Goal: Learn about a topic: Learn about a topic

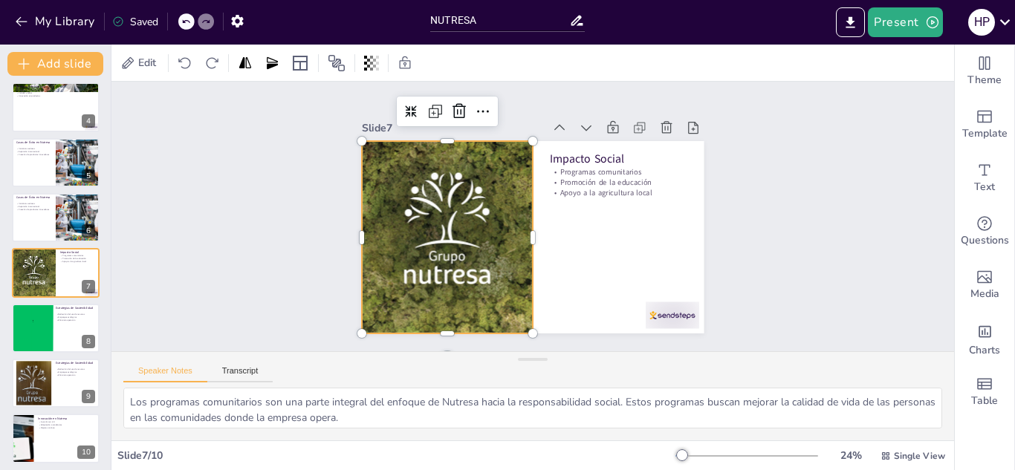
click at [424, 195] on div at bounding box center [447, 237] width 193 height 193
click at [242, 231] on div "Slide 1 Nutresa: Innovación y Sostenibilidad en la Alimentación Esta presentaci…" at bounding box center [532, 217] width 843 height 270
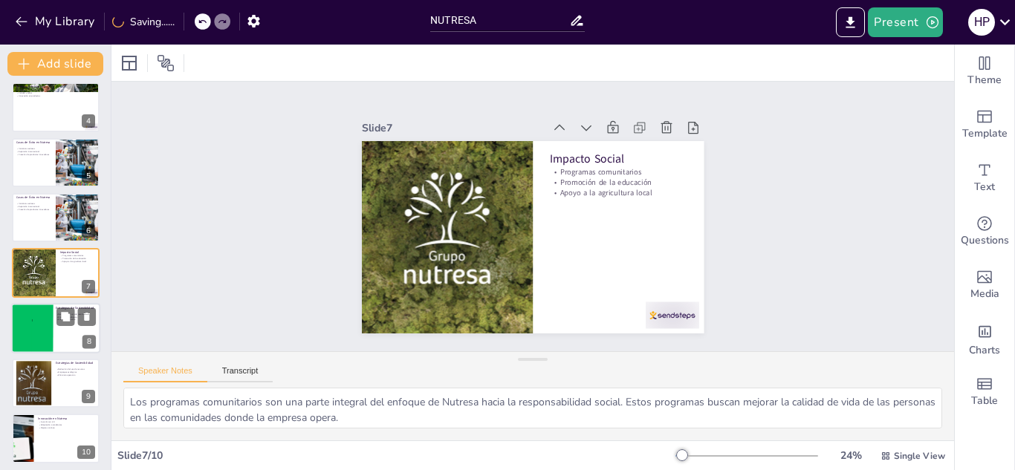
click at [52, 318] on div "2 C2" at bounding box center [43, 321] width 22 height 38
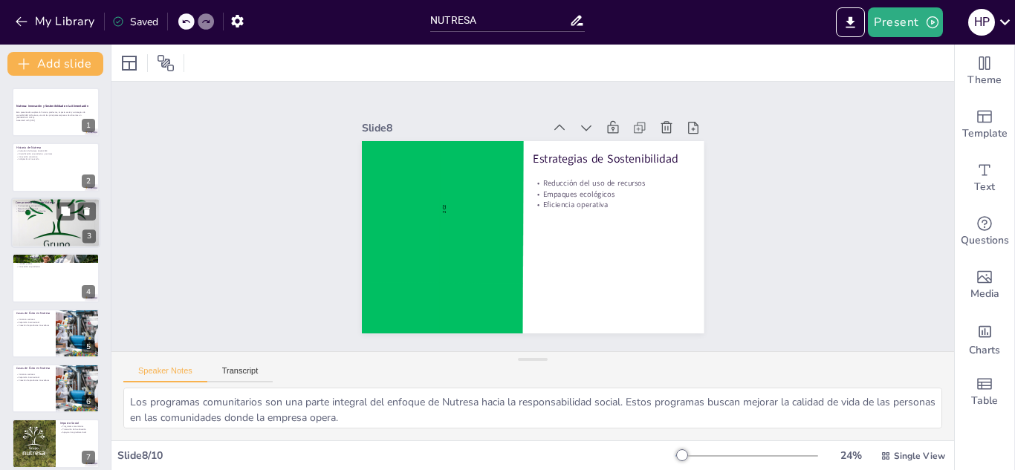
click at [48, 229] on div at bounding box center [55, 222] width 89 height 89
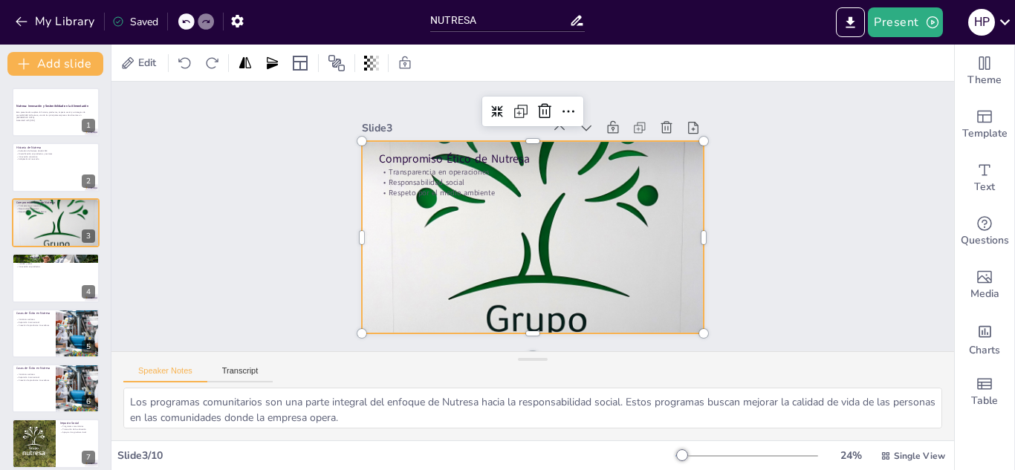
click at [516, 197] on div at bounding box center [533, 237] width 342 height 342
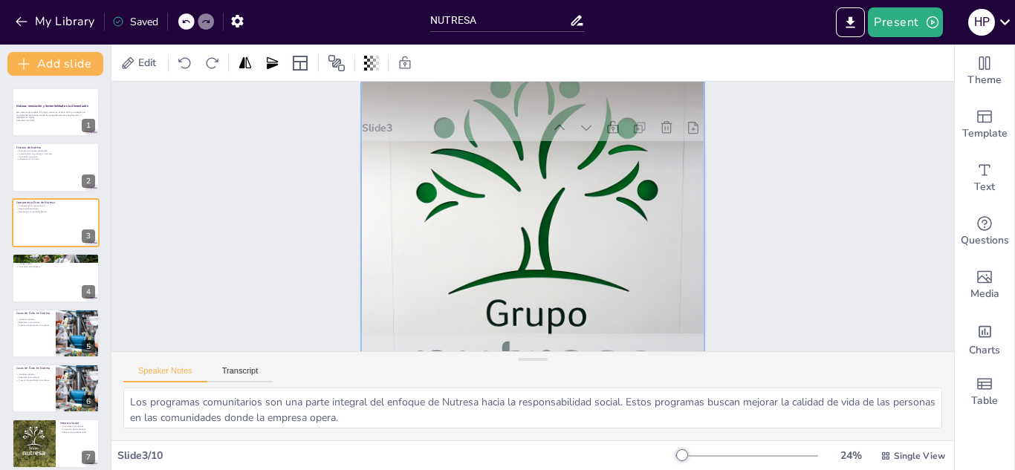
drag, startPoint x: 520, startPoint y: 199, endPoint x: 528, endPoint y: 189, distance: 13.7
click at [528, 189] on div at bounding box center [533, 232] width 360 height 360
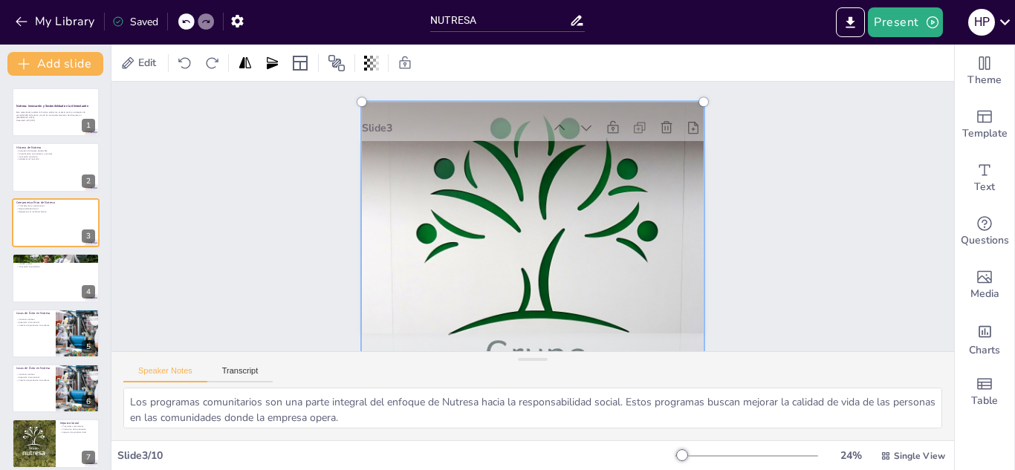
drag, startPoint x: 528, startPoint y: 189, endPoint x: 540, endPoint y: 239, distance: 51.8
click at [540, 239] on div at bounding box center [533, 273] width 360 height 360
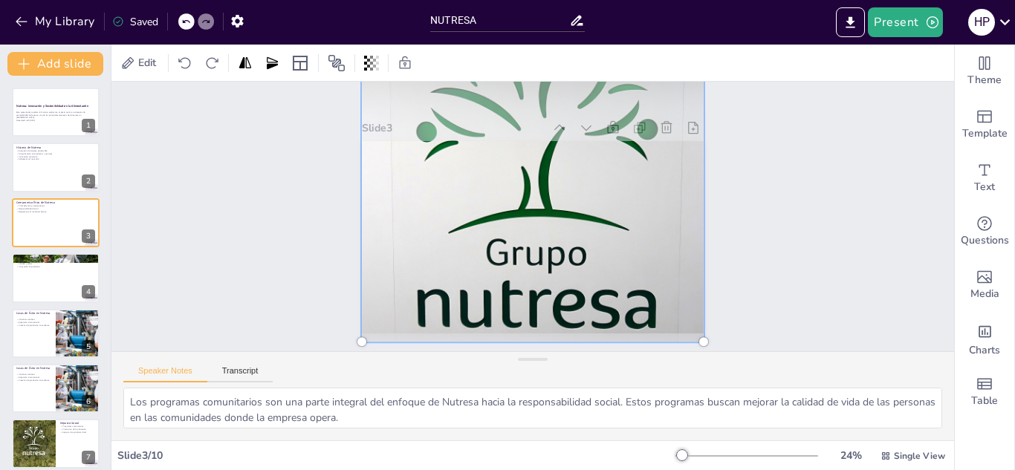
drag, startPoint x: 567, startPoint y: 257, endPoint x: 571, endPoint y: 151, distance: 106.4
click at [571, 151] on div at bounding box center [533, 171] width 360 height 360
drag, startPoint x: 687, startPoint y: 329, endPoint x: 664, endPoint y: 298, distance: 37.8
click at [664, 298] on div at bounding box center [533, 171] width 342 height 342
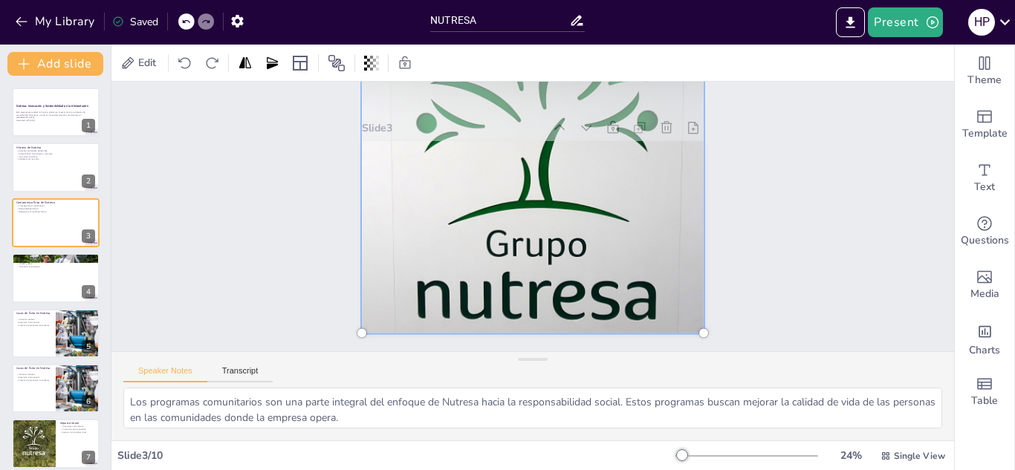
drag, startPoint x: 664, startPoint y: 298, endPoint x: 598, endPoint y: 263, distance: 74.8
click at [598, 263] on div at bounding box center [533, 163] width 360 height 360
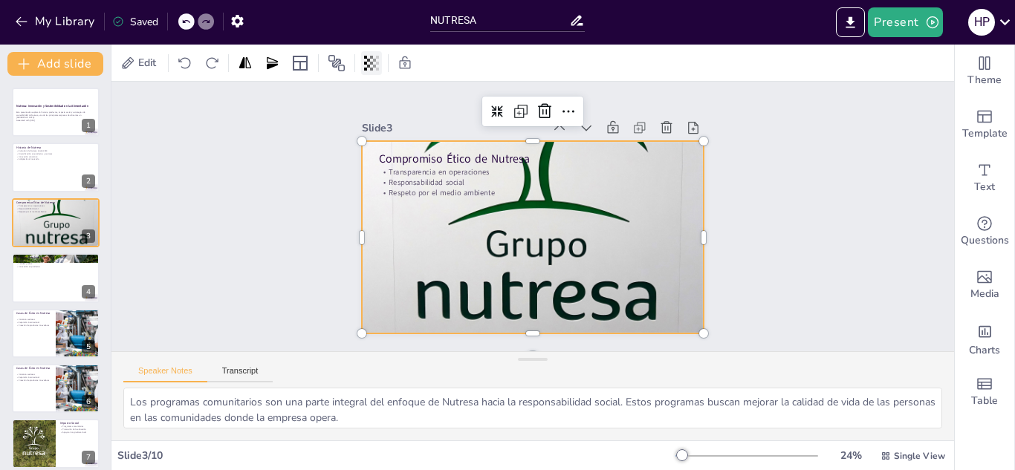
click at [363, 64] on div at bounding box center [371, 63] width 21 height 24
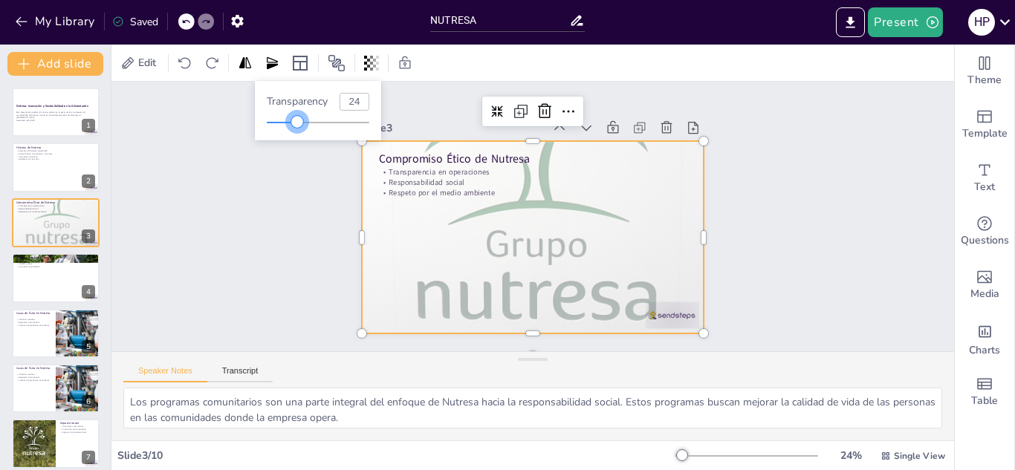
type input "21"
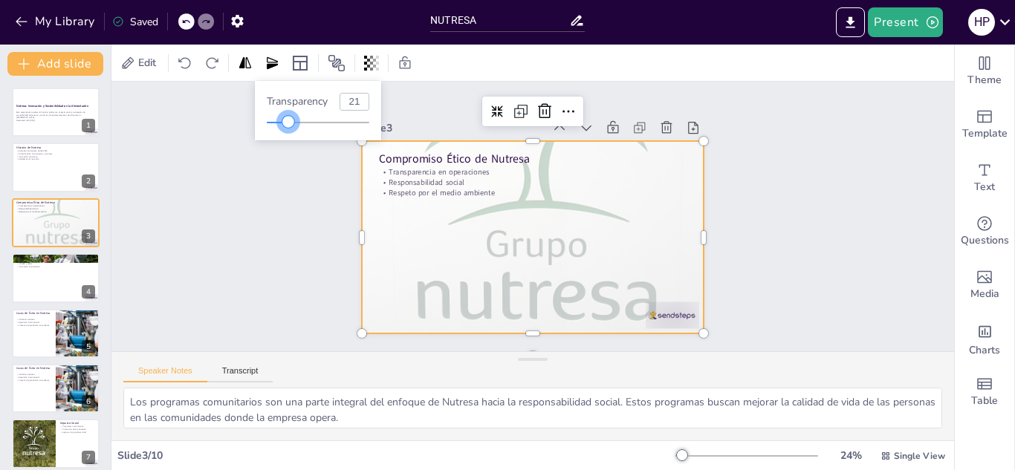
drag, startPoint x: 369, startPoint y: 126, endPoint x: 288, endPoint y: 126, distance: 80.3
click at [288, 126] on div at bounding box center [288, 122] width 12 height 12
click at [287, 201] on div "Slide 1 Nutresa: Innovación y Sostenibilidad en la Alimentación Esta presentaci…" at bounding box center [532, 217] width 843 height 270
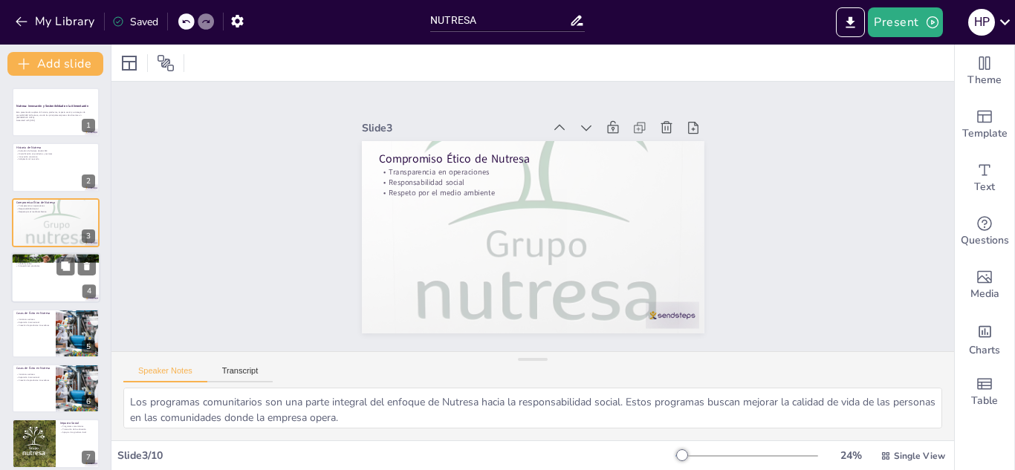
click at [47, 276] on div at bounding box center [55, 278] width 89 height 51
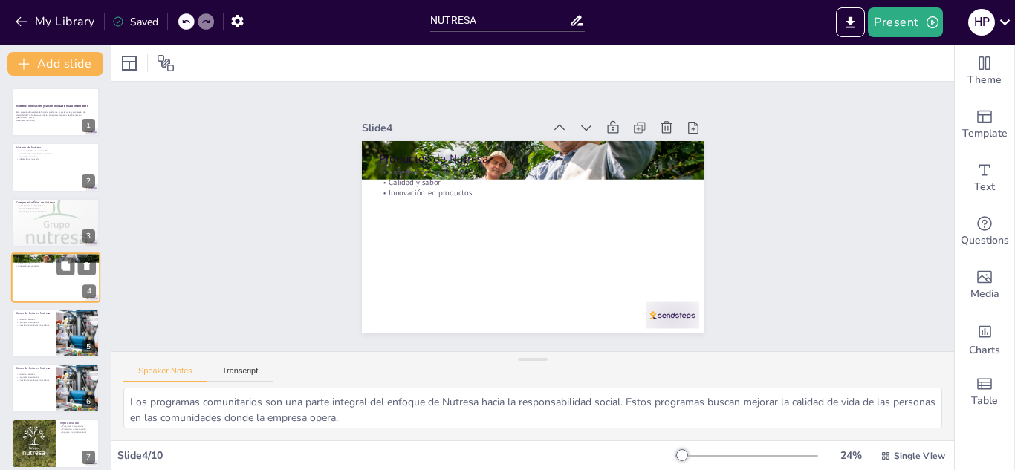
scroll to position [5, 0]
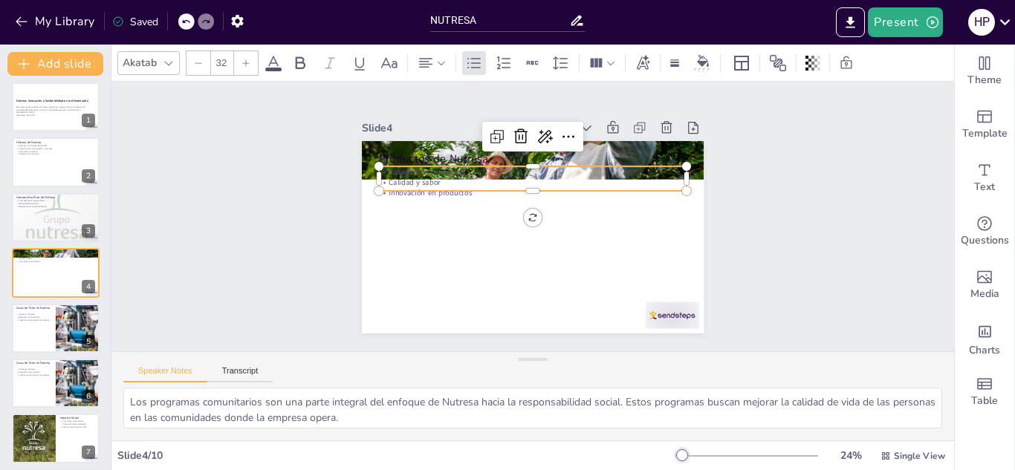
click at [428, 177] on p "Calidad y sabor" at bounding box center [533, 182] width 308 height 10
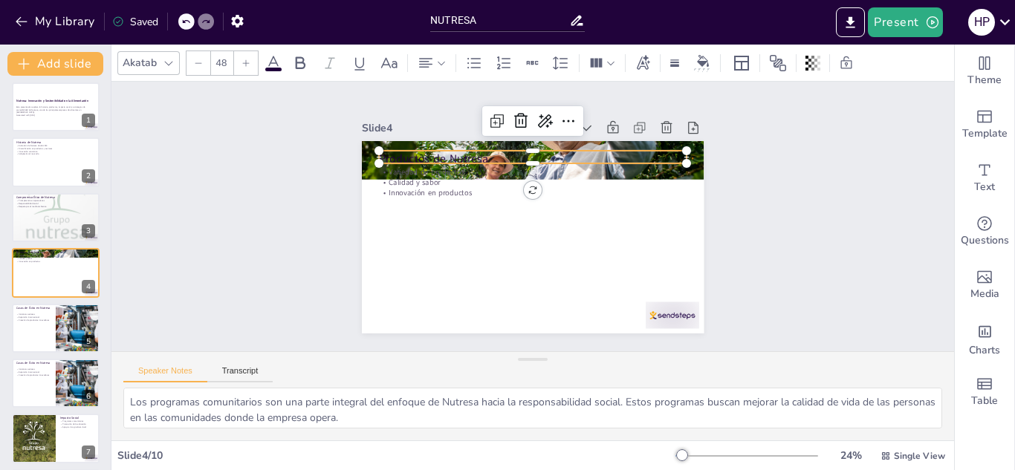
click at [442, 154] on p "Productos de Nutresa" at bounding box center [533, 159] width 308 height 16
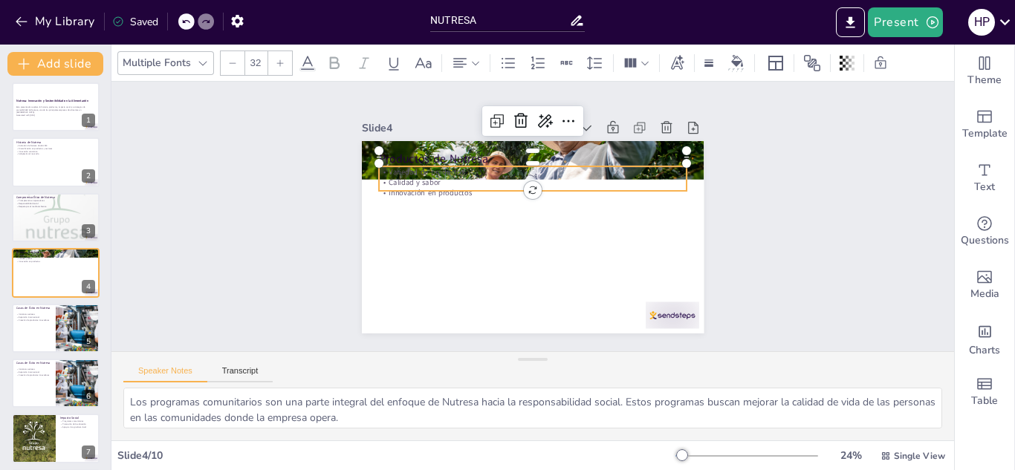
click at [444, 189] on div "Productos de Nutresa Variedad de productos Calidad y sabor Innovación en produc…" at bounding box center [533, 237] width 342 height 193
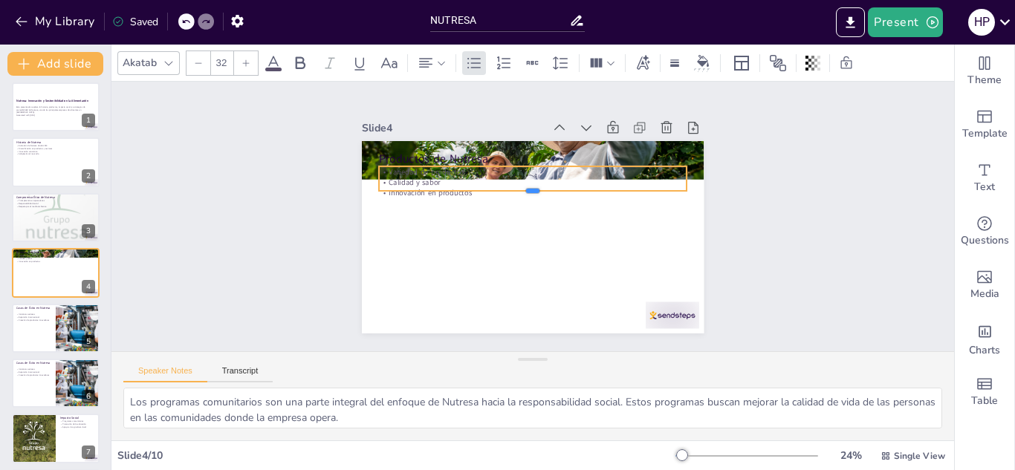
click at [445, 191] on div at bounding box center [533, 197] width 308 height 12
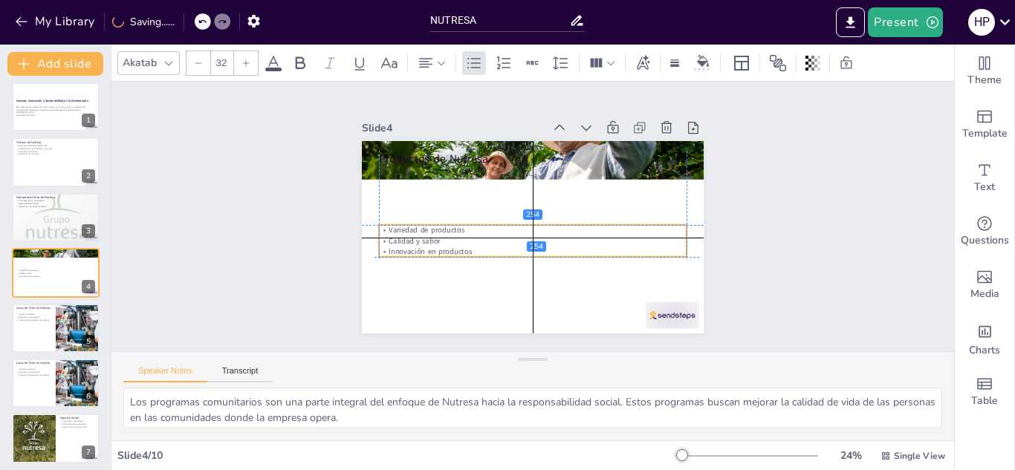
drag, startPoint x: 442, startPoint y: 190, endPoint x: 438, endPoint y: 250, distance: 60.4
click at [438, 250] on p "Innovación en productos" at bounding box center [533, 251] width 308 height 10
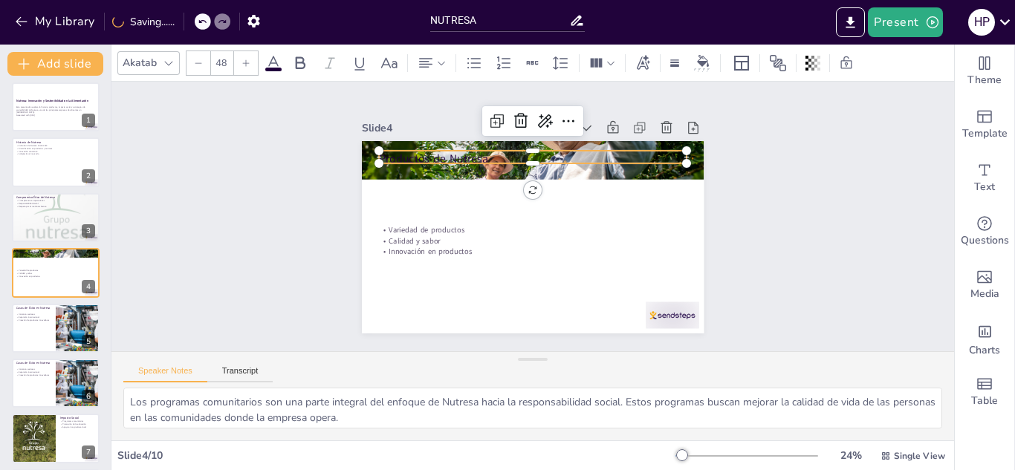
click at [433, 159] on div "Productos de Nutresa Variedad de productos Calidad y sabor Innovación en produc…" at bounding box center [533, 237] width 342 height 193
click at [433, 164] on div at bounding box center [533, 170] width 308 height 12
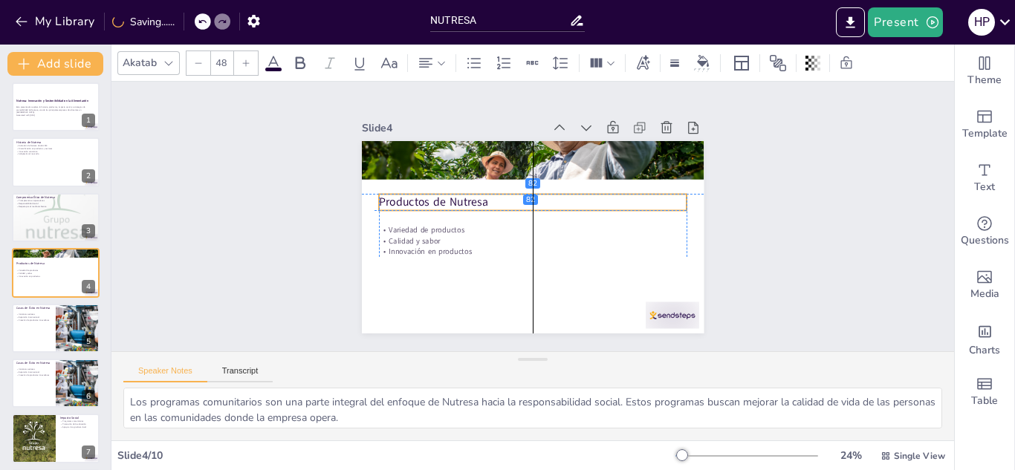
drag, startPoint x: 433, startPoint y: 159, endPoint x: 430, endPoint y: 207, distance: 48.5
click at [430, 141] on div "Productos de Nutresa Variedad de productos Calidad y sabor Innovación en produc…" at bounding box center [533, 141] width 342 height 0
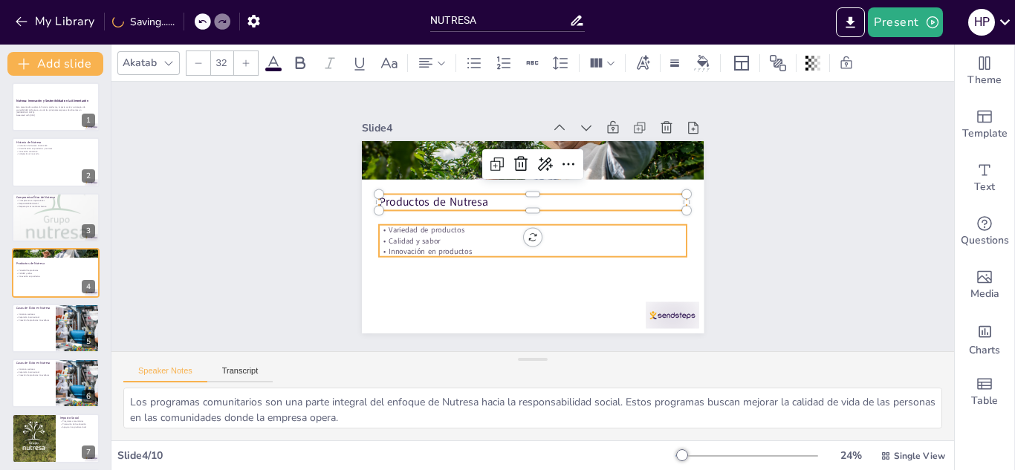
click at [431, 238] on p "Calidad y sabor" at bounding box center [533, 241] width 308 height 10
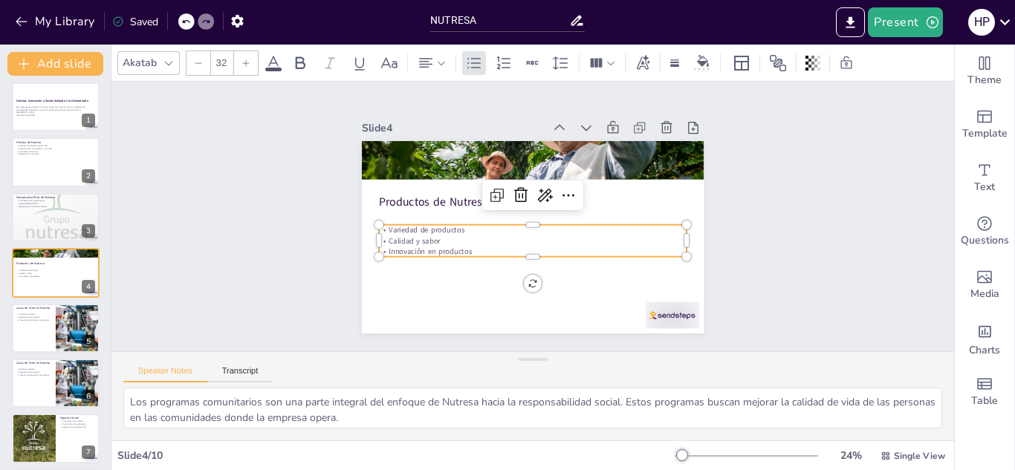
click at [241, 68] on div at bounding box center [246, 63] width 24 height 24
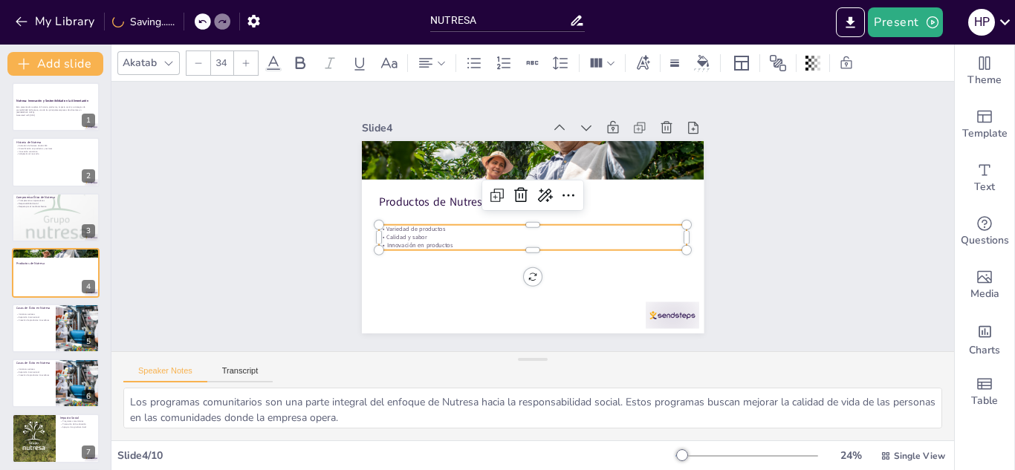
click at [241, 68] on div at bounding box center [246, 63] width 24 height 24
drag, startPoint x: 458, startPoint y: 246, endPoint x: 366, endPoint y: 213, distance: 97.1
click at [366, 213] on div "Productos de Nutresa Variedad de productos Calidad y sabor Innovación en produc…" at bounding box center [533, 237] width 342 height 193
click at [451, 242] on p "Innovación en productos" at bounding box center [533, 246] width 308 height 9
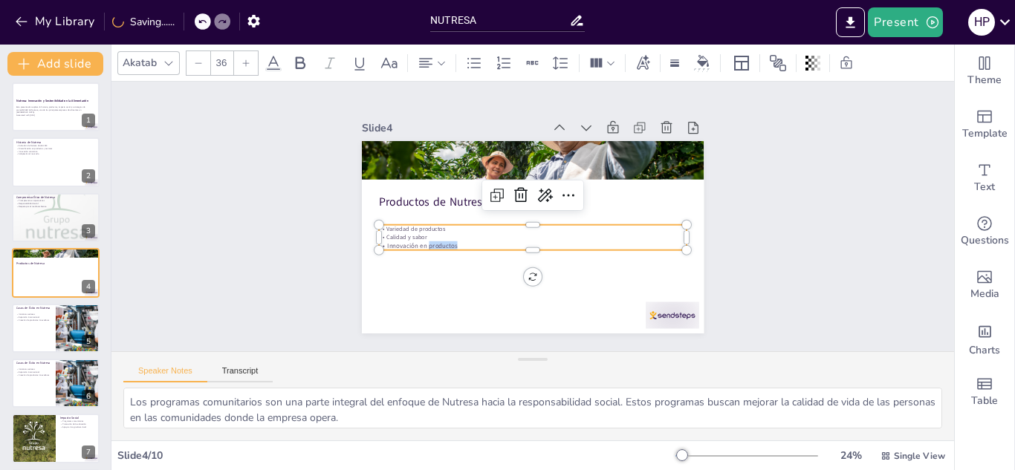
click at [451, 242] on p "Innovación en productos" at bounding box center [533, 246] width 308 height 9
drag, startPoint x: 451, startPoint y: 236, endPoint x: 366, endPoint y: 224, distance: 86.3
click at [366, 224] on div "Productos de Nutresa Variedad de productos Calidad y sabor Innovación en produc…" at bounding box center [533, 237] width 342 height 193
click at [465, 233] on p "Calidad y sabor" at bounding box center [533, 237] width 308 height 8
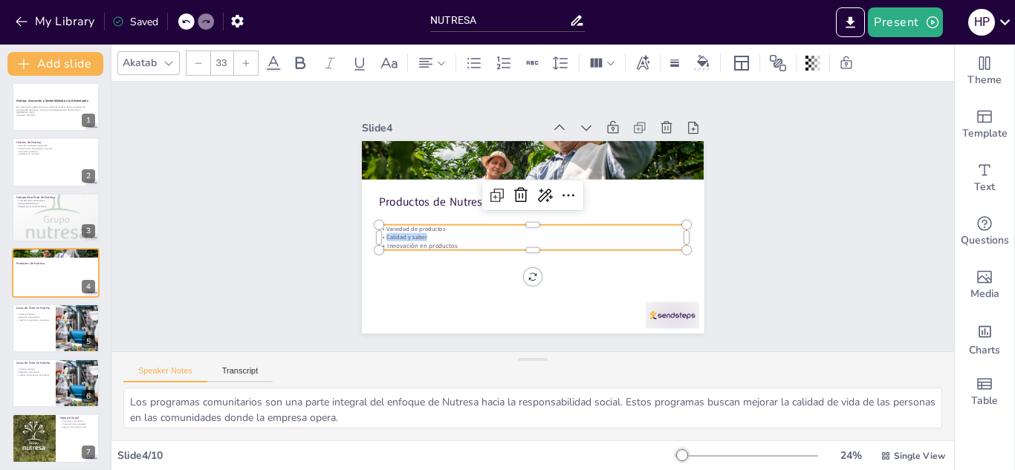
click at [465, 233] on p "Calidad y sabor" at bounding box center [533, 237] width 308 height 8
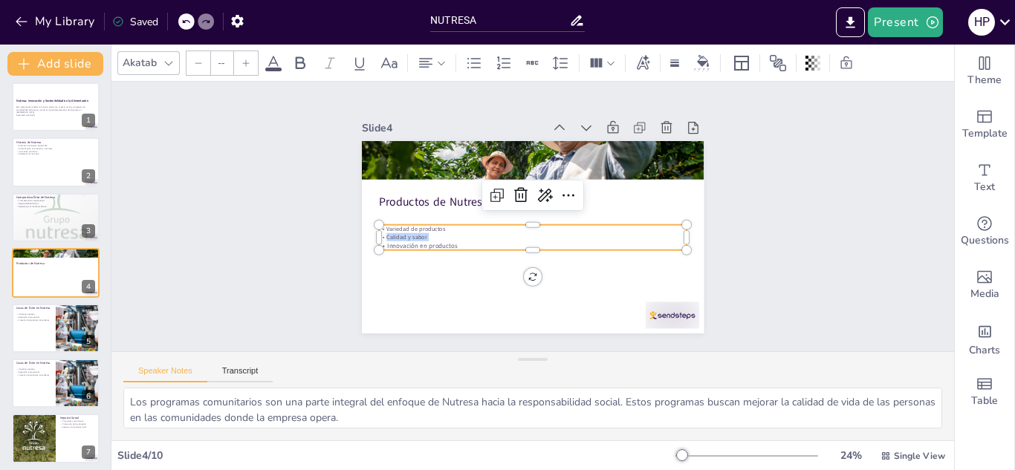
click at [444, 233] on p "Calidad y sabor" at bounding box center [533, 237] width 308 height 8
drag, startPoint x: 444, startPoint y: 232, endPoint x: 450, endPoint y: 244, distance: 13.3
click at [450, 244] on div "Variedad de productos Calidad y sabor Innovación en productos" at bounding box center [533, 237] width 308 height 25
click at [450, 244] on p "Innovación en productos" at bounding box center [533, 246] width 308 height 9
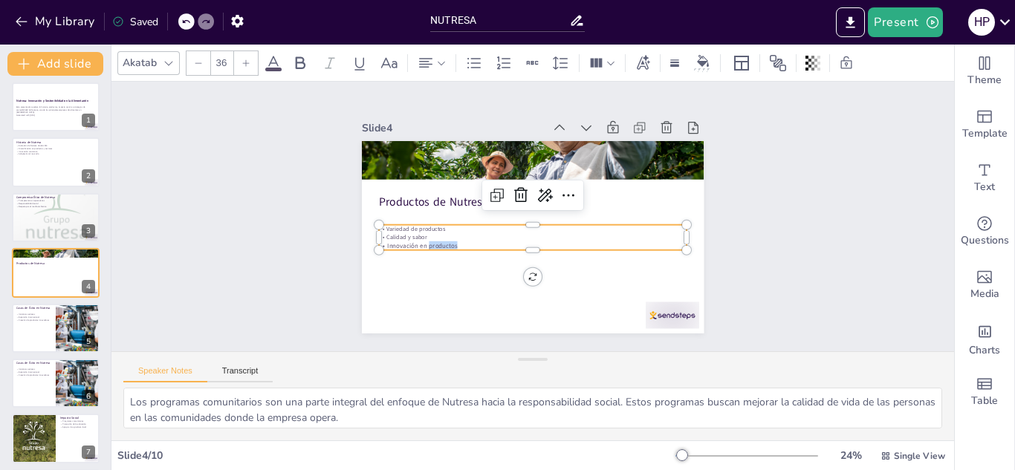
click at [450, 244] on p "Innovación en productos" at bounding box center [533, 246] width 308 height 9
click at [557, 233] on p "Calidad y sabor" at bounding box center [533, 237] width 308 height 8
click at [454, 242] on p "Innovación en productos" at bounding box center [533, 246] width 308 height 9
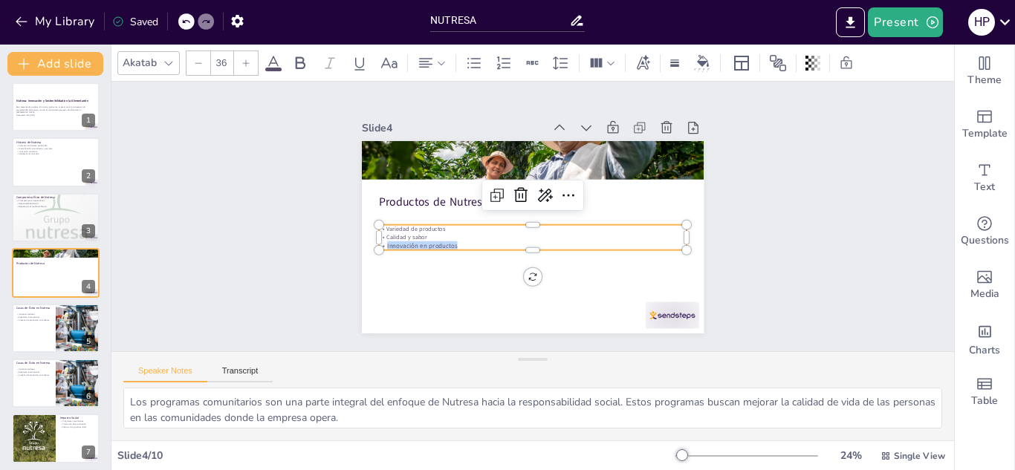
click at [454, 242] on p "Innovación en productos" at bounding box center [533, 246] width 308 height 9
click at [399, 225] on p "Variedad Innovación en productosde productos" at bounding box center [533, 229] width 308 height 8
click at [169, 55] on div at bounding box center [169, 63] width 18 height 18
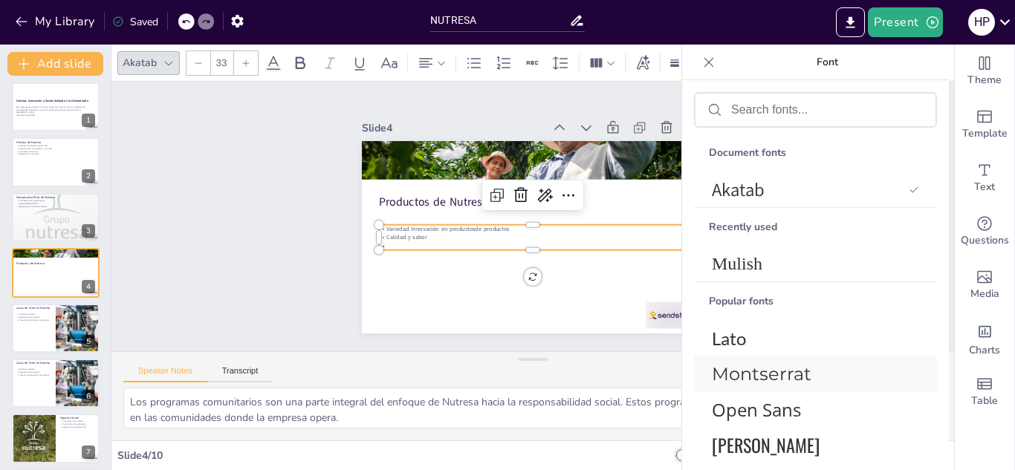
click at [806, 387] on div "Montserrat" at bounding box center [815, 374] width 243 height 36
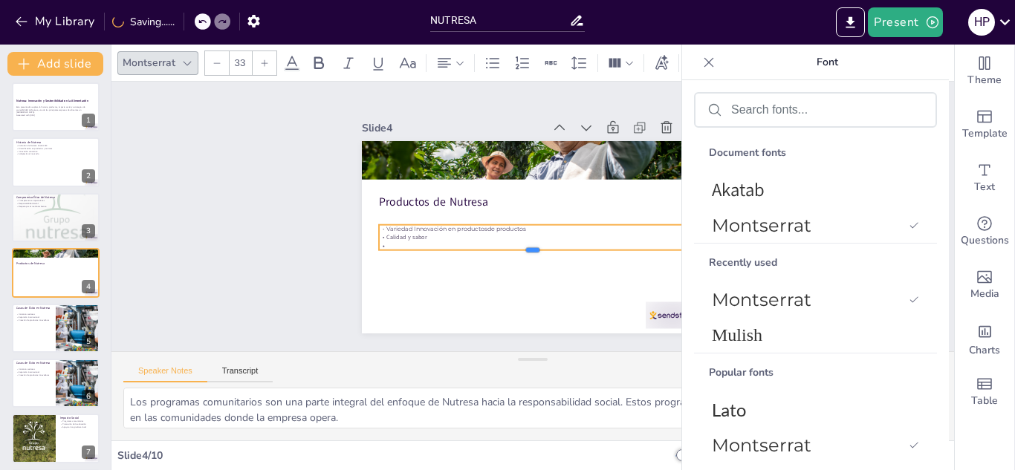
click at [447, 250] on div at bounding box center [533, 256] width 308 height 12
click at [444, 225] on p "Variedad Innovación en productosde productos" at bounding box center [533, 229] width 308 height 8
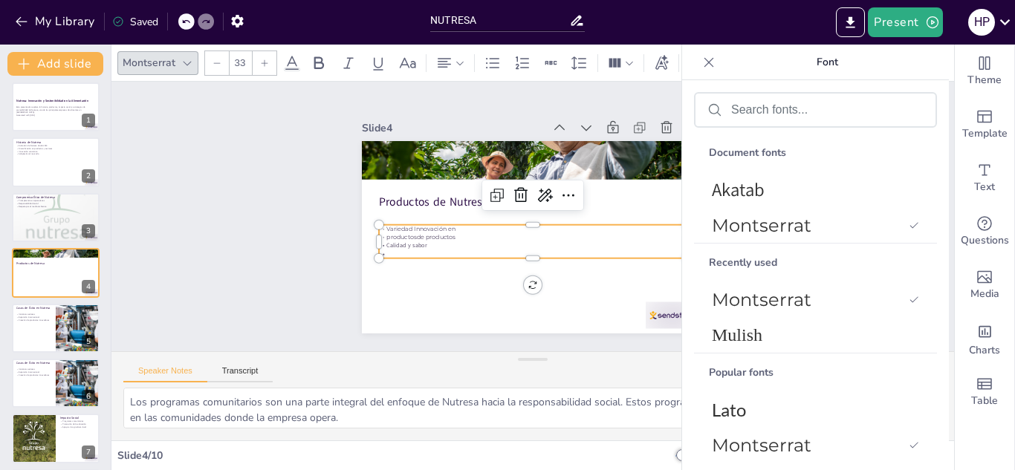
click at [433, 242] on p "Calidad y sabor" at bounding box center [533, 246] width 308 height 8
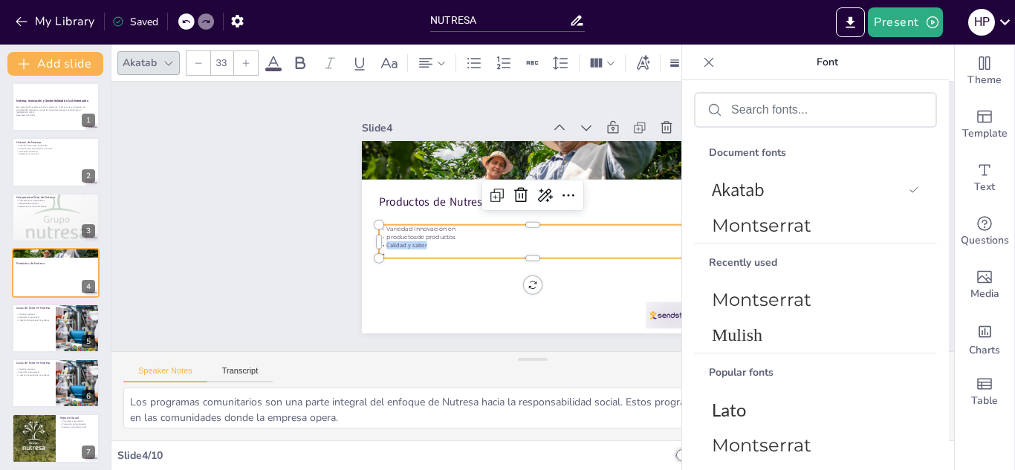
click at [433, 242] on p "Calidad y sabor" at bounding box center [533, 246] width 308 height 8
click at [255, 61] on div at bounding box center [246, 63] width 24 height 24
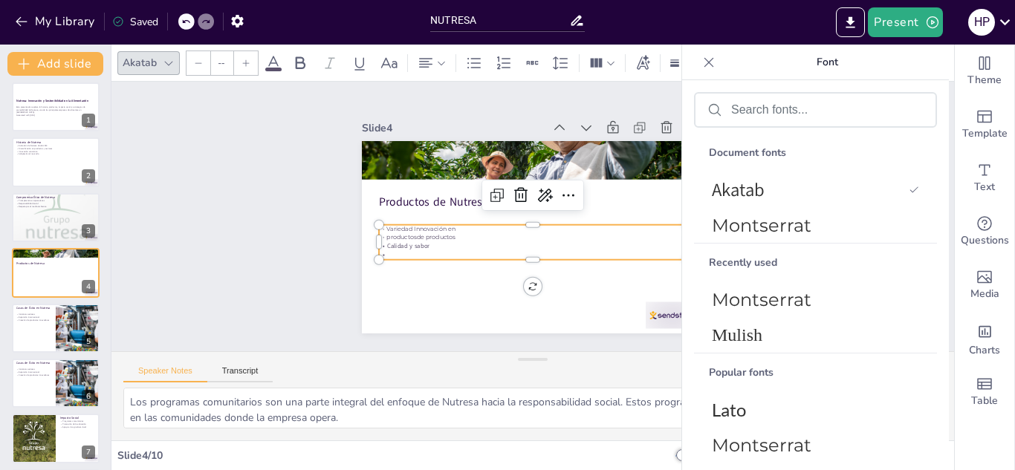
click at [255, 61] on div at bounding box center [246, 63] width 24 height 24
click at [198, 24] on div at bounding box center [206, 21] width 16 height 16
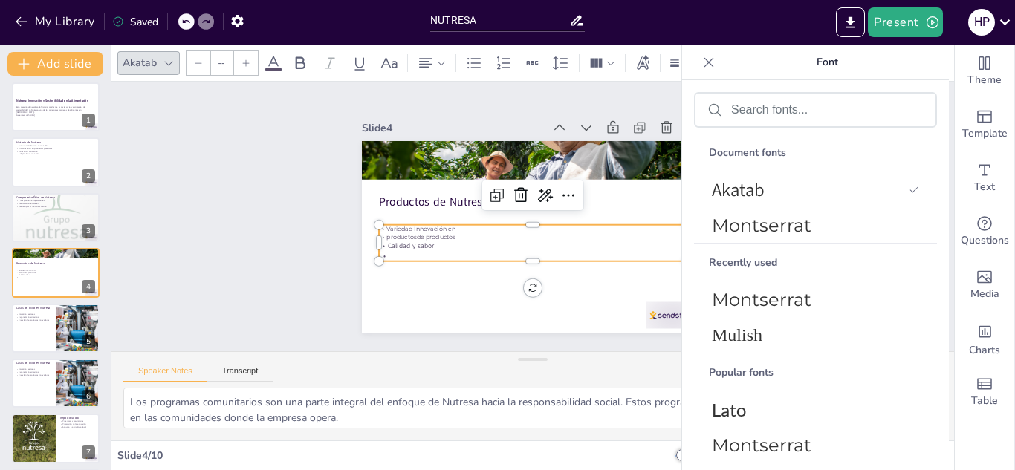
click at [198, 24] on div at bounding box center [206, 21] width 16 height 16
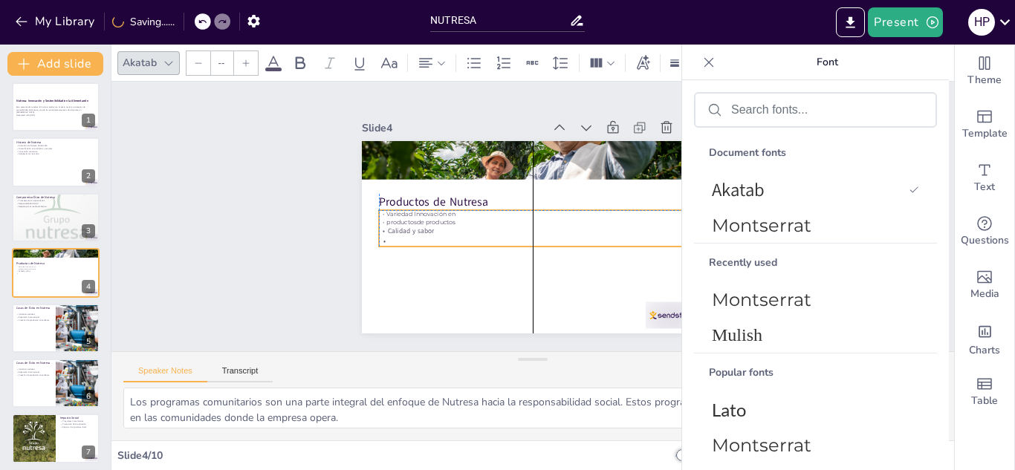
drag, startPoint x: 422, startPoint y: 245, endPoint x: 421, endPoint y: 230, distance: 14.1
click at [421, 230] on div "Variedad Innovación en productosde productos Calidad y sabor" at bounding box center [533, 228] width 308 height 36
click at [421, 236] on p at bounding box center [533, 241] width 308 height 10
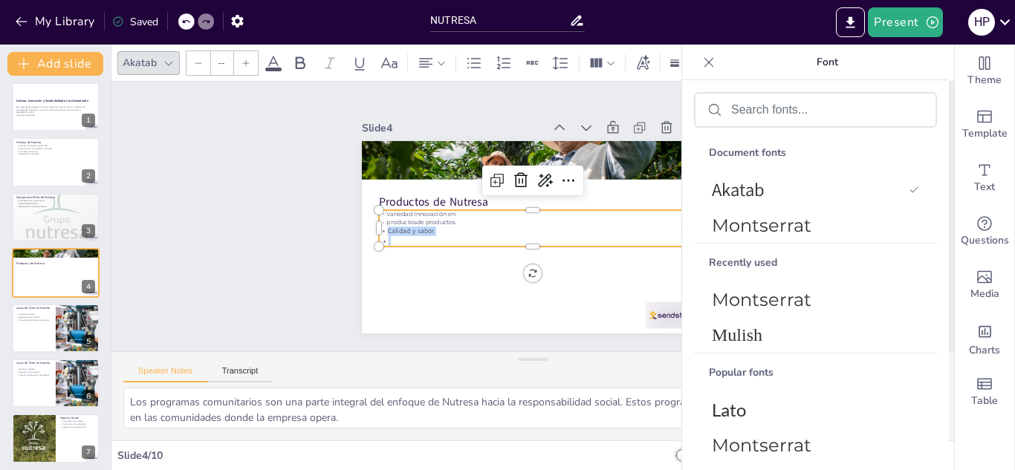
click at [421, 236] on p at bounding box center [533, 241] width 308 height 10
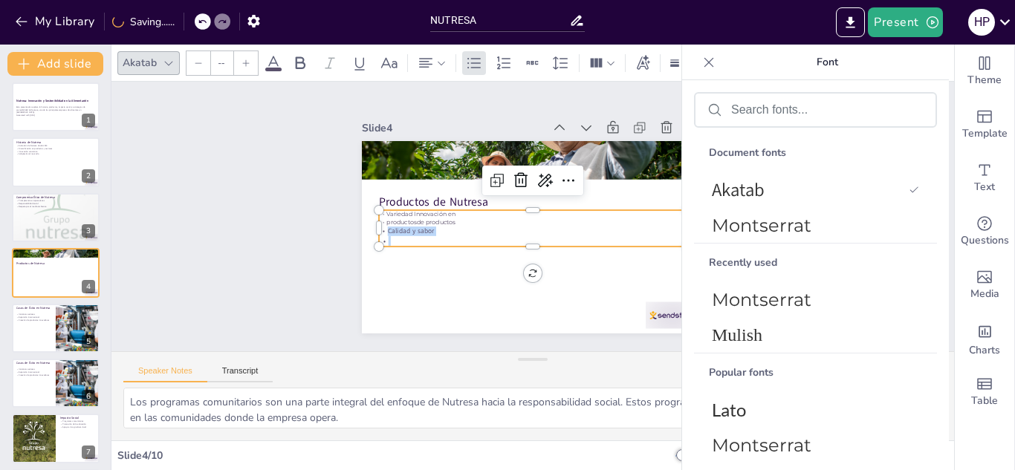
click at [421, 236] on p at bounding box center [533, 241] width 308 height 10
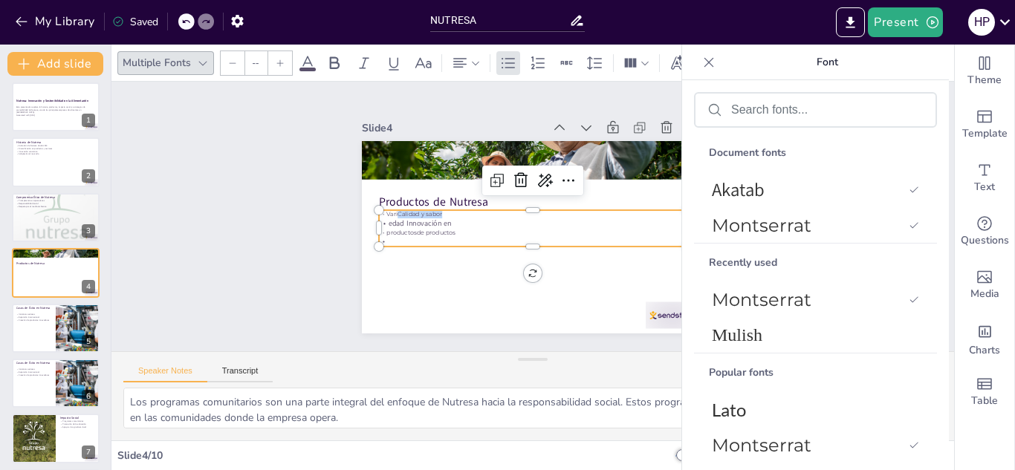
click at [187, 19] on icon at bounding box center [185, 21] width 9 height 9
click at [427, 227] on p "Calidad y sabor" at bounding box center [533, 232] width 308 height 10
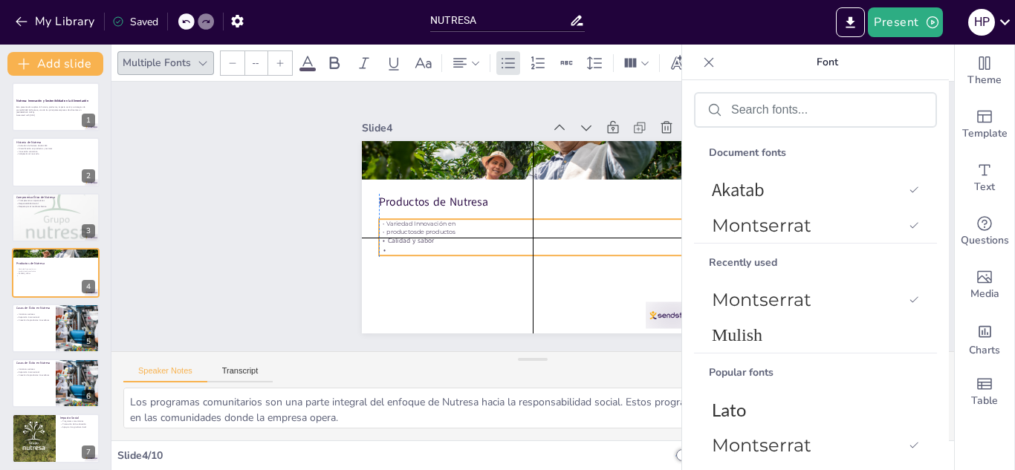
drag, startPoint x: 427, startPoint y: 224, endPoint x: 432, endPoint y: 234, distance: 11.3
click at [432, 236] on p "Calidad y sabor" at bounding box center [533, 241] width 308 height 10
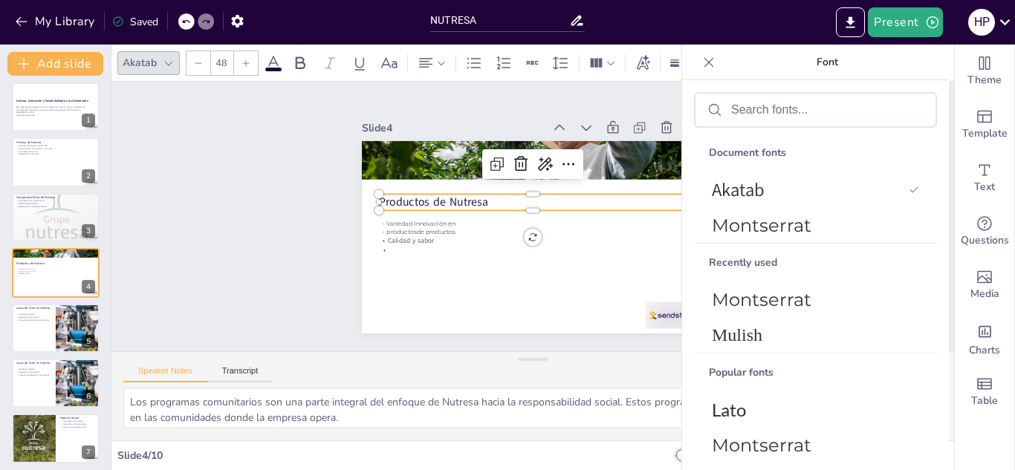
click at [448, 194] on p "Productos de Nutresa" at bounding box center [533, 202] width 308 height 16
click at [249, 62] on icon at bounding box center [246, 63] width 9 height 9
drag, startPoint x: 460, startPoint y: 193, endPoint x: 364, endPoint y: 190, distance: 95.9
click at [364, 190] on div "Variedad Innovación en productosde productos Calidad y sabor Productos de Nutre…" at bounding box center [533, 237] width 342 height 193
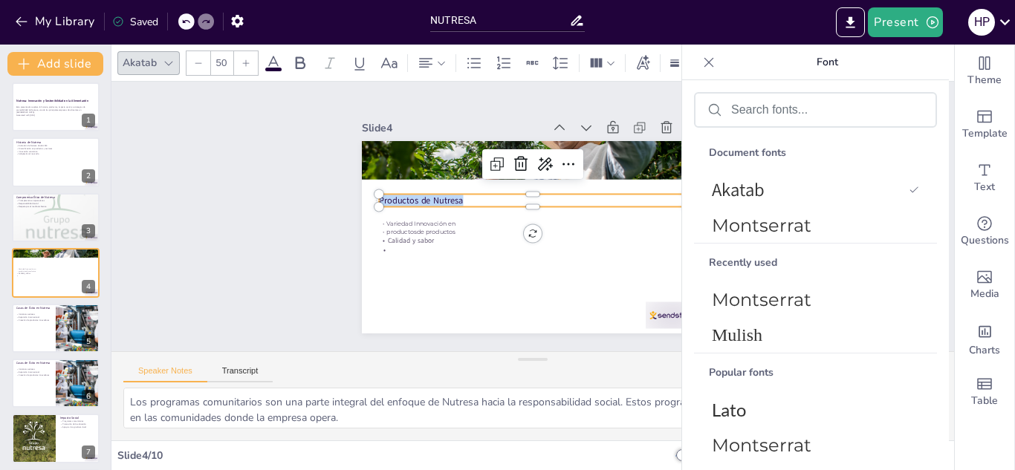
click at [239, 63] on div at bounding box center [246, 63] width 24 height 24
click at [248, 62] on icon at bounding box center [246, 63] width 9 height 9
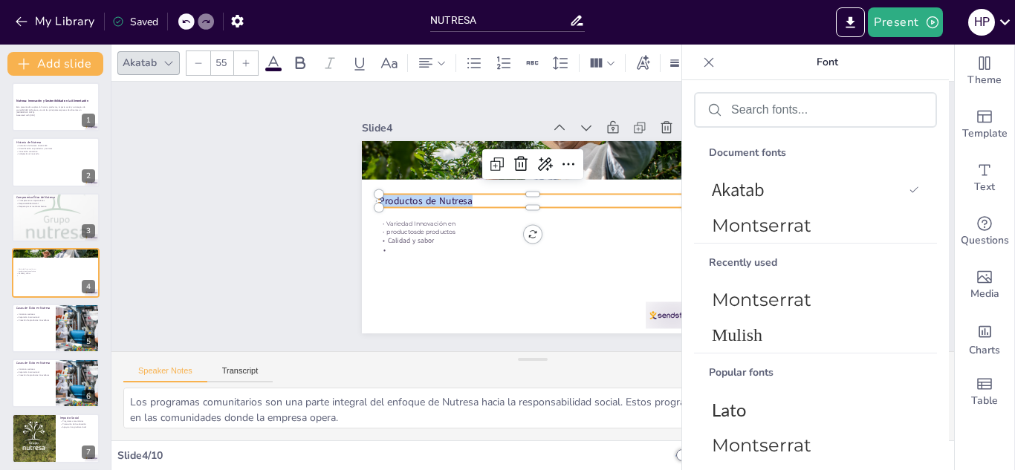
click at [248, 62] on icon at bounding box center [246, 63] width 9 height 9
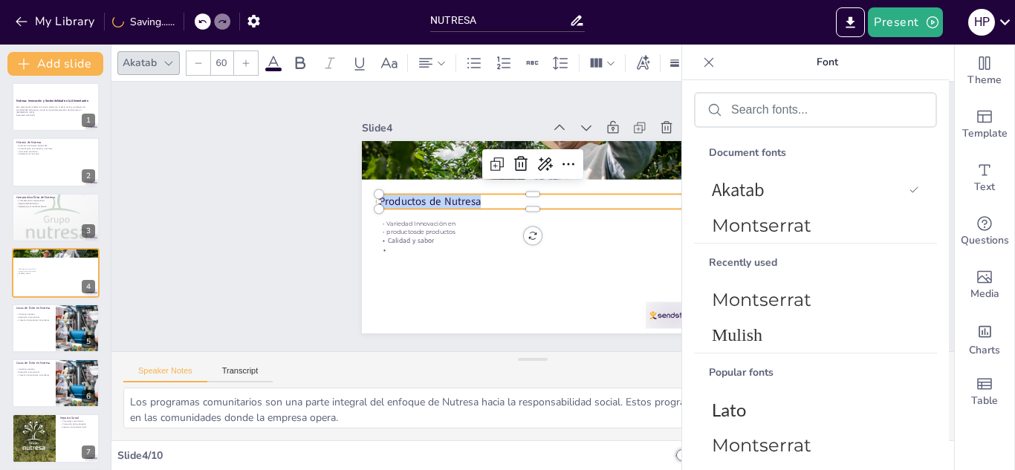
click at [248, 62] on icon at bounding box center [246, 63] width 9 height 9
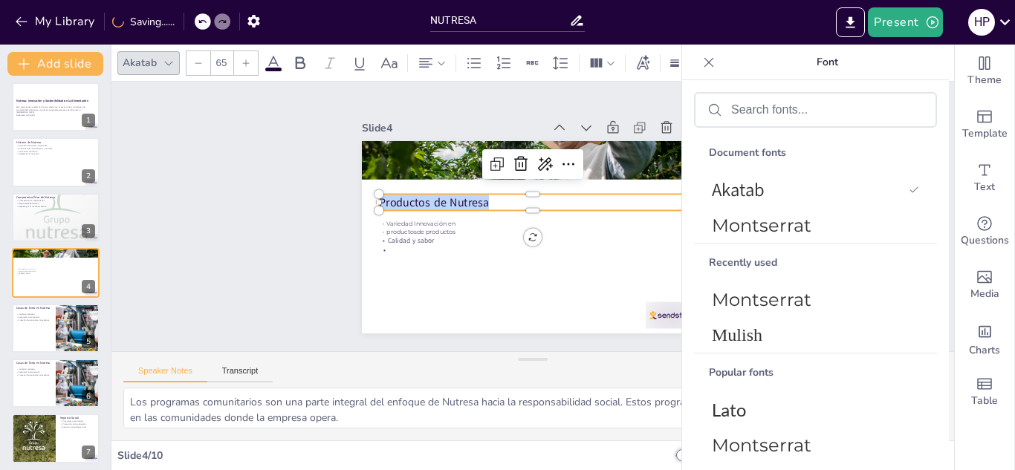
click at [248, 62] on icon at bounding box center [246, 63] width 9 height 9
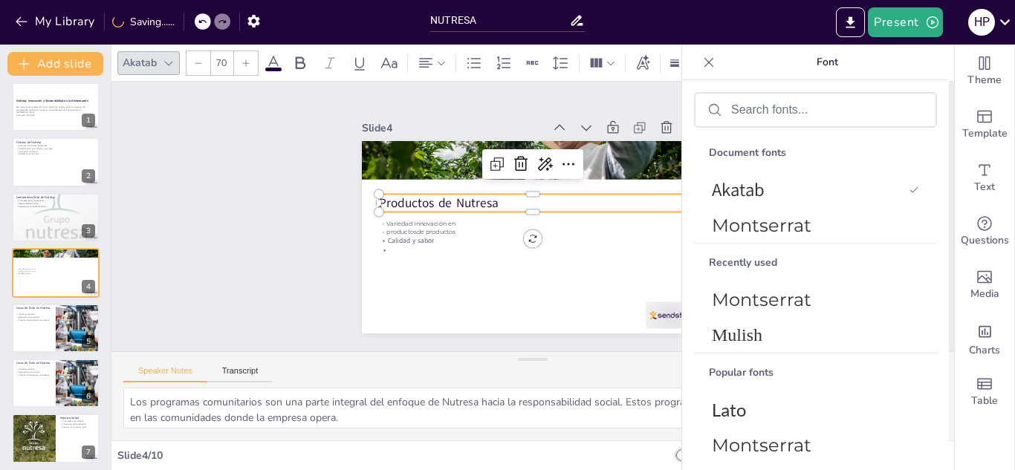
click at [248, 62] on icon at bounding box center [246, 63] width 9 height 9
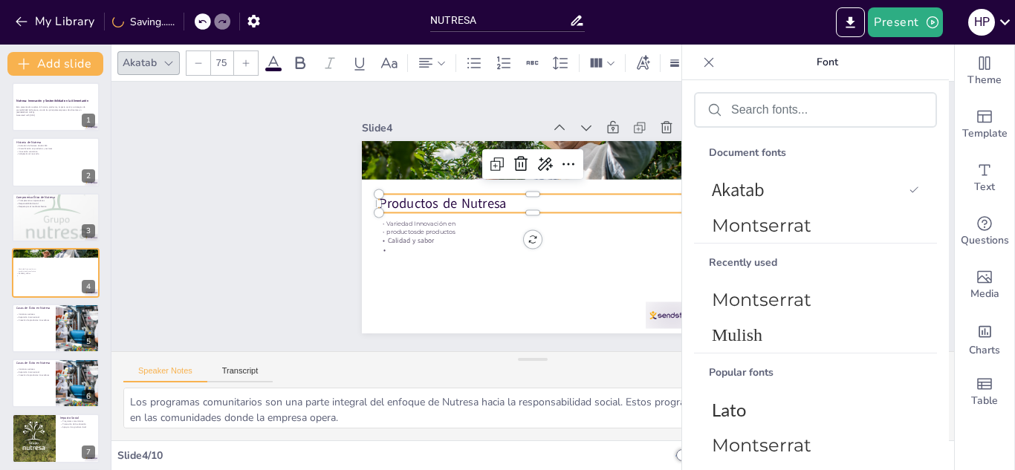
click at [248, 62] on icon at bounding box center [246, 63] width 9 height 9
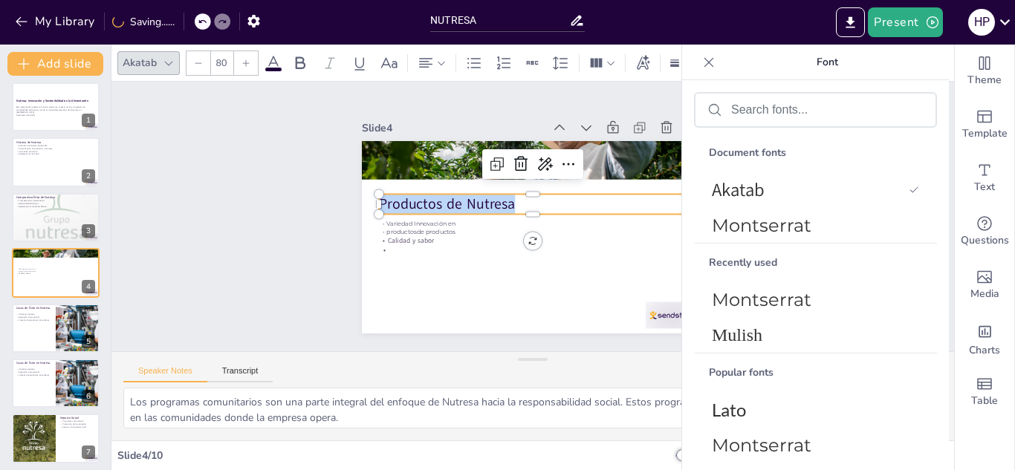
click at [248, 62] on icon at bounding box center [246, 63] width 9 height 9
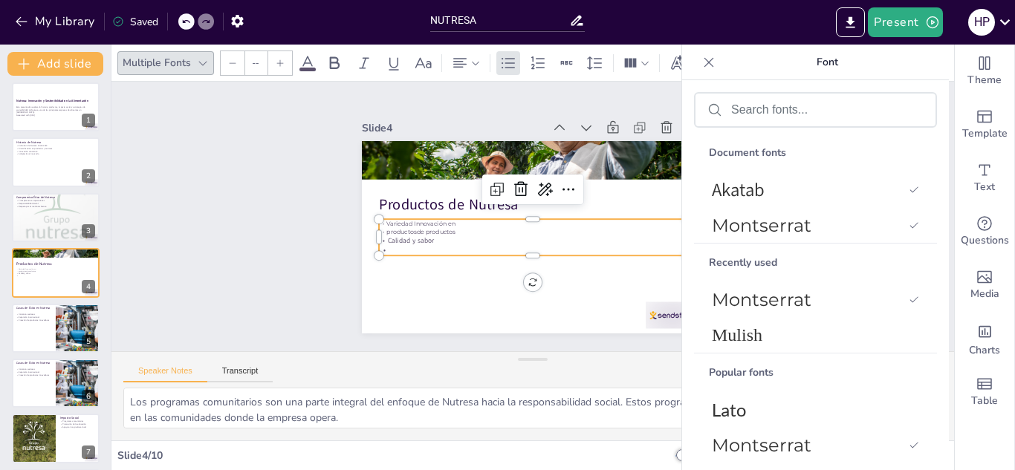
click at [388, 239] on p "Calidad y sabor" at bounding box center [533, 241] width 308 height 10
click at [403, 250] on p at bounding box center [533, 250] width 308 height 10
click at [395, 239] on p "Calidad y sabor" at bounding box center [533, 241] width 308 height 10
click at [395, 239] on span "Calidad y sabor" at bounding box center [411, 240] width 46 height 9
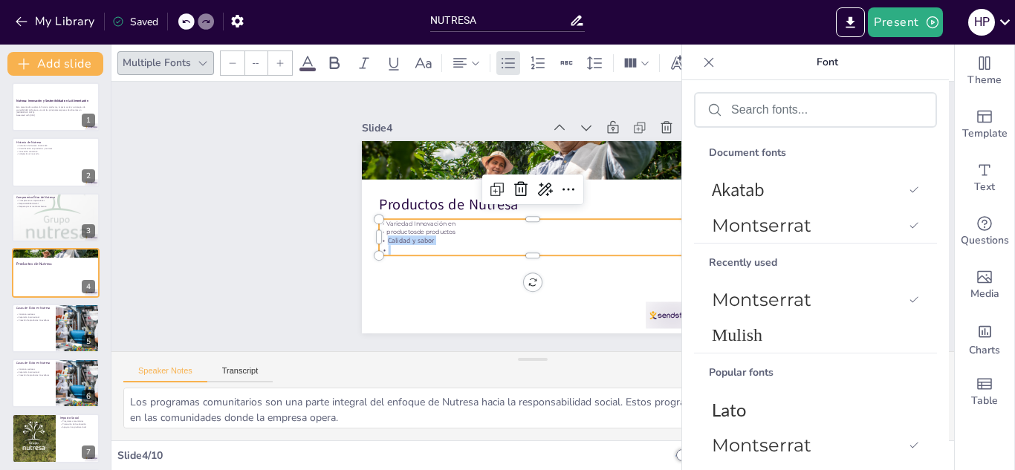
click at [395, 239] on span "Calidad y sabor" at bounding box center [411, 240] width 46 height 9
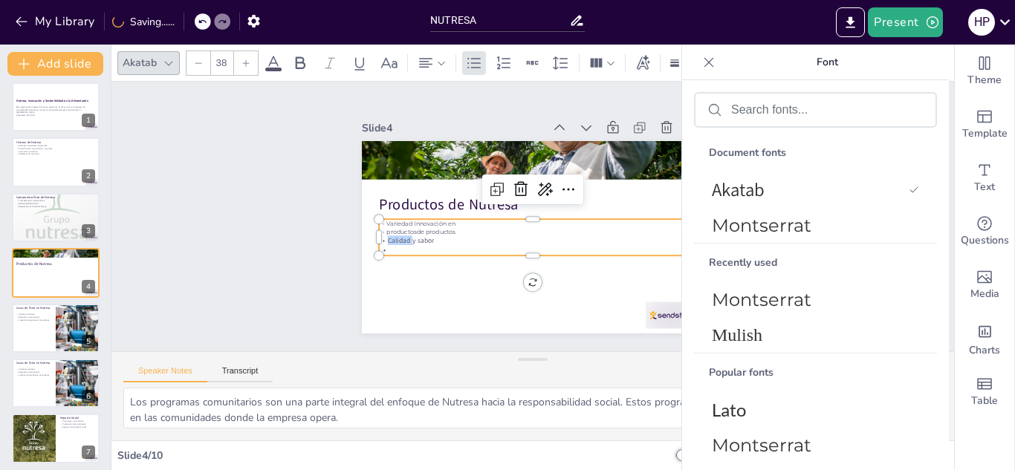
click at [395, 239] on span "Calidad y sabor" at bounding box center [411, 240] width 46 height 9
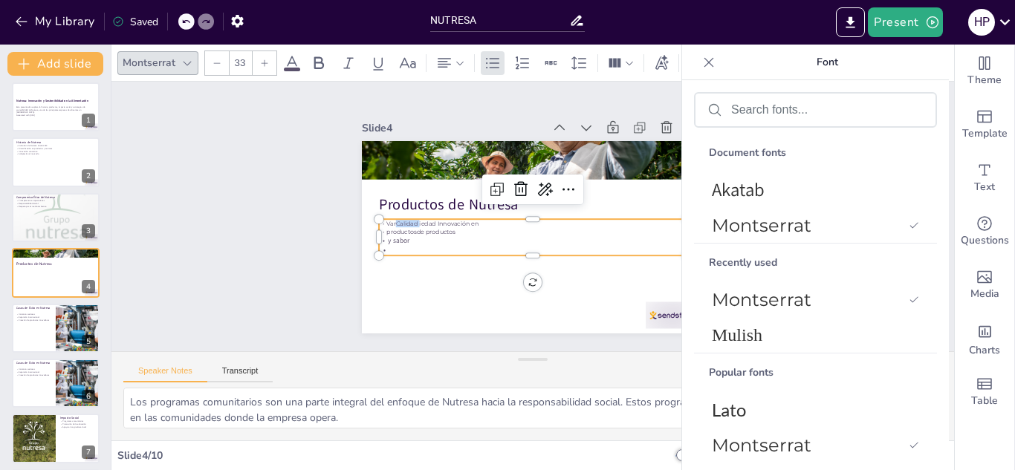
click at [183, 22] on icon at bounding box center [185, 21] width 9 height 9
click at [714, 66] on icon at bounding box center [709, 62] width 15 height 15
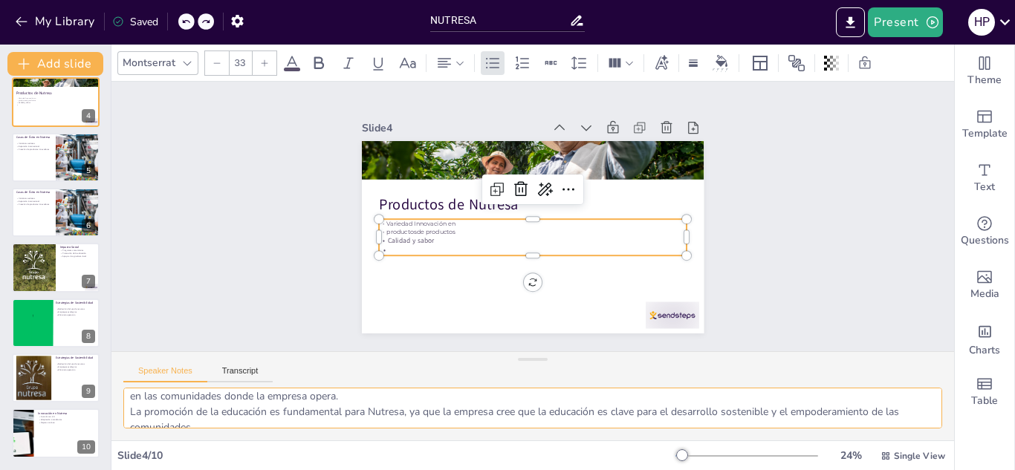
scroll to position [0, 0]
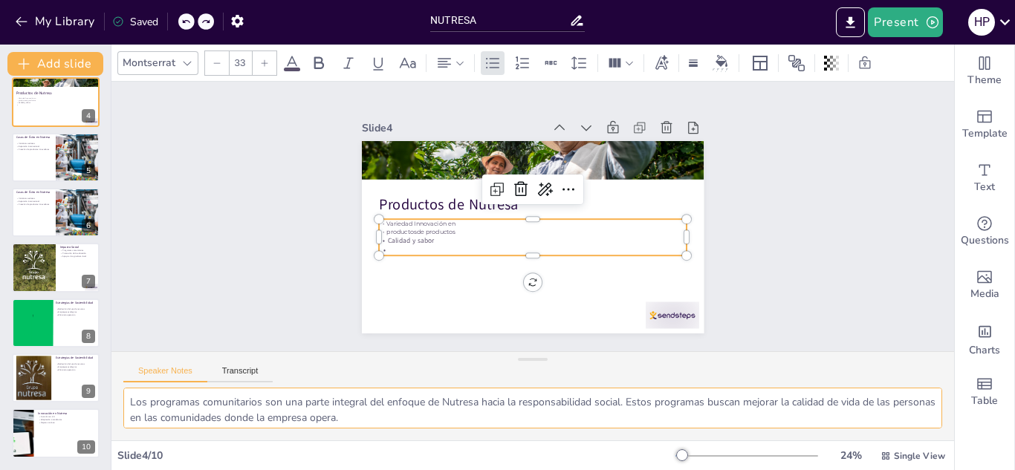
drag, startPoint x: 332, startPoint y: 425, endPoint x: 102, endPoint y: 387, distance: 232.9
click at [102, 387] on div "Document fonts Akatab Montserrat Recently used [PERSON_NAME] Popular fonts Lato…" at bounding box center [507, 258] width 1015 height 426
click at [260, 67] on icon at bounding box center [264, 63] width 9 height 9
type input "--"
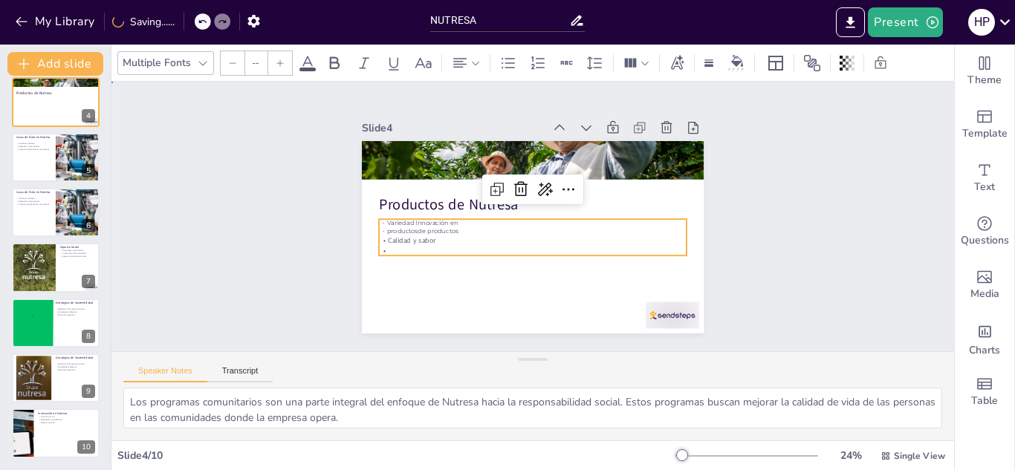
click at [235, 160] on div "Slide 1 Nutresa: Innovación y Sostenibilidad en la Alimentación Esta presentaci…" at bounding box center [532, 217] width 843 height 270
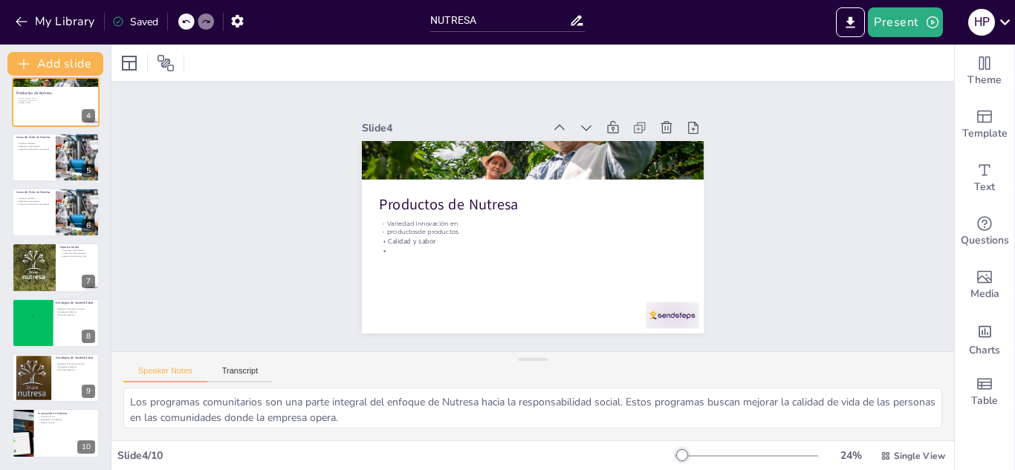
click at [235, 160] on div "Slide 1 Nutresa: Innovación y Sostenibilidad en la Alimentación Esta presentaci…" at bounding box center [532, 217] width 843 height 270
click at [166, 69] on icon at bounding box center [166, 63] width 18 height 18
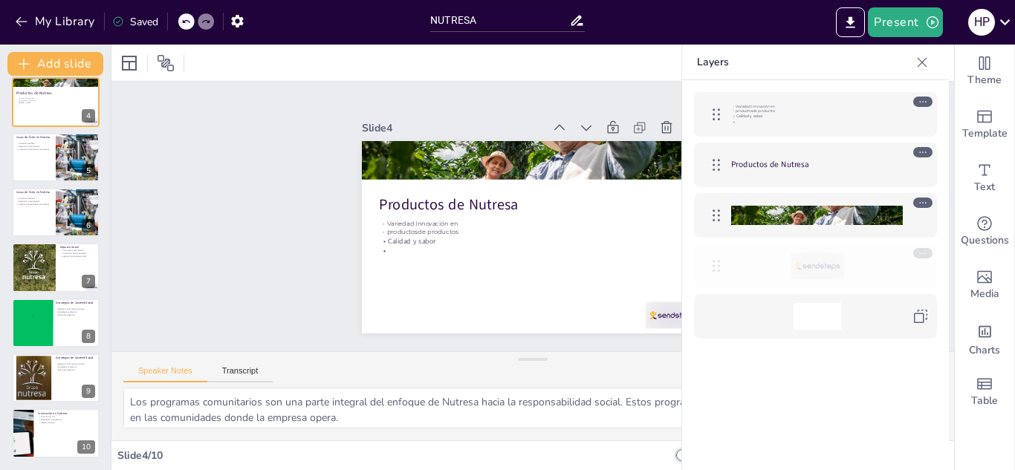
click at [713, 266] on icon at bounding box center [717, 266] width 18 height 18
click at [917, 251] on div at bounding box center [922, 253] width 19 height 10
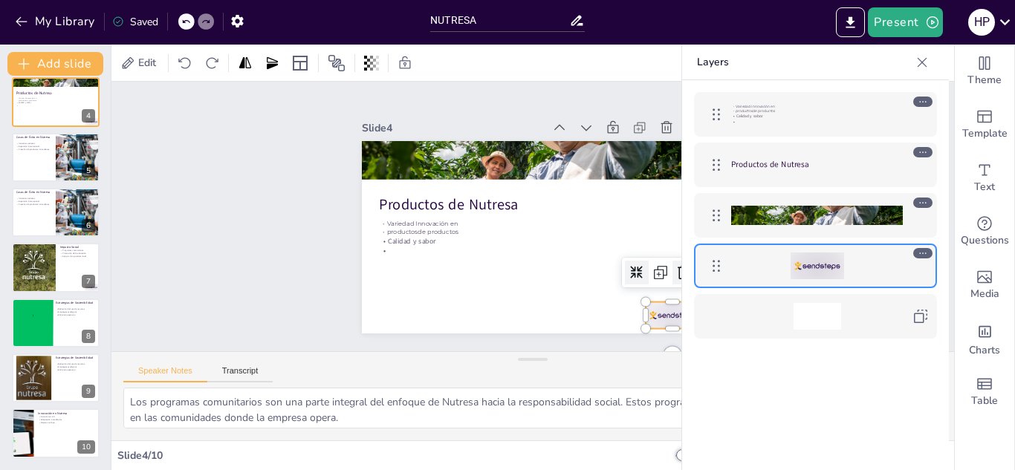
click at [676, 264] on icon at bounding box center [685, 273] width 18 height 18
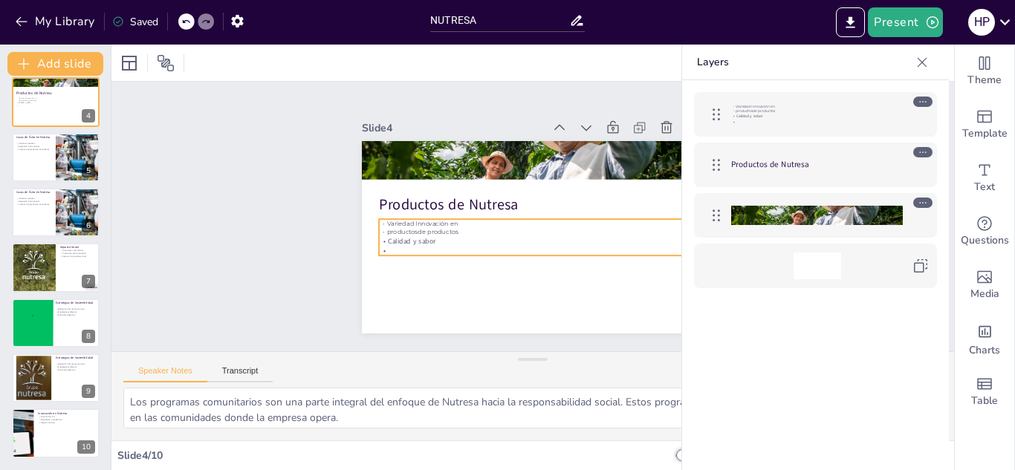
click at [831, 105] on p "Variedad Innovación en" at bounding box center [817, 106] width 172 height 4
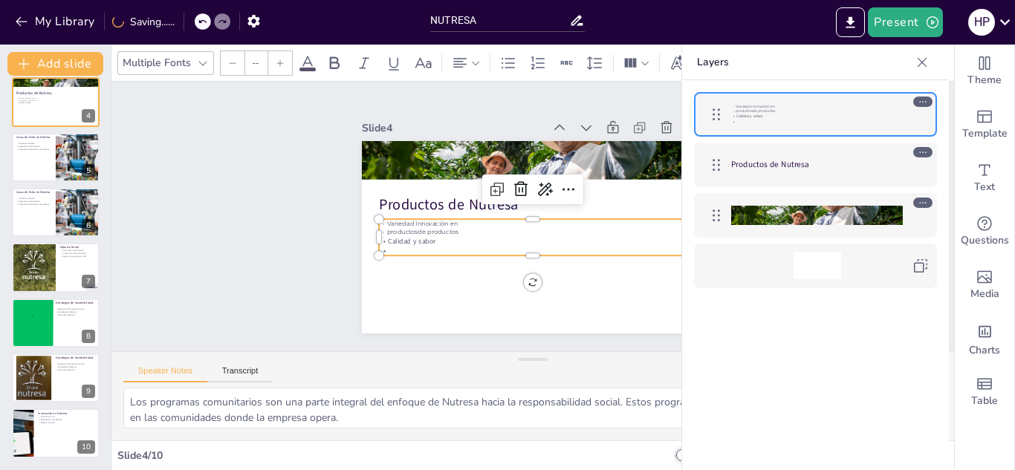
click at [922, 104] on icon at bounding box center [923, 102] width 10 height 10
click at [974, 187] on span "Text" at bounding box center [984, 187] width 21 height 16
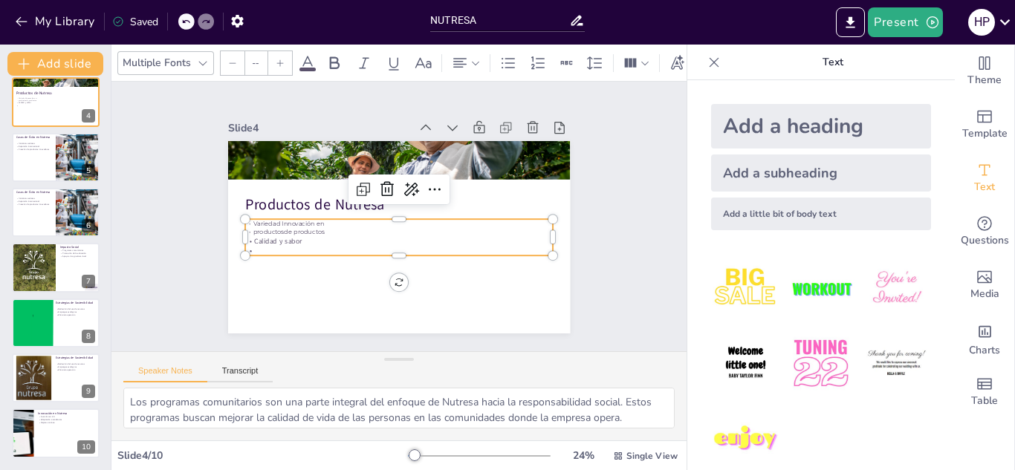
click at [841, 128] on div "Add a heading" at bounding box center [821, 126] width 220 height 45
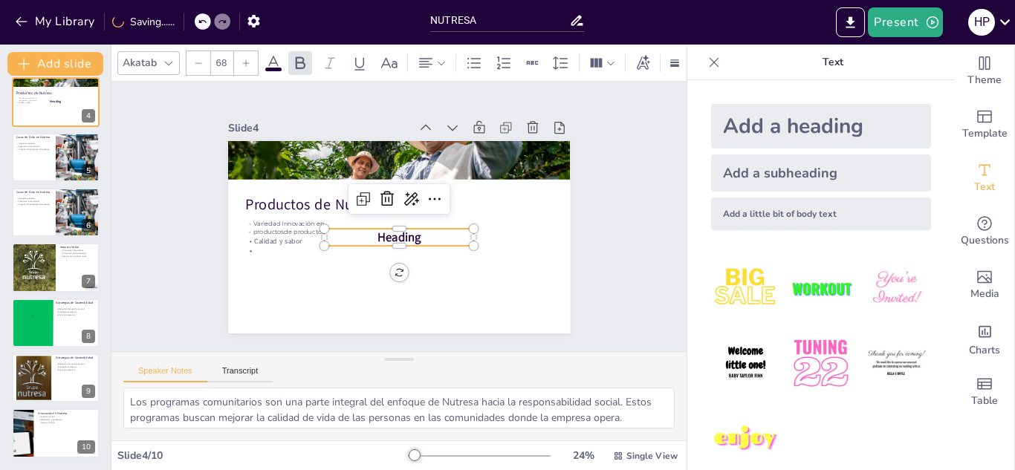
click at [812, 182] on div "Add a subheading" at bounding box center [821, 173] width 220 height 37
type input "38"
click at [707, 56] on icon at bounding box center [714, 62] width 15 height 15
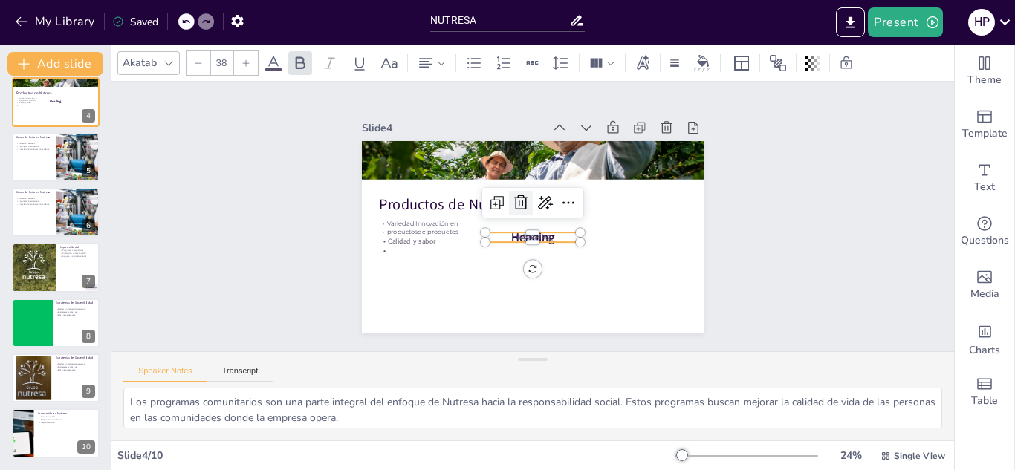
click at [512, 195] on icon at bounding box center [521, 203] width 18 height 18
click at [511, 233] on span "Heading" at bounding box center [533, 237] width 44 height 16
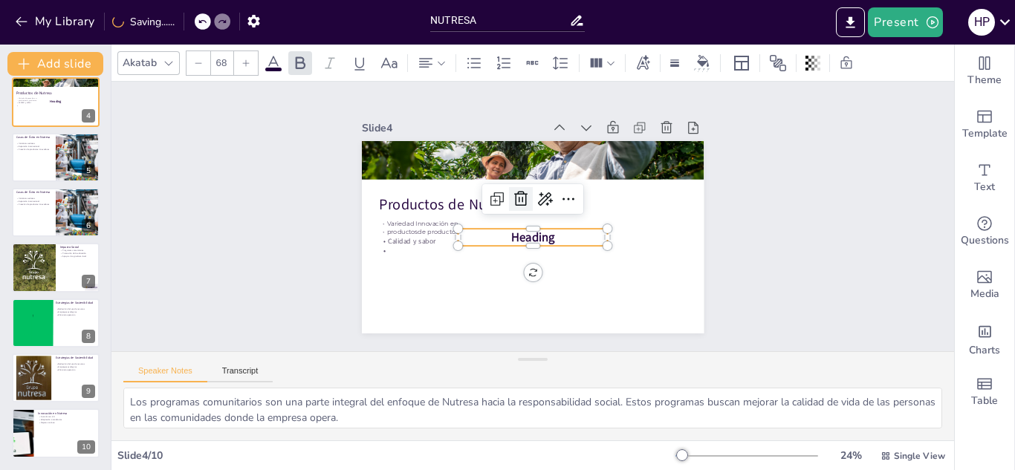
click at [512, 193] on icon at bounding box center [521, 199] width 18 height 18
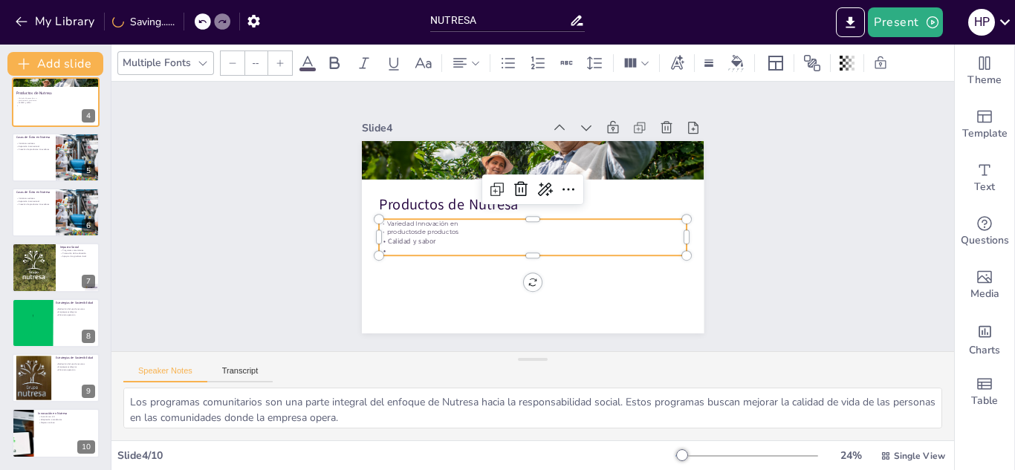
click at [420, 236] on span "Calidad y sabor" at bounding box center [412, 241] width 48 height 10
click at [201, 19] on icon at bounding box center [202, 21] width 9 height 9
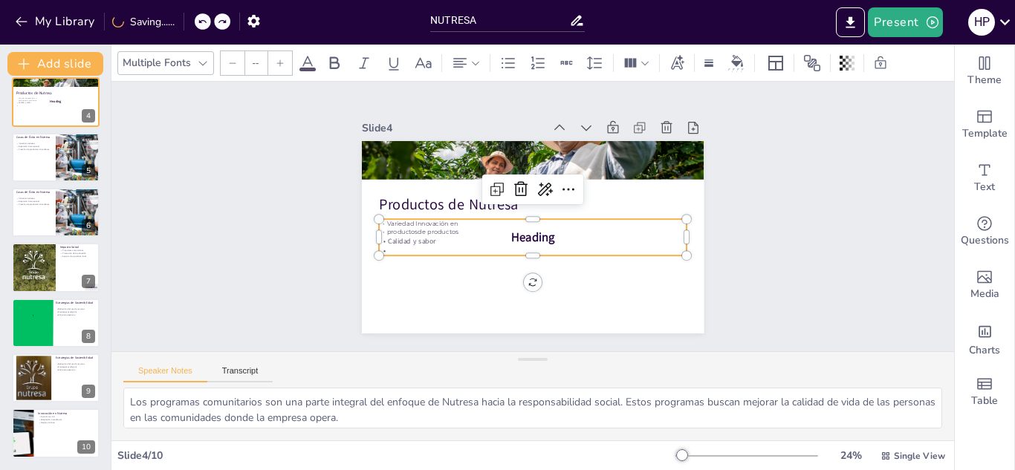
click at [201, 19] on icon at bounding box center [202, 21] width 9 height 9
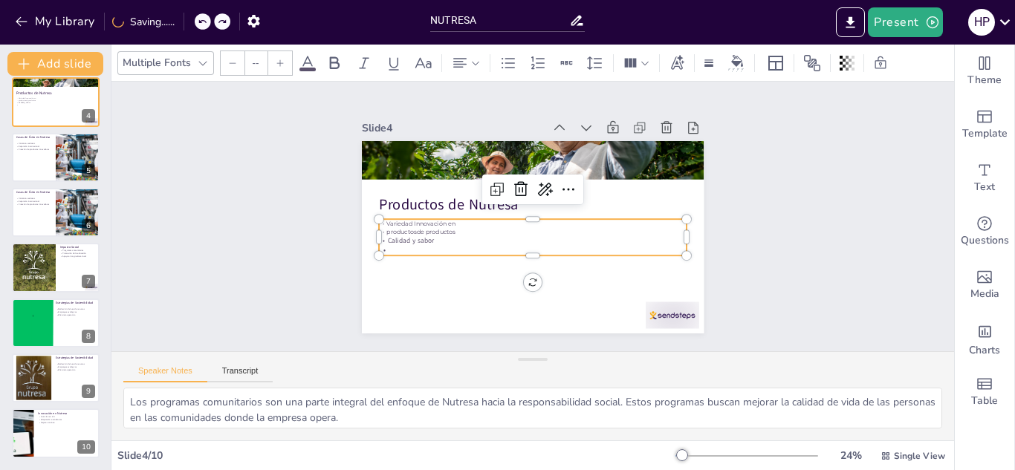
click at [201, 19] on icon at bounding box center [202, 21] width 9 height 9
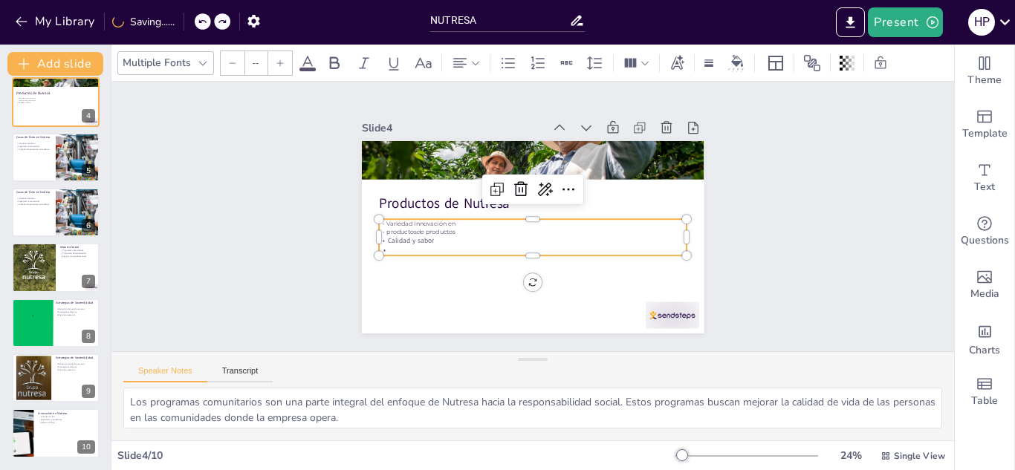
click at [201, 19] on icon at bounding box center [202, 21] width 9 height 9
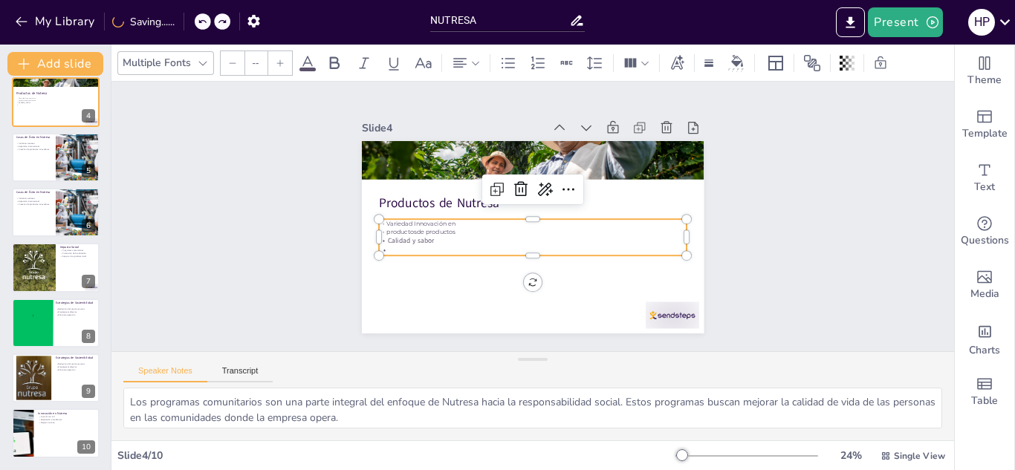
click at [201, 19] on icon at bounding box center [202, 21] width 9 height 9
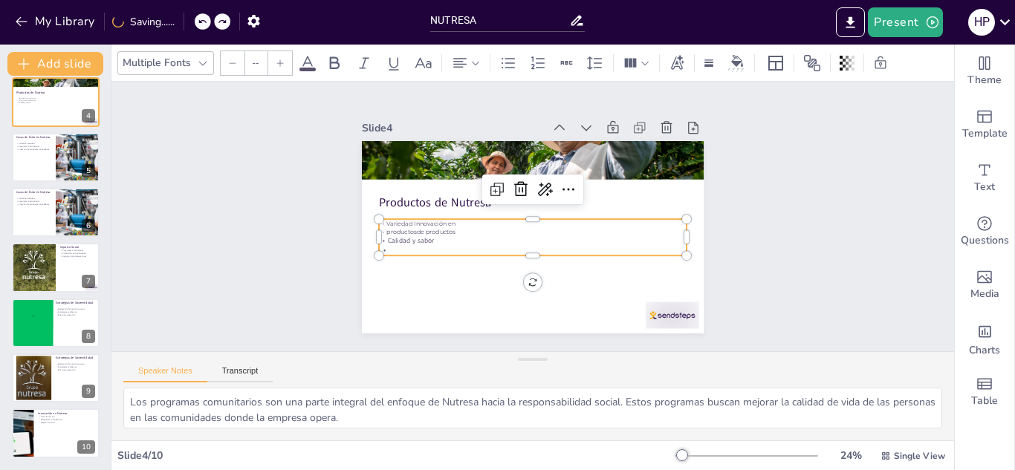
click at [201, 19] on icon at bounding box center [202, 21] width 9 height 9
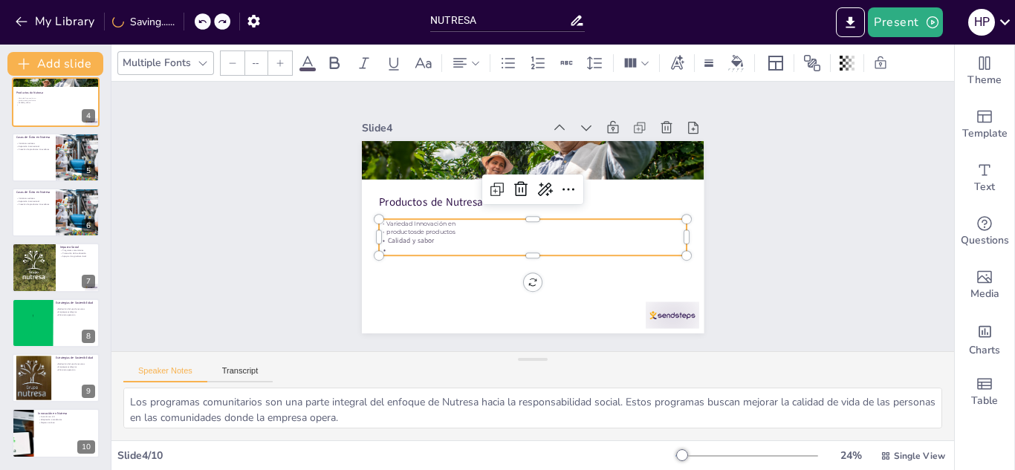
click at [201, 19] on icon at bounding box center [202, 21] width 9 height 9
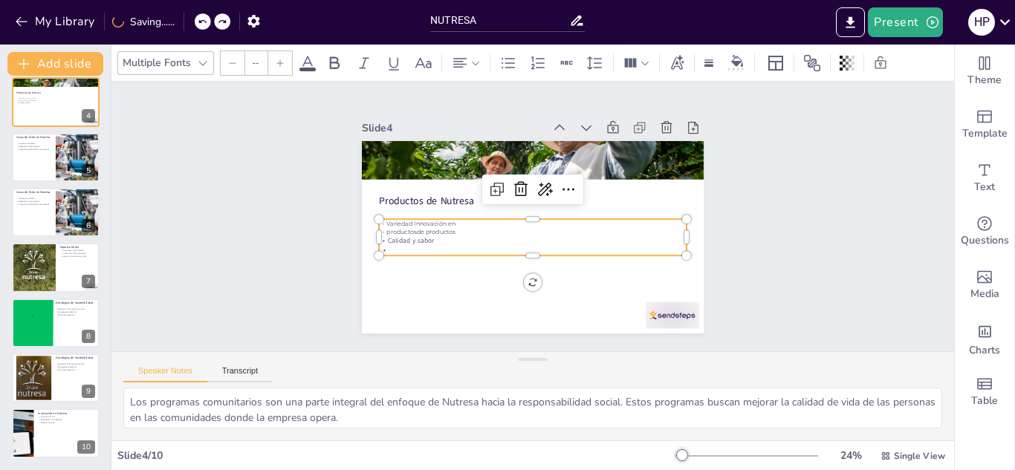
click at [201, 19] on icon at bounding box center [202, 21] width 9 height 9
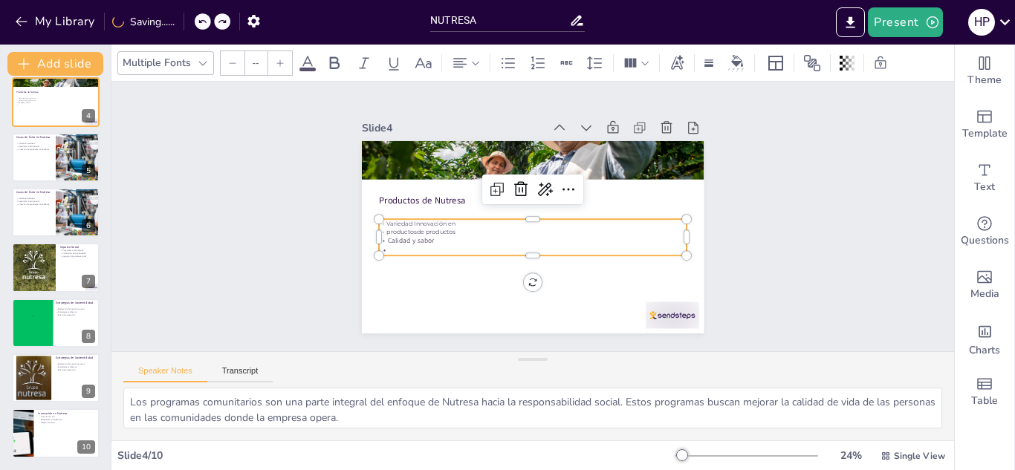
click at [201, 19] on icon at bounding box center [202, 21] width 9 height 9
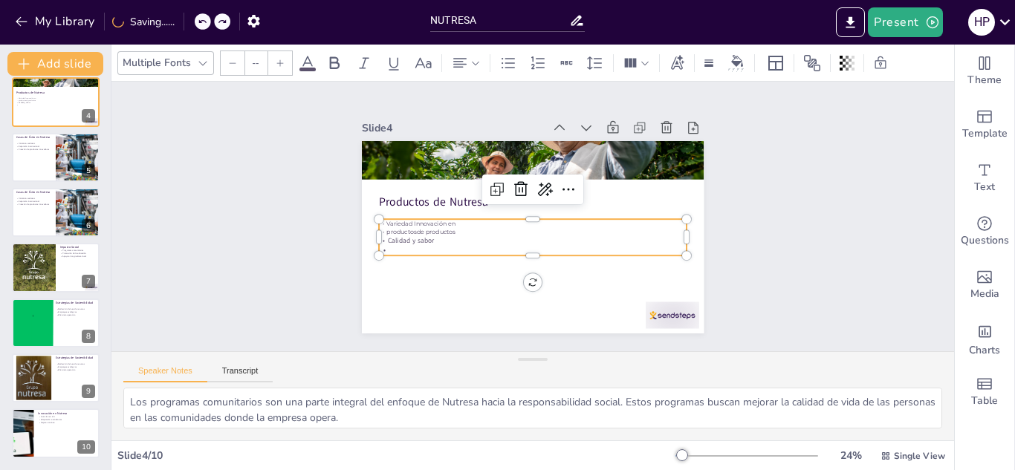
click at [201, 19] on icon at bounding box center [202, 21] width 9 height 9
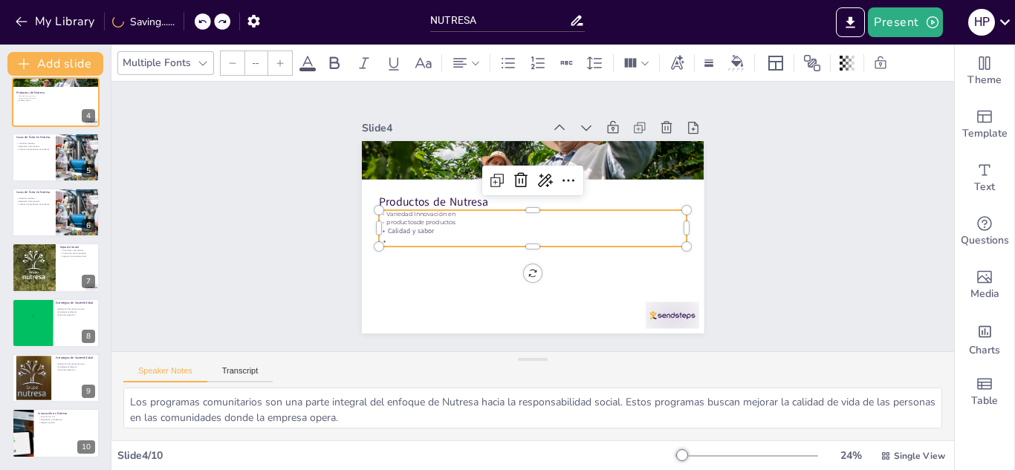
click at [201, 19] on icon at bounding box center [202, 21] width 9 height 9
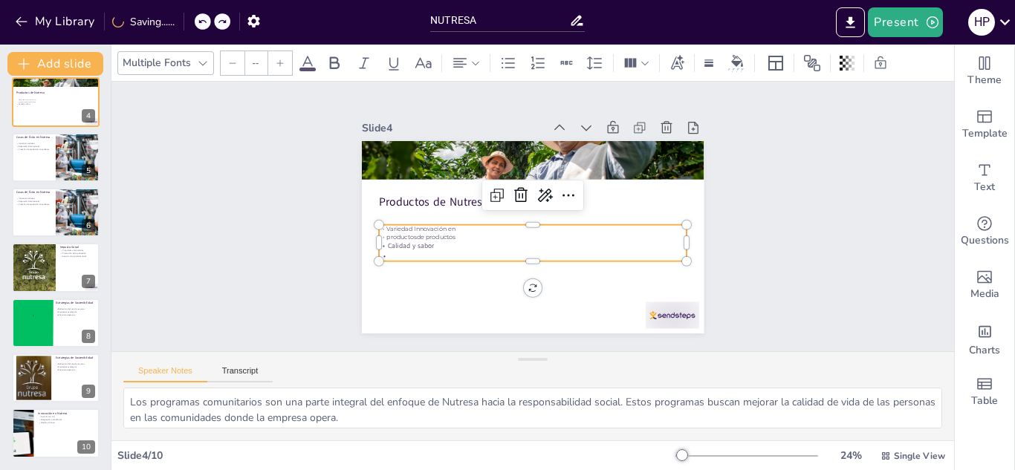
click at [201, 19] on icon at bounding box center [202, 21] width 9 height 9
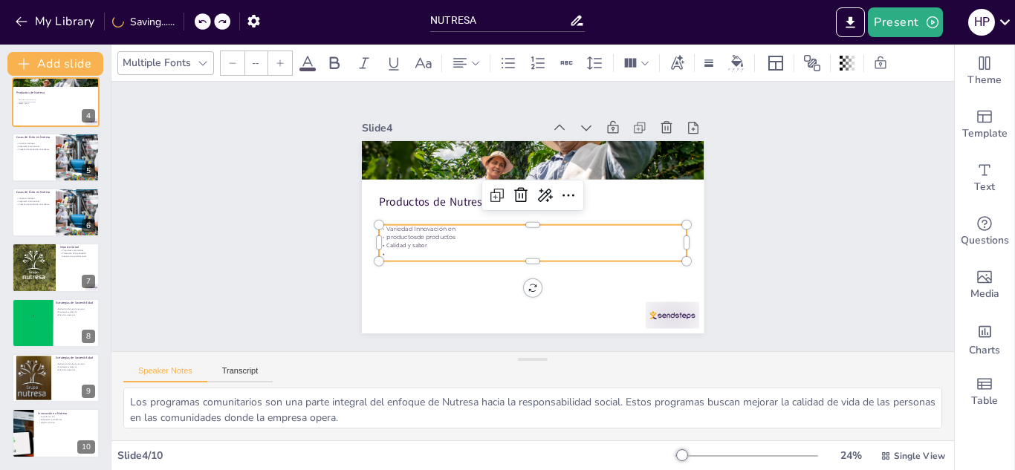
click at [201, 19] on icon at bounding box center [202, 21] width 9 height 9
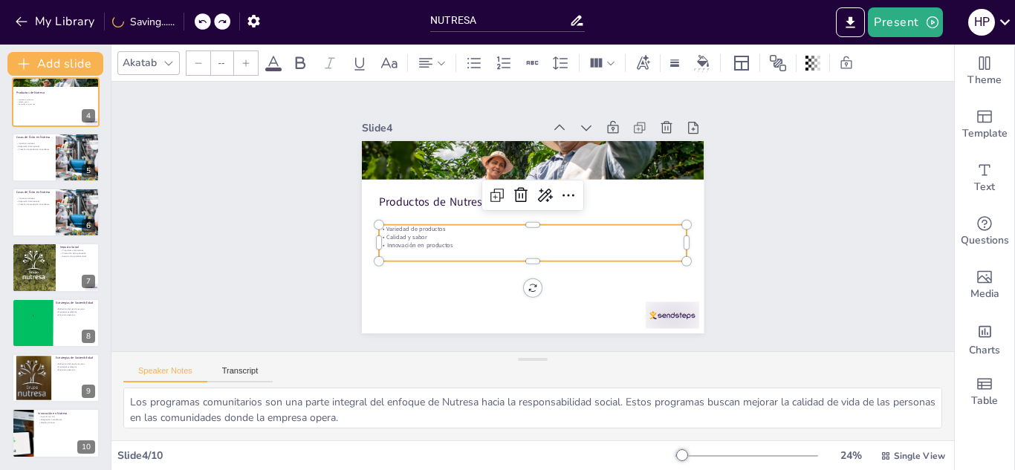
click at [201, 19] on icon at bounding box center [202, 21] width 9 height 9
type input "32"
click at [201, 19] on icon at bounding box center [202, 21] width 9 height 9
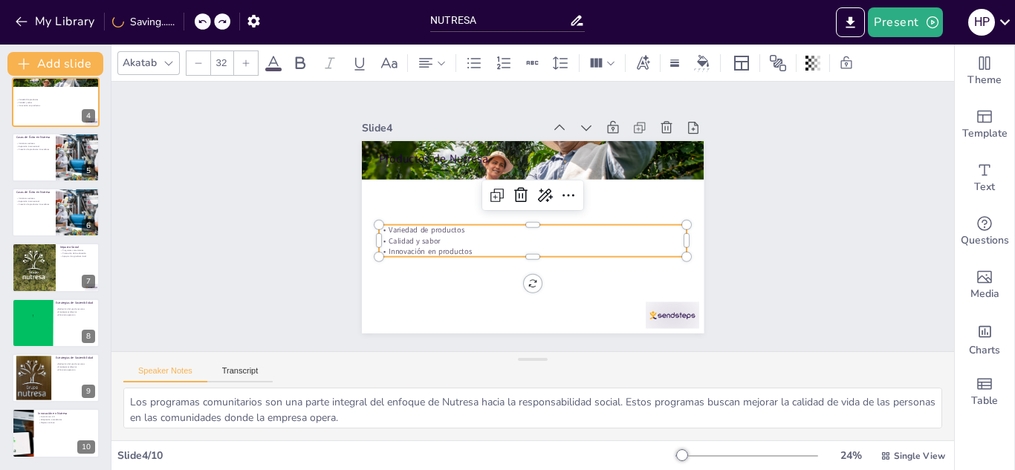
click at [201, 19] on icon at bounding box center [202, 21] width 9 height 9
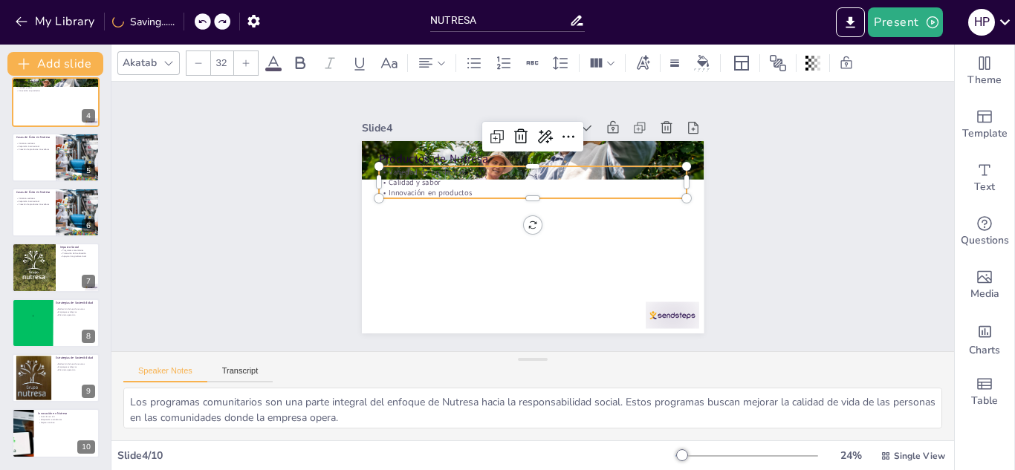
click at [201, 19] on icon at bounding box center [202, 21] width 9 height 9
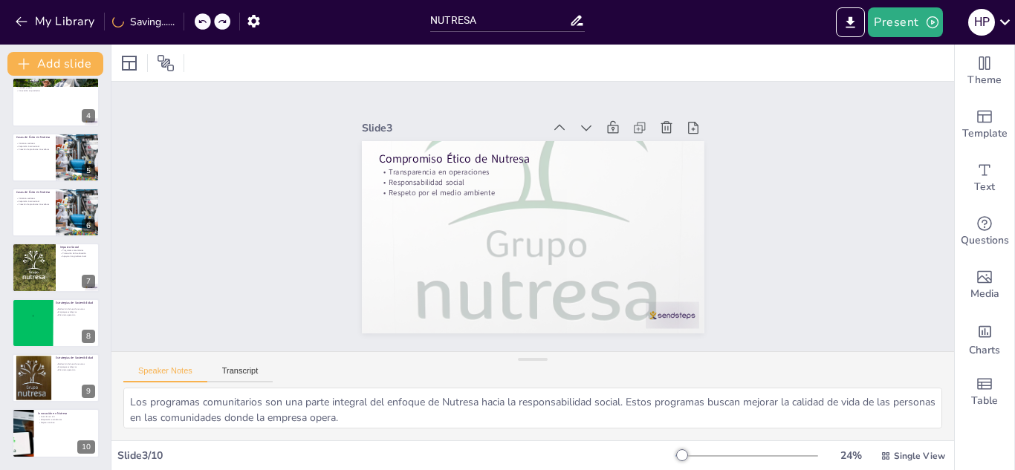
click at [201, 19] on icon at bounding box center [202, 21] width 9 height 9
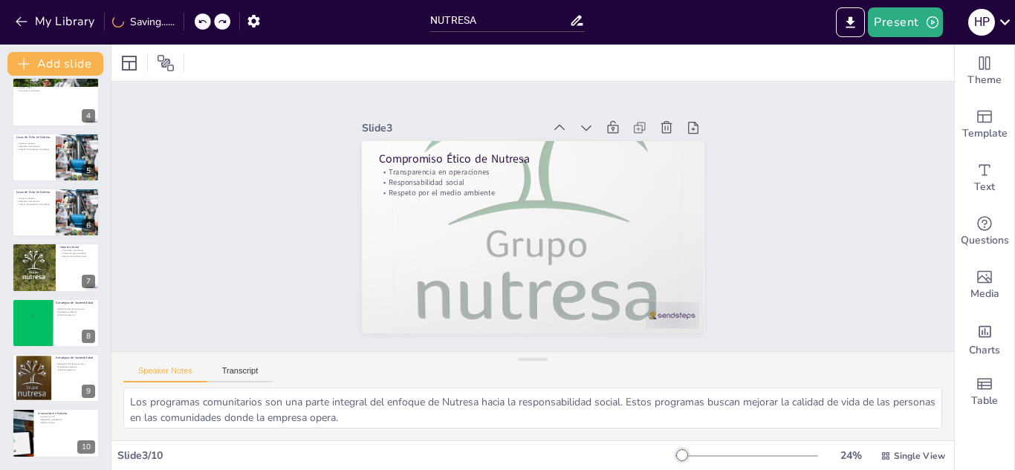
click at [201, 19] on icon at bounding box center [202, 21] width 9 height 9
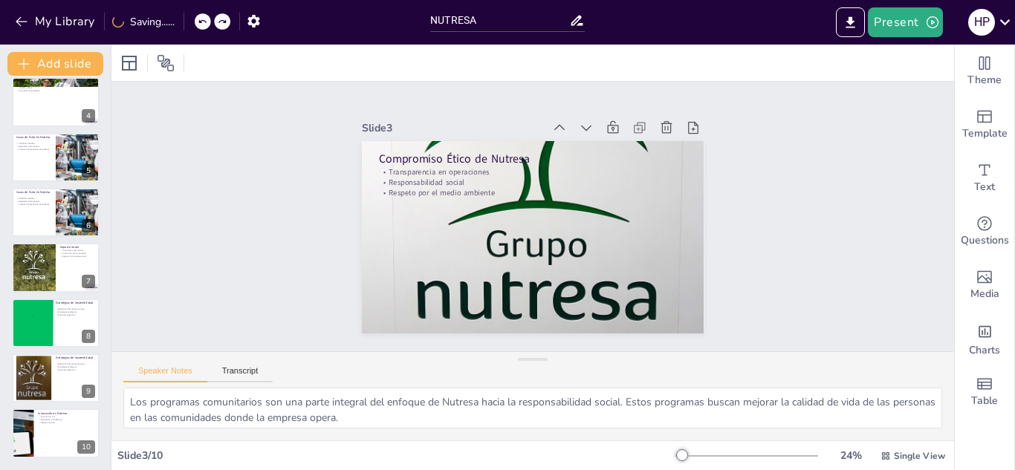
click at [201, 19] on icon at bounding box center [202, 21] width 9 height 9
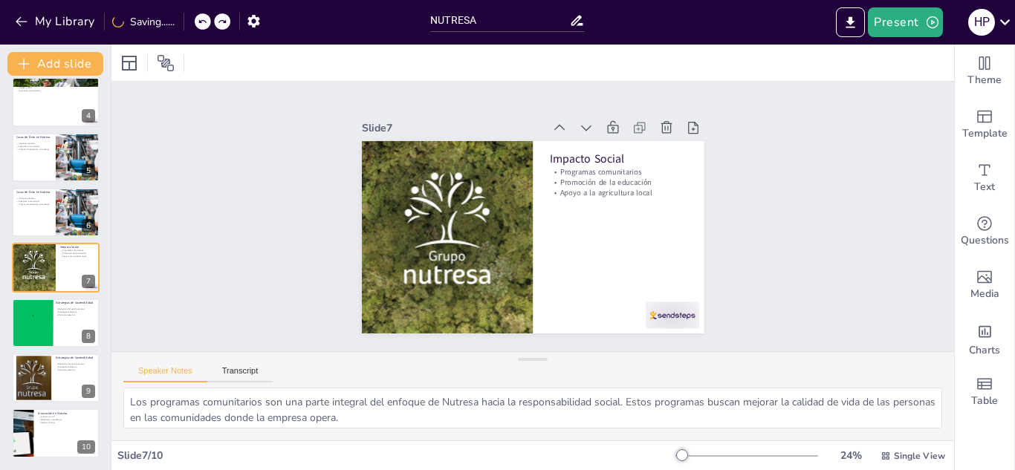
click at [201, 19] on icon at bounding box center [202, 21] width 9 height 9
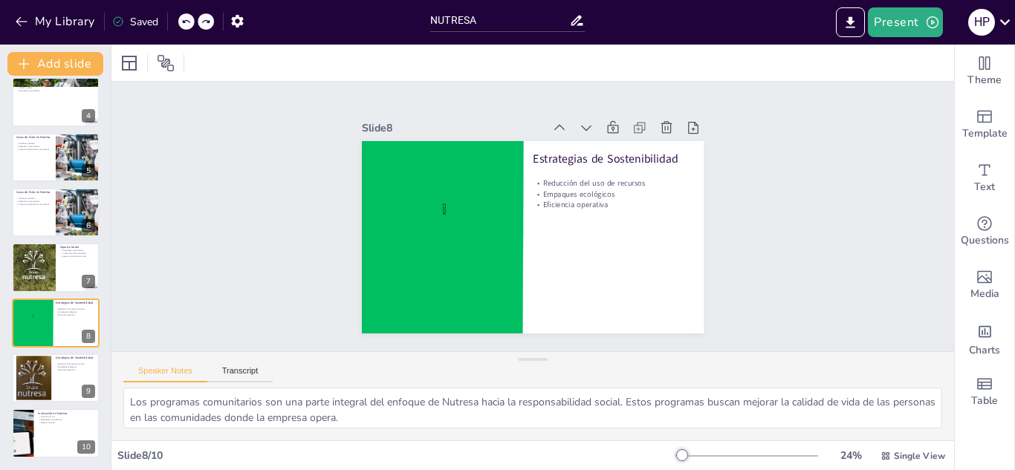
click at [204, 22] on icon at bounding box center [205, 22] width 7 height 4
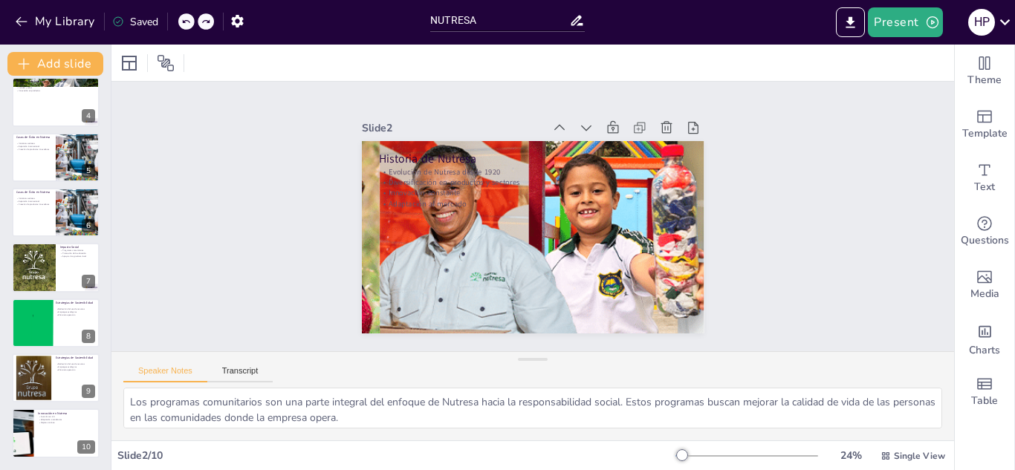
click at [204, 22] on icon at bounding box center [205, 22] width 7 height 4
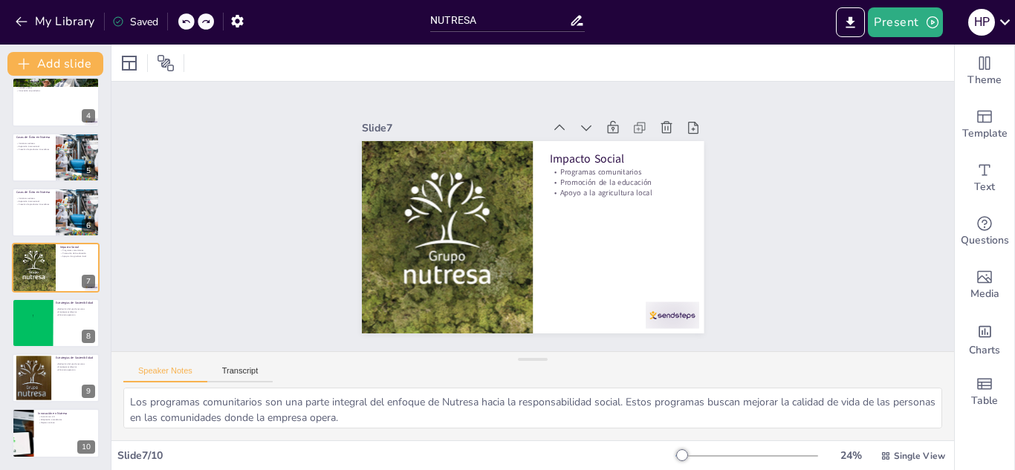
click at [204, 22] on icon at bounding box center [205, 22] width 7 height 4
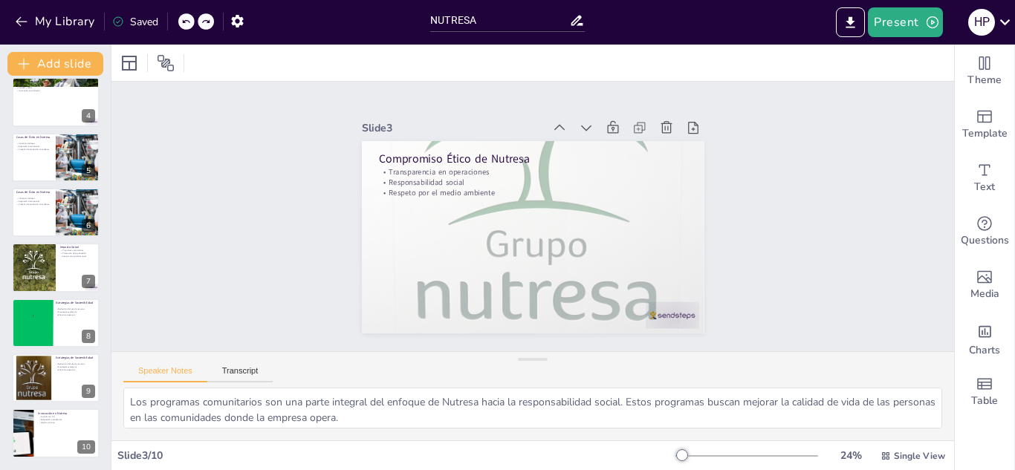
click at [204, 22] on icon at bounding box center [205, 22] width 7 height 4
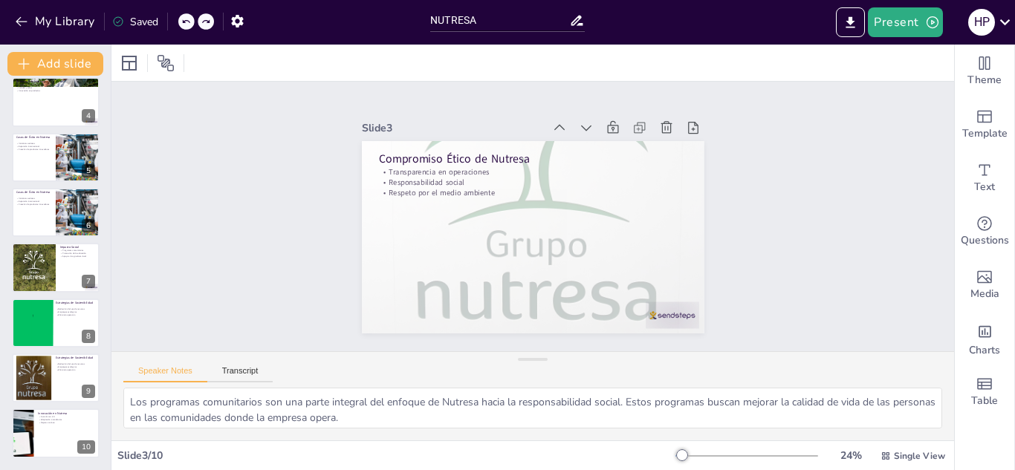
click at [204, 22] on icon at bounding box center [205, 22] width 7 height 4
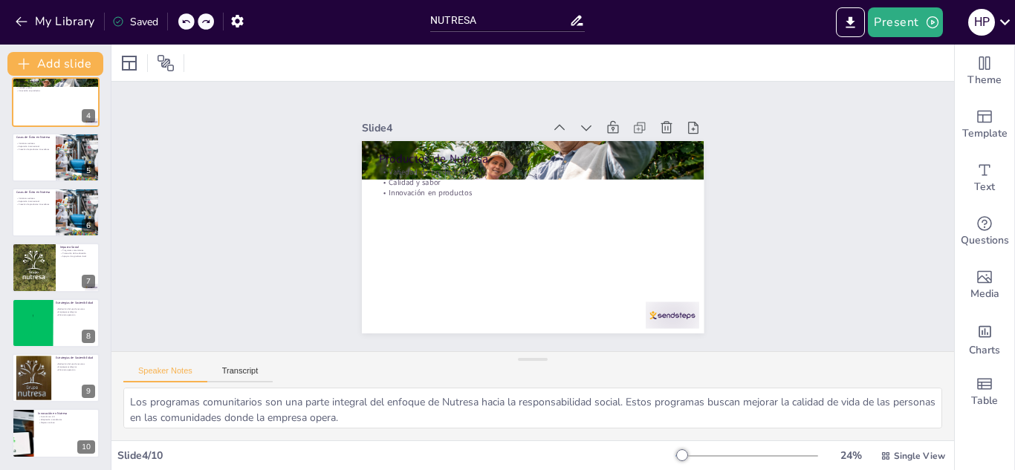
click at [204, 22] on icon at bounding box center [205, 22] width 7 height 4
click at [204, 22] on div at bounding box center [213, 21] width 36 height 16
click at [204, 22] on icon at bounding box center [202, 21] width 9 height 9
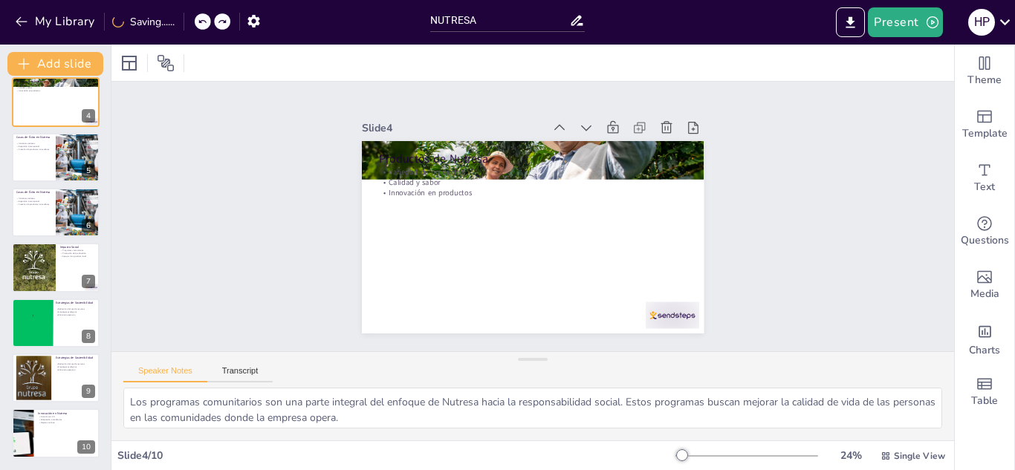
click at [204, 22] on icon at bounding box center [202, 21] width 9 height 9
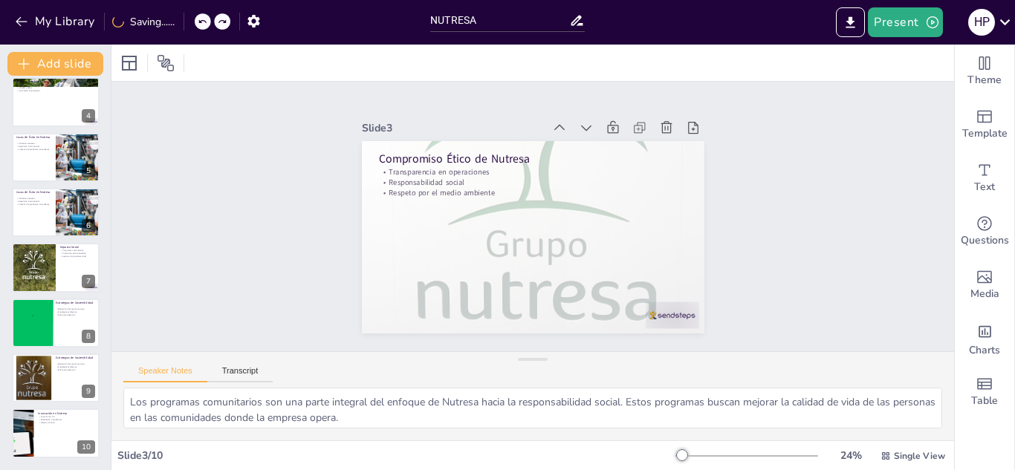
click at [204, 22] on icon at bounding box center [202, 21] width 9 height 9
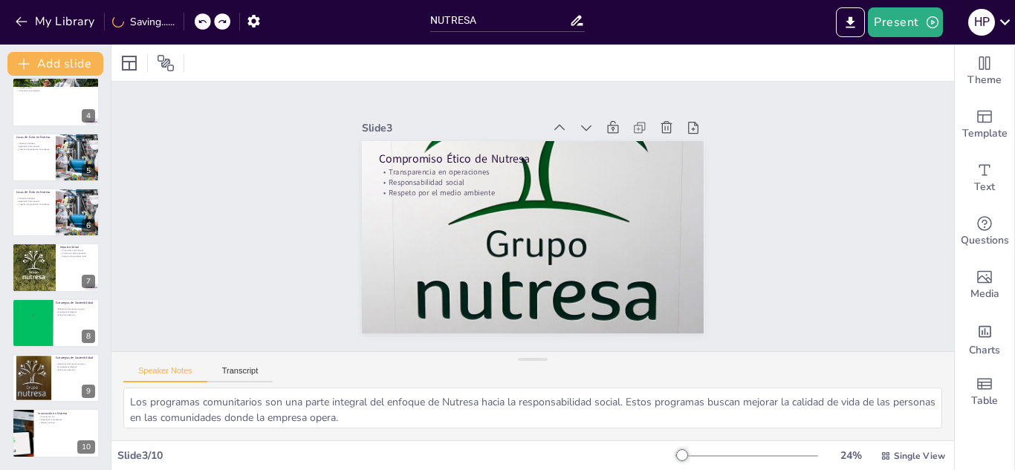
click at [204, 22] on icon at bounding box center [202, 21] width 9 height 9
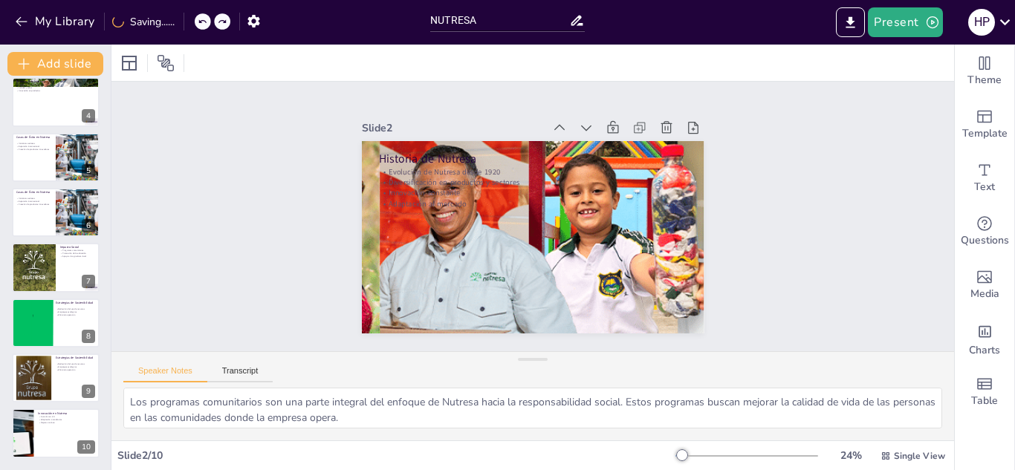
click at [204, 22] on icon at bounding box center [202, 21] width 9 height 9
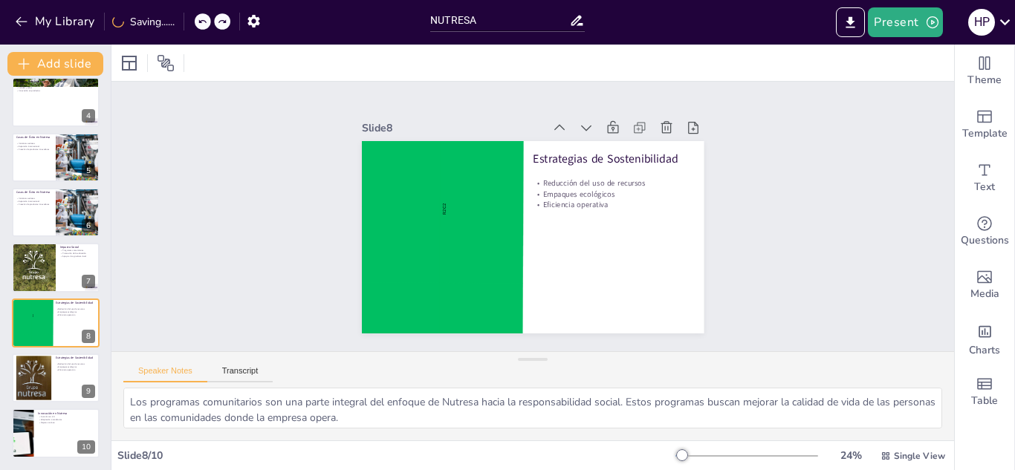
click at [204, 22] on icon at bounding box center [202, 21] width 9 height 9
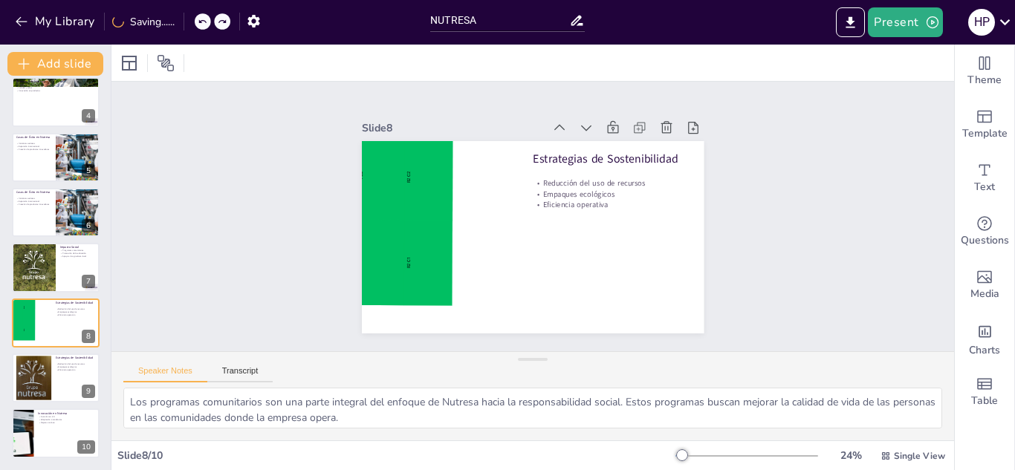
click at [204, 22] on icon at bounding box center [202, 21] width 9 height 9
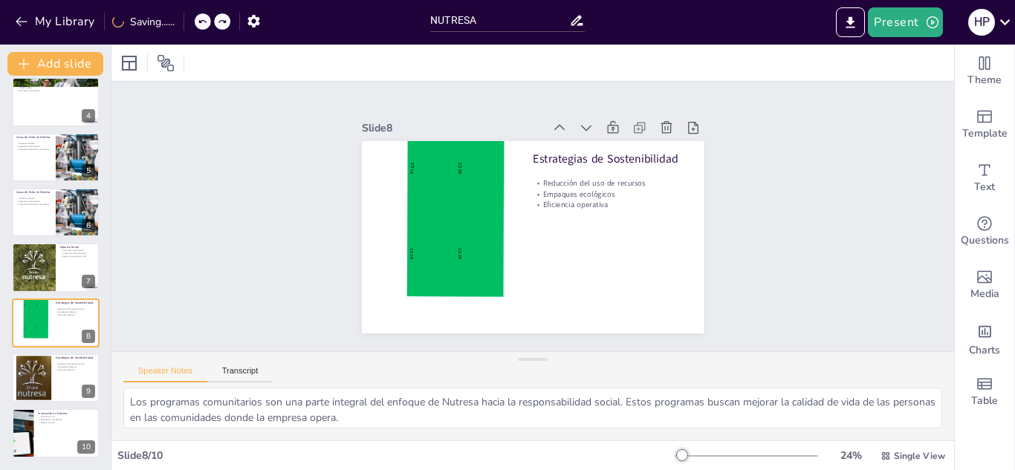
click at [204, 22] on icon at bounding box center [202, 21] width 9 height 9
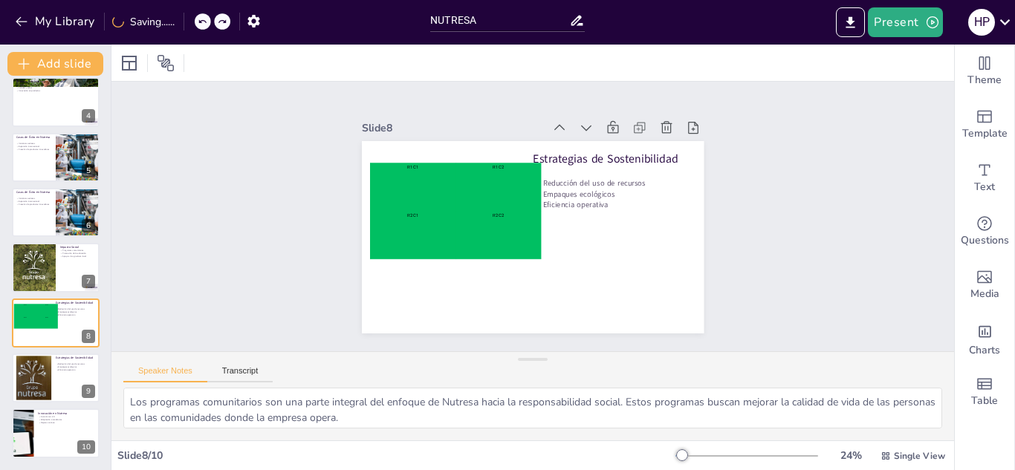
click at [204, 22] on icon at bounding box center [202, 21] width 9 height 9
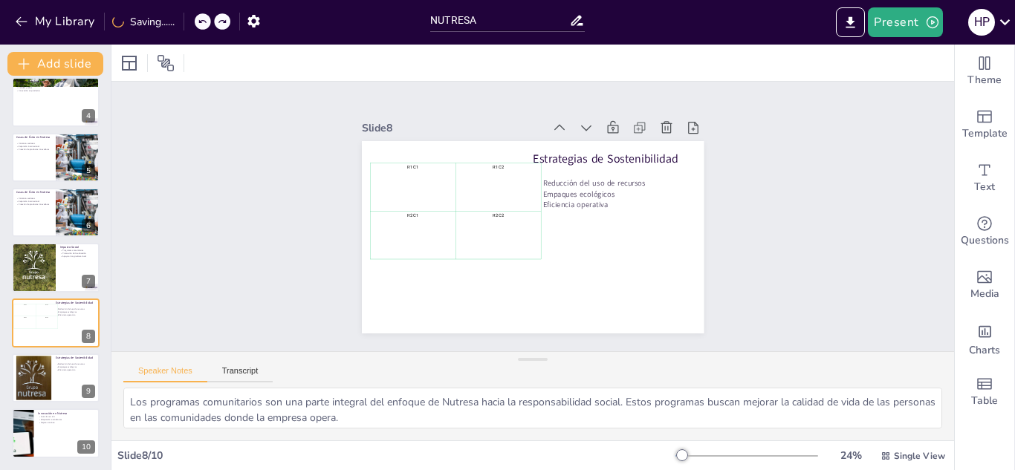
click at [204, 22] on icon at bounding box center [202, 21] width 9 height 9
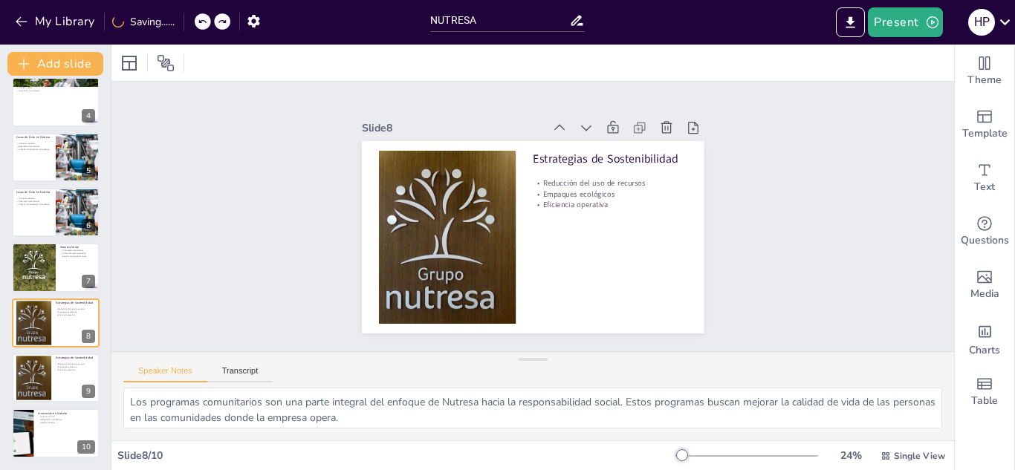
click at [204, 22] on icon at bounding box center [202, 21] width 9 height 9
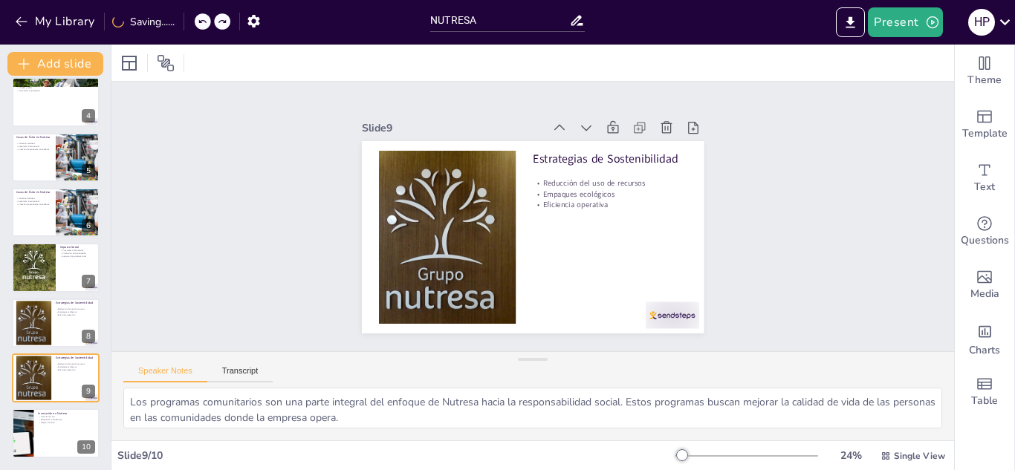
click at [204, 22] on icon at bounding box center [202, 21] width 9 height 9
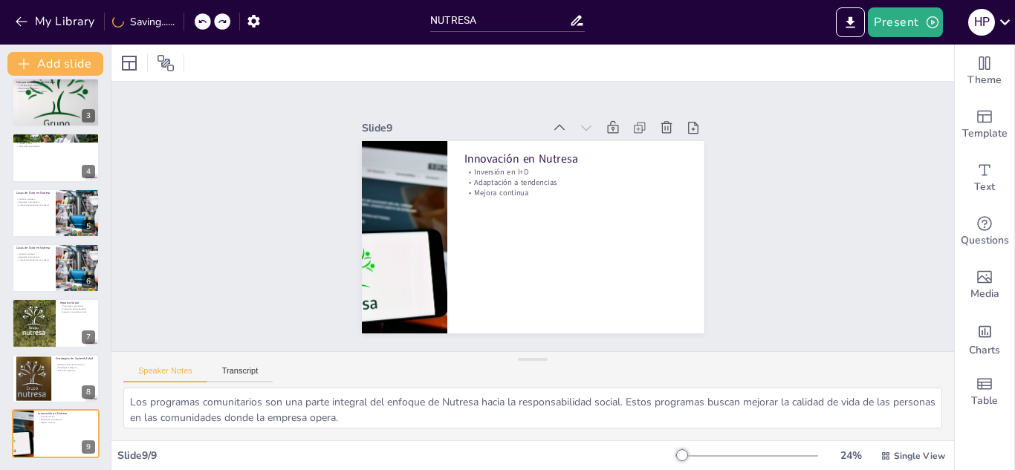
click at [204, 22] on icon at bounding box center [202, 21] width 9 height 9
click at [190, 22] on icon at bounding box center [185, 21] width 9 height 9
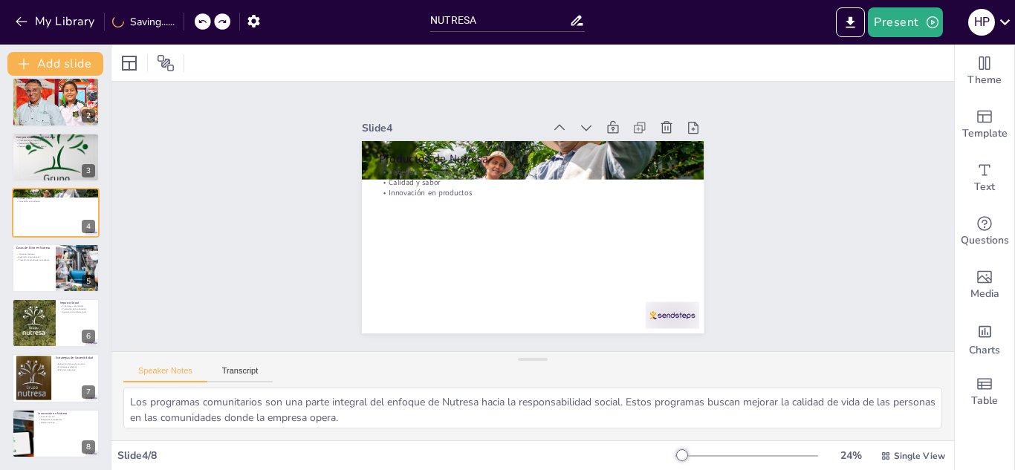
scroll to position [65, 0]
click at [204, 22] on icon at bounding box center [202, 21] width 9 height 9
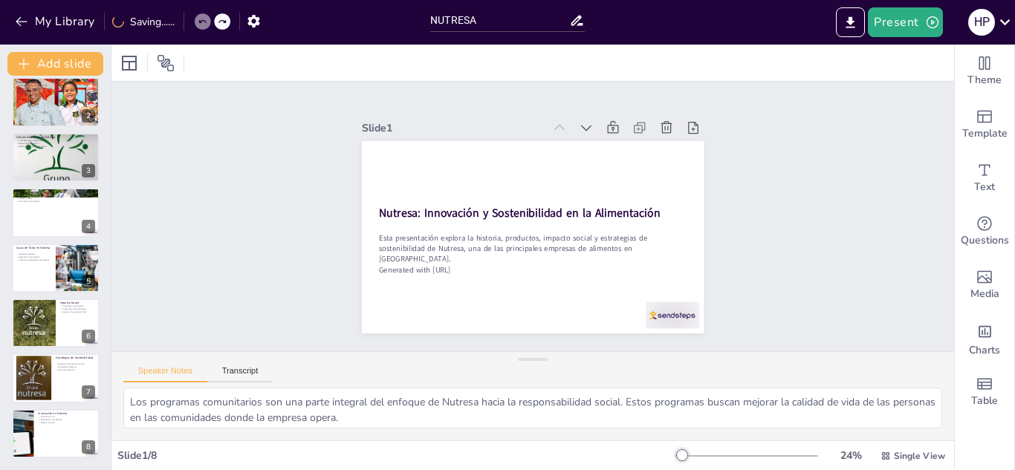
click at [204, 22] on icon at bounding box center [202, 21] width 9 height 9
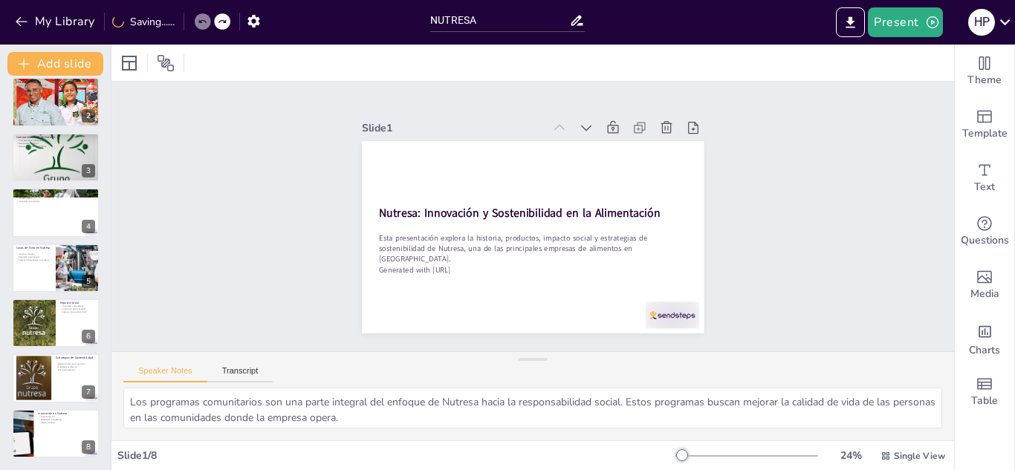
click at [204, 22] on icon at bounding box center [202, 21] width 9 height 9
click at [43, 98] on div at bounding box center [55, 102] width 152 height 51
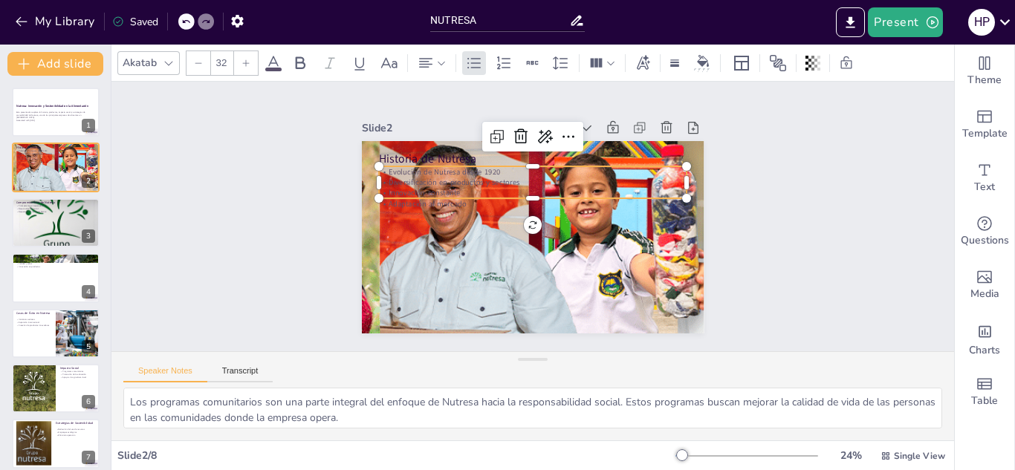
click at [421, 199] on p "Adaptación al mercado" at bounding box center [533, 203] width 308 height 10
click at [274, 56] on icon at bounding box center [273, 63] width 13 height 14
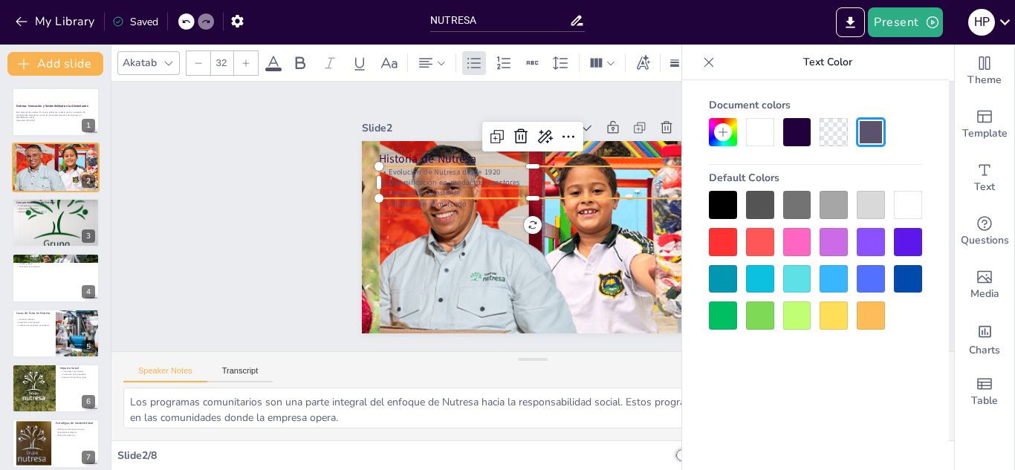
click at [908, 210] on div at bounding box center [908, 205] width 28 height 28
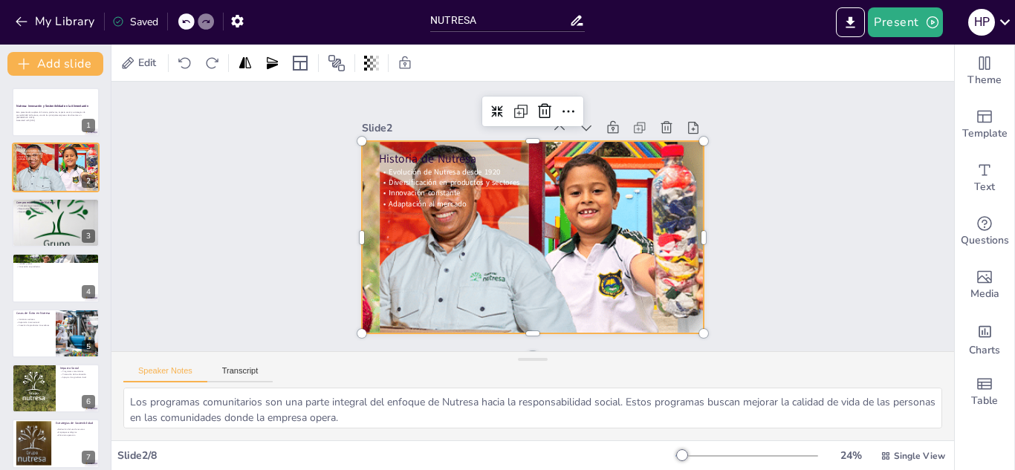
click at [460, 214] on div at bounding box center [533, 237] width 583 height 193
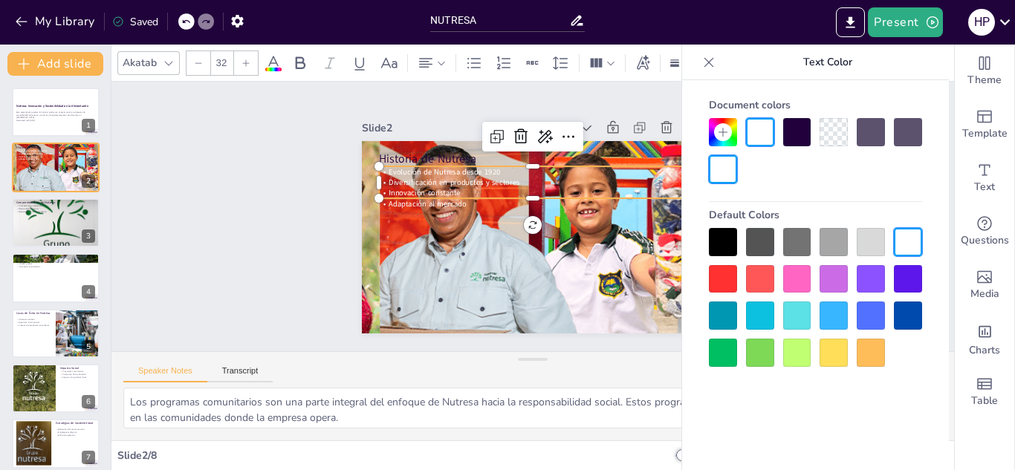
click at [459, 201] on p "Adaptación al mercado" at bounding box center [533, 203] width 308 height 10
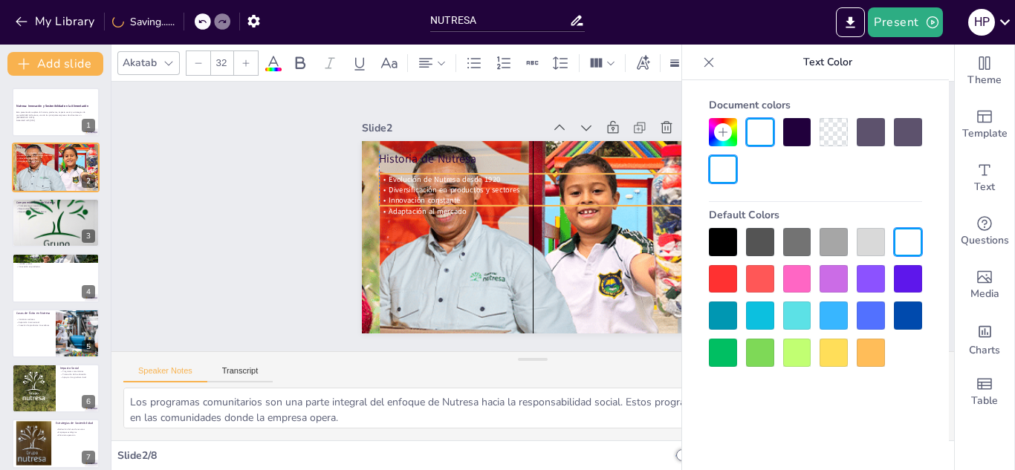
drag, startPoint x: 452, startPoint y: 187, endPoint x: 450, endPoint y: 194, distance: 7.8
click at [450, 195] on p "Innovación constante" at bounding box center [533, 200] width 308 height 10
drag, startPoint x: 456, startPoint y: 206, endPoint x: 387, endPoint y: 204, distance: 69.9
click at [387, 204] on div "Historia de Nutresa Evolución de Nutresa desde 1920 Diversificación en producto…" at bounding box center [533, 237] width 342 height 193
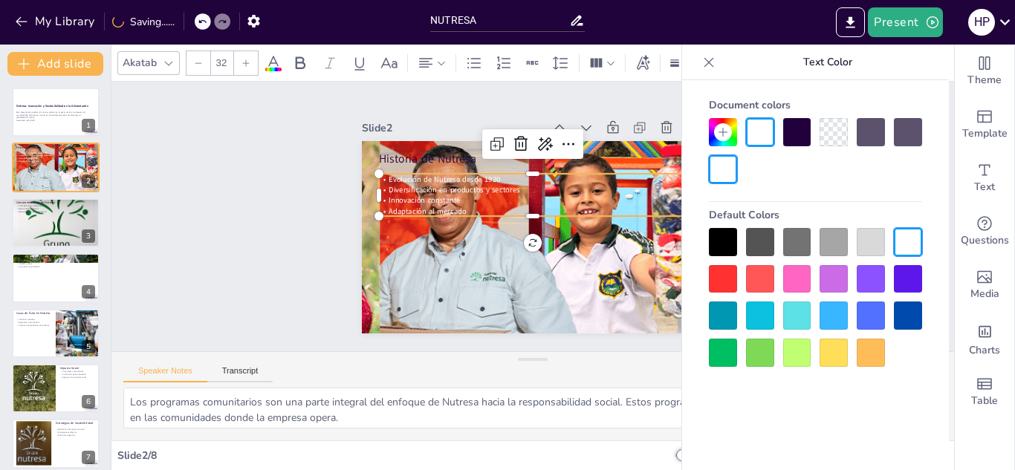
click at [461, 206] on p "Adaptación al mercado" at bounding box center [533, 211] width 308 height 10
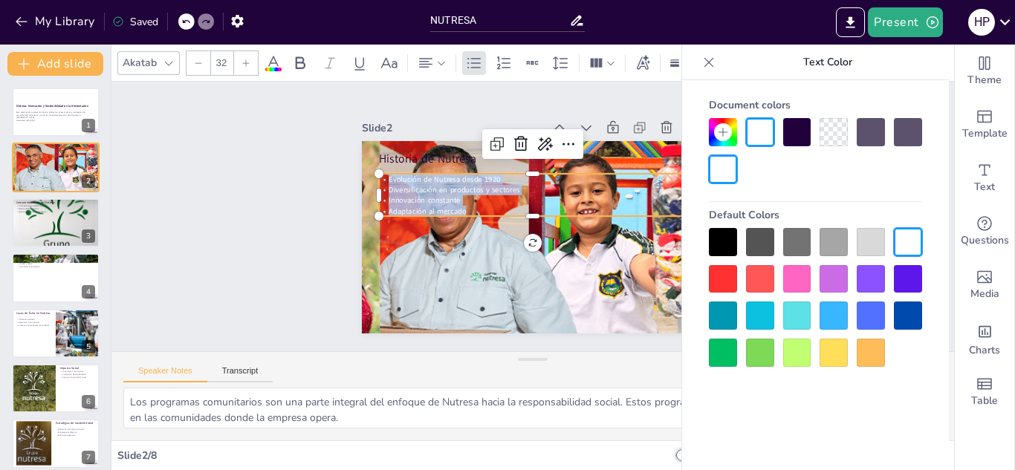
drag, startPoint x: 461, startPoint y: 203, endPoint x: 369, endPoint y: 169, distance: 97.4
click at [369, 169] on div "Historia de Nutresa Evolución de Nutresa desde 1920 Diversificación en producto…" at bounding box center [533, 237] width 342 height 193
click at [240, 57] on div at bounding box center [246, 63] width 24 height 24
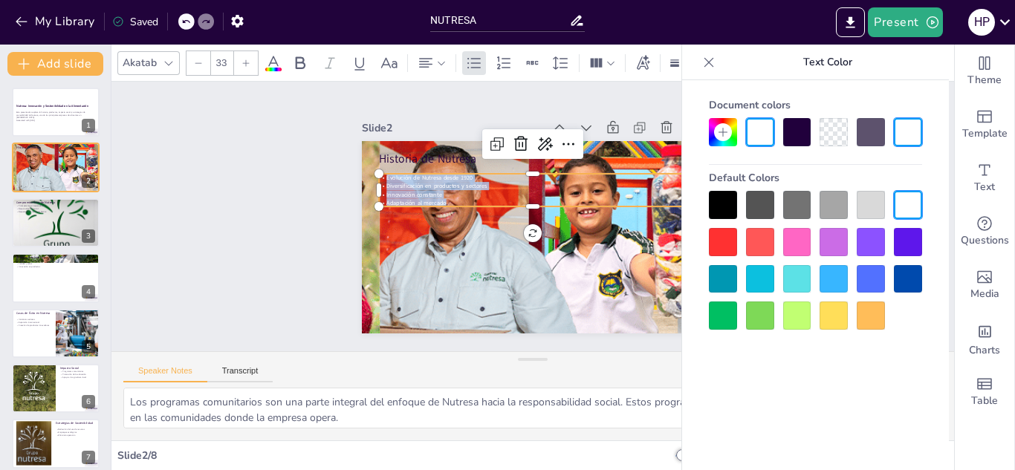
click at [240, 57] on div at bounding box center [246, 63] width 24 height 24
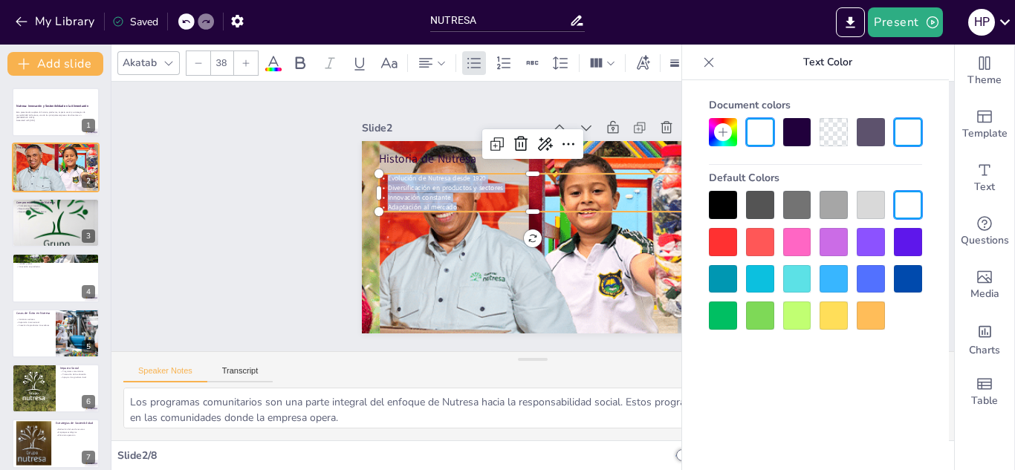
click at [240, 57] on div at bounding box center [246, 63] width 24 height 24
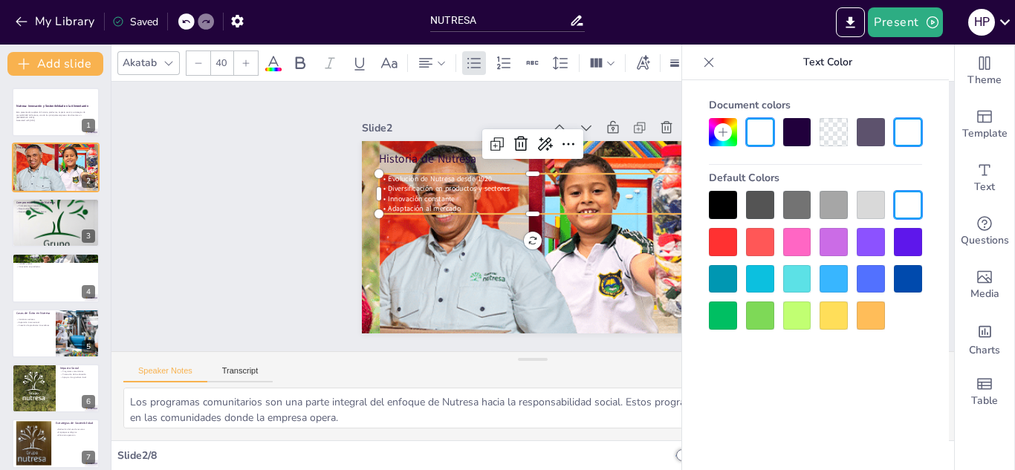
click at [240, 57] on div at bounding box center [246, 63] width 24 height 24
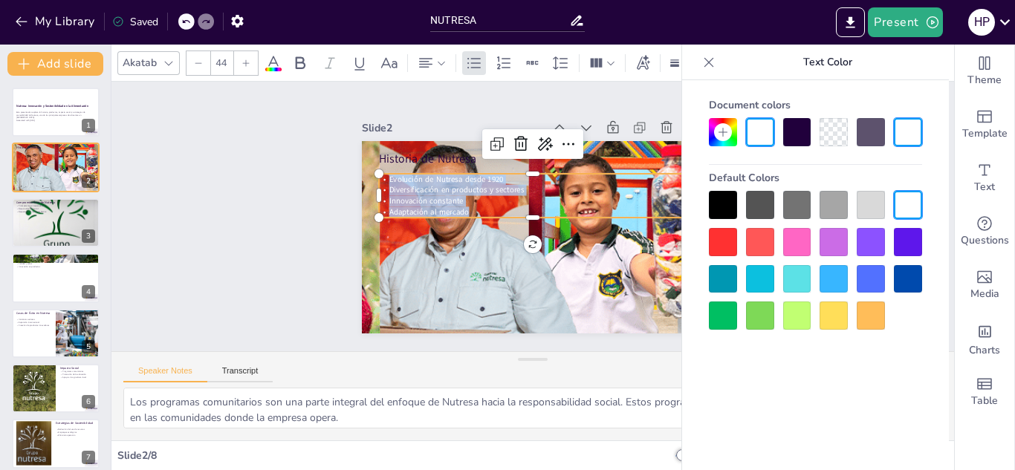
click at [240, 57] on div at bounding box center [246, 63] width 24 height 24
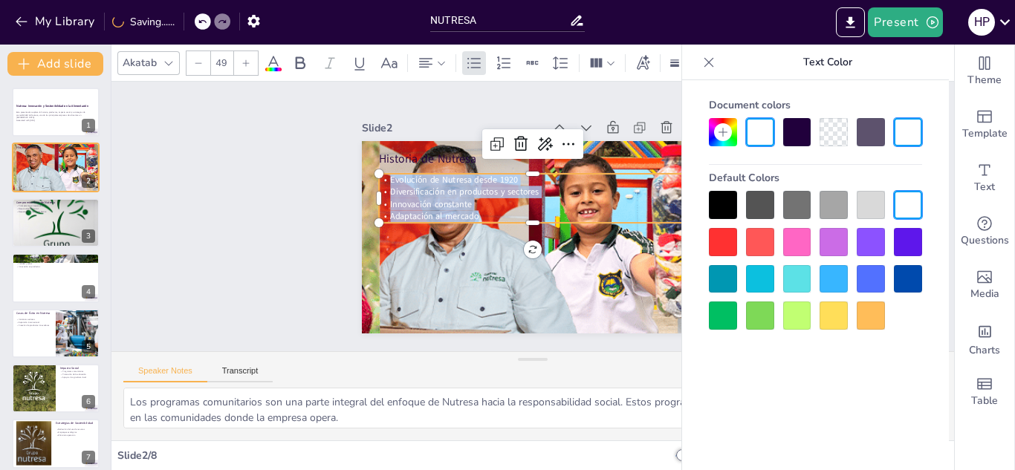
click at [240, 57] on div at bounding box center [246, 63] width 24 height 24
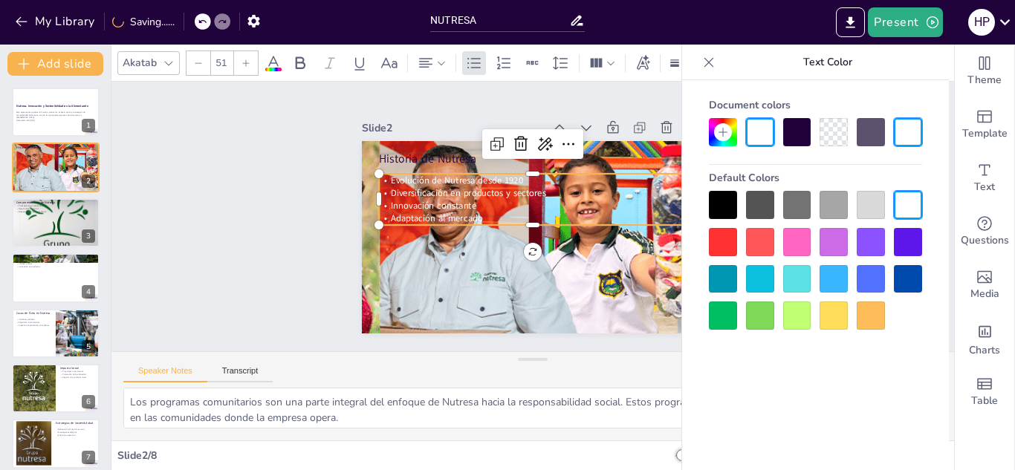
click at [240, 57] on div at bounding box center [246, 63] width 24 height 24
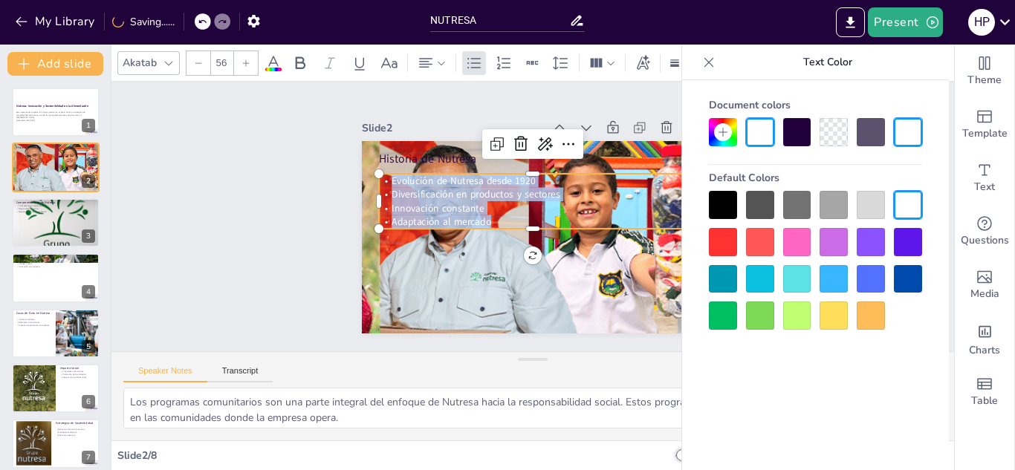
click at [240, 57] on div at bounding box center [246, 63] width 24 height 24
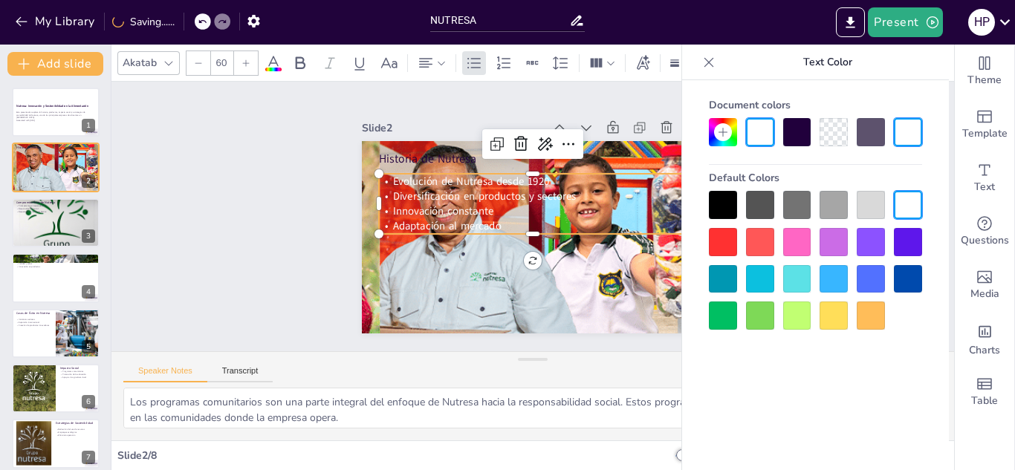
click at [240, 57] on div at bounding box center [246, 63] width 24 height 24
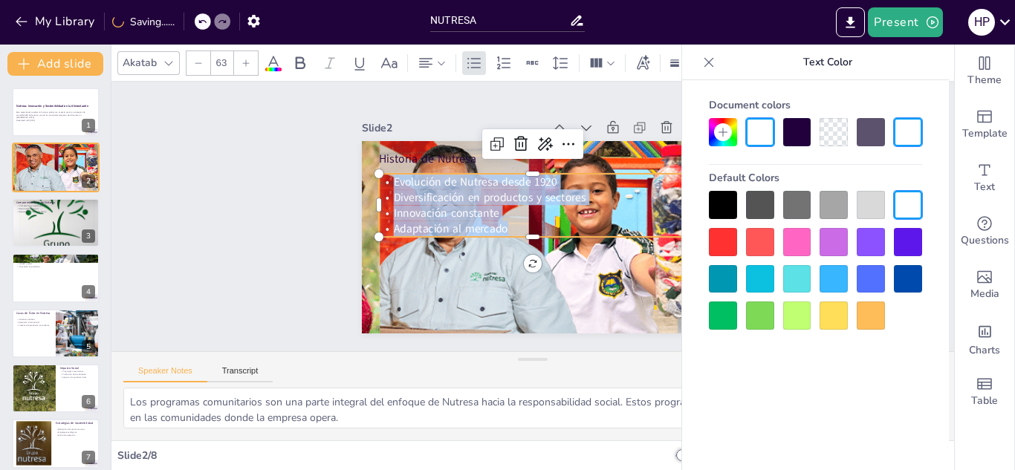
click at [240, 57] on div at bounding box center [246, 63] width 24 height 24
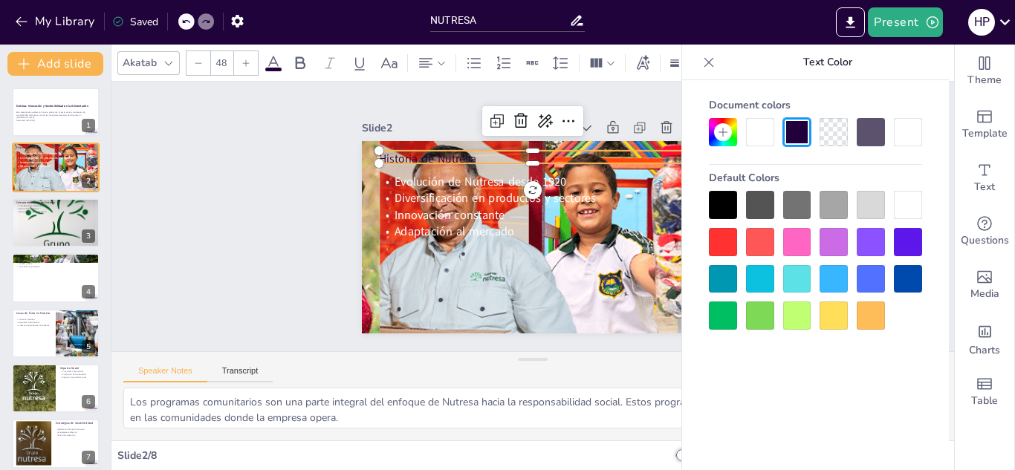
click at [456, 151] on p "Historia de Nutresa" at bounding box center [533, 159] width 308 height 16
click at [271, 64] on icon at bounding box center [274, 63] width 18 height 18
click at [271, 69] on span at bounding box center [273, 70] width 16 height 4
click at [275, 66] on icon at bounding box center [274, 63] width 18 height 18
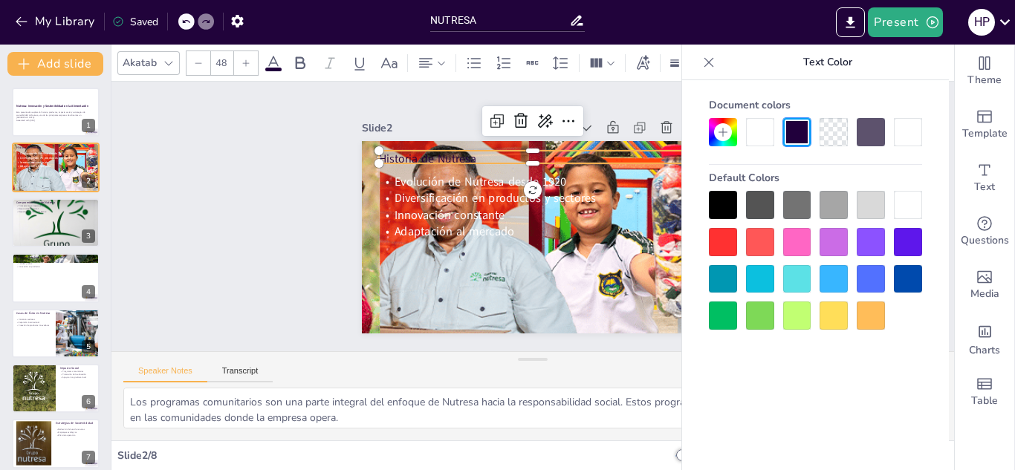
click at [275, 66] on icon at bounding box center [274, 63] width 18 height 18
click at [471, 155] on p "Historia de Nutresa" at bounding box center [533, 159] width 308 height 16
click at [470, 153] on p "Historia de Nutresa" at bounding box center [533, 158] width 308 height 16
click at [905, 202] on div at bounding box center [908, 205] width 28 height 28
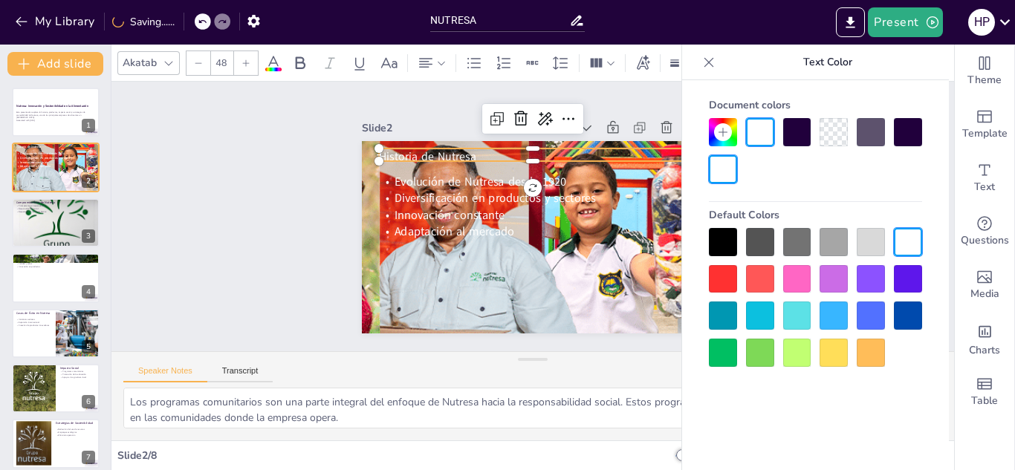
click at [464, 155] on span "Historia de Nutresa" at bounding box center [427, 157] width 97 height 16
click at [466, 149] on p "Historia de Nutresa" at bounding box center [533, 157] width 308 height 16
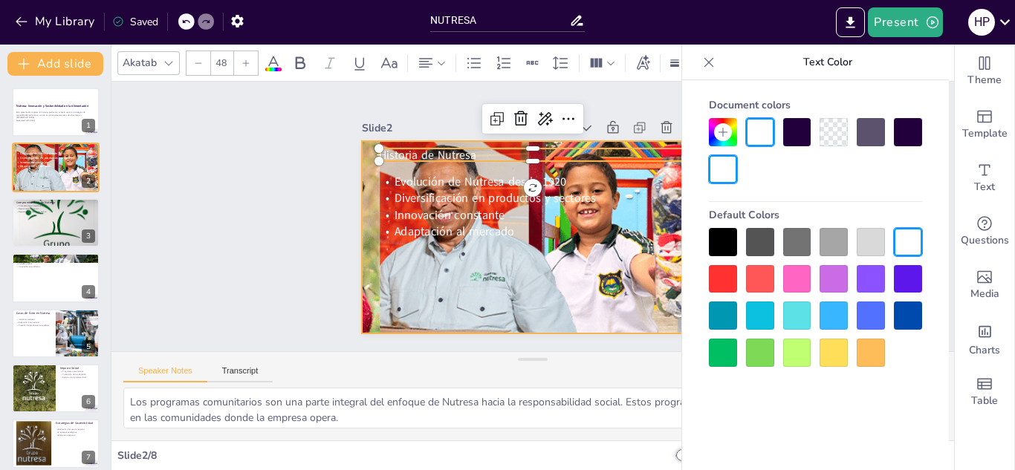
drag, startPoint x: 466, startPoint y: 149, endPoint x: 356, endPoint y: 157, distance: 110.3
click at [362, 157] on div "Evolución de Nutresa desde 1920 Diversificación en productos y sectores Innovac…" at bounding box center [533, 237] width 342 height 193
click at [472, 152] on p "Historia de Nutresa" at bounding box center [533, 155] width 308 height 16
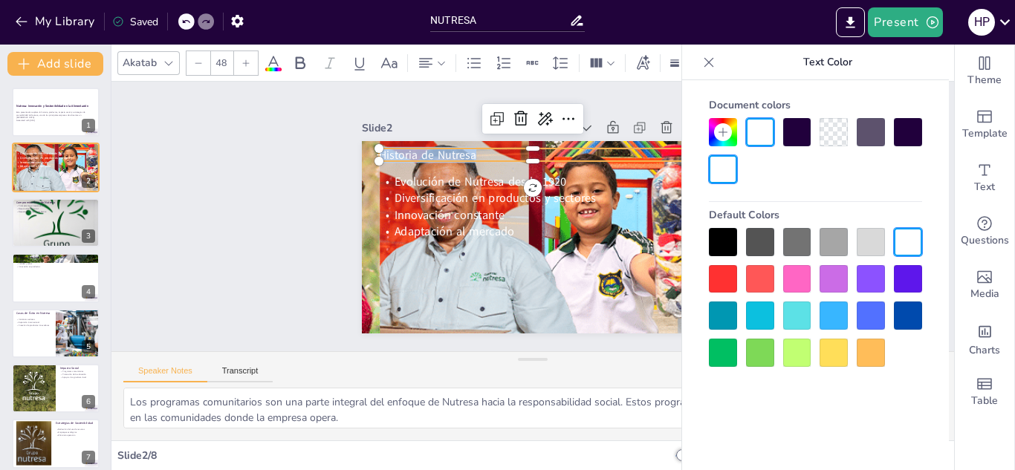
drag, startPoint x: 472, startPoint y: 152, endPoint x: 364, endPoint y: 147, distance: 107.9
click at [364, 147] on div "Evolución de Nutresa desde 1920 Diversificación en productos y sectores Innovac…" at bounding box center [533, 237] width 342 height 193
click at [306, 68] on icon at bounding box center [300, 63] width 18 height 18
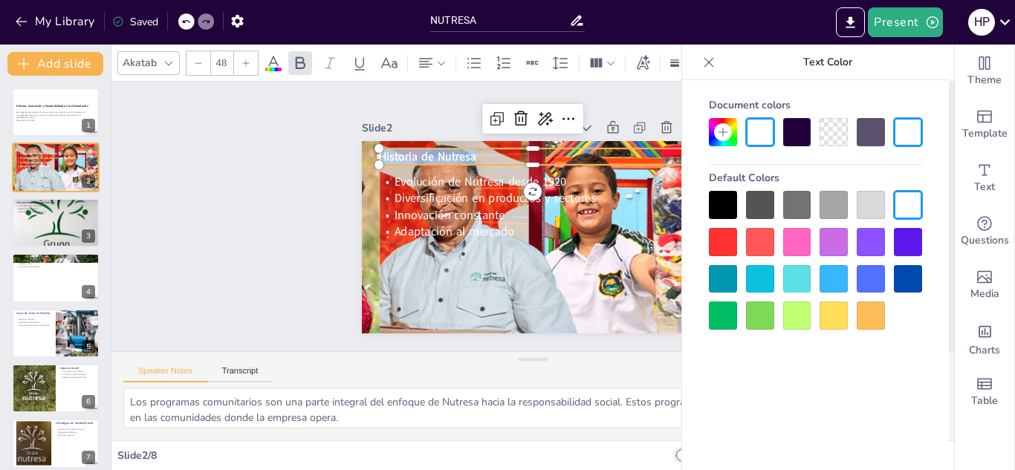
click at [245, 62] on icon at bounding box center [246, 63] width 9 height 9
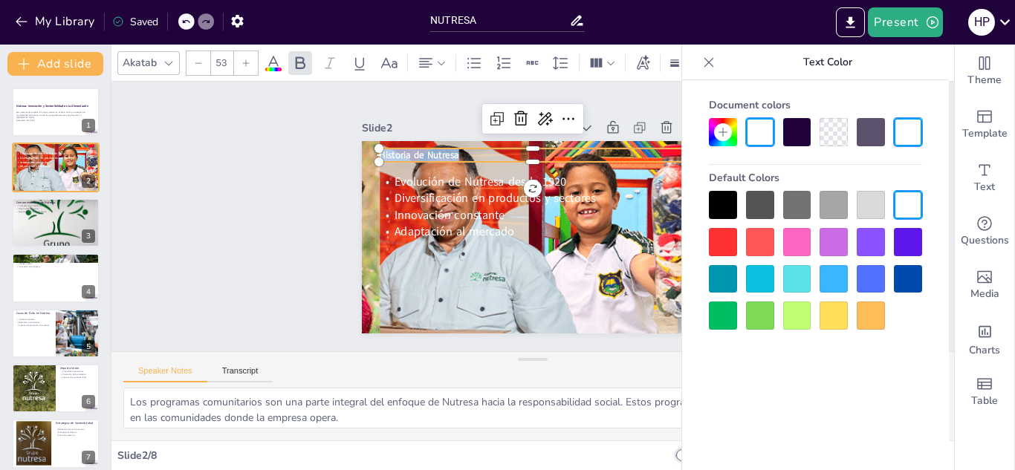
click at [245, 62] on icon at bounding box center [246, 63] width 9 height 9
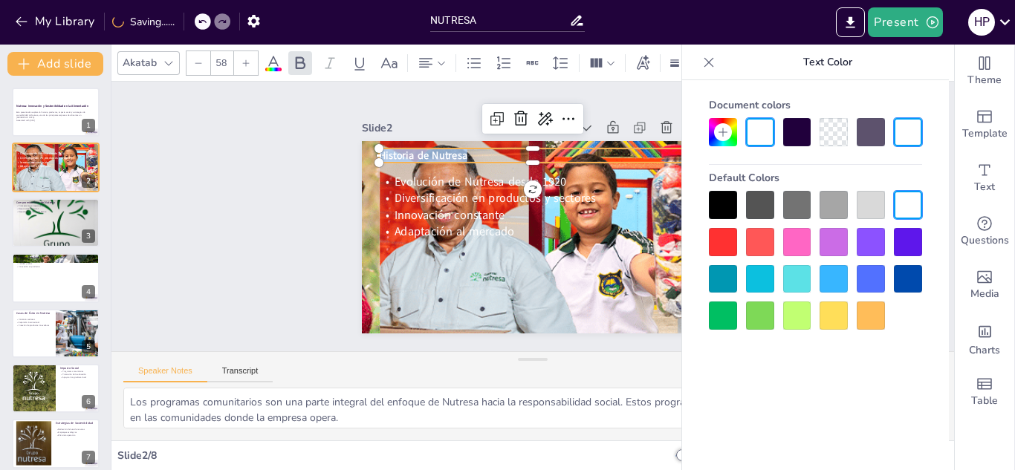
click at [245, 62] on icon at bounding box center [246, 63] width 9 height 9
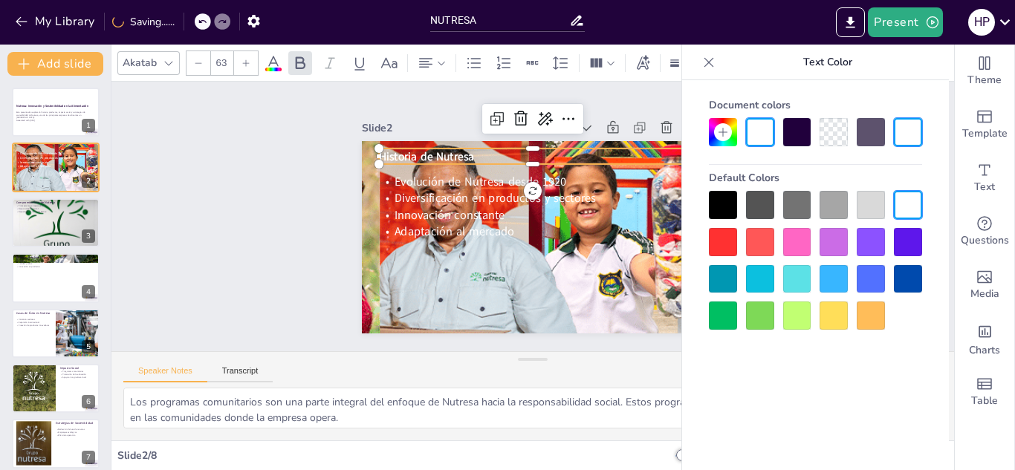
click at [245, 62] on icon at bounding box center [246, 63] width 9 height 9
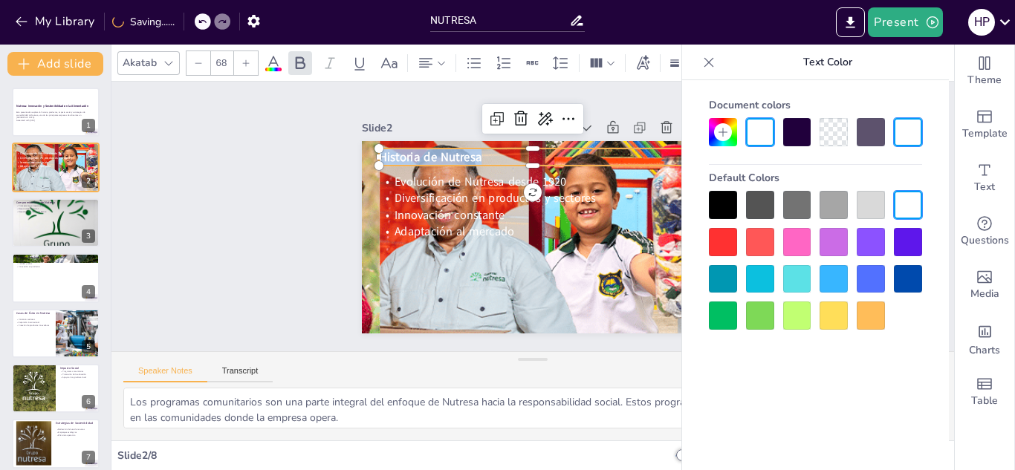
click at [245, 62] on icon at bounding box center [246, 63] width 9 height 9
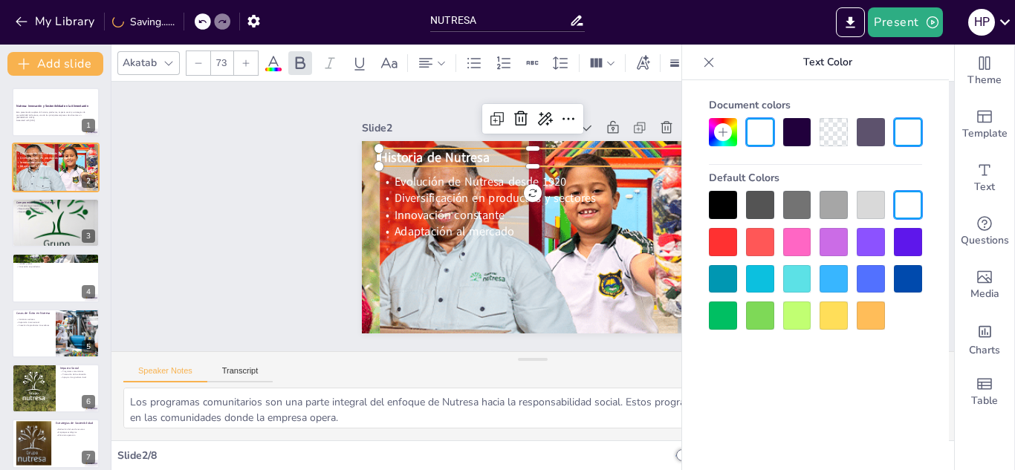
click at [245, 62] on icon at bounding box center [246, 63] width 9 height 9
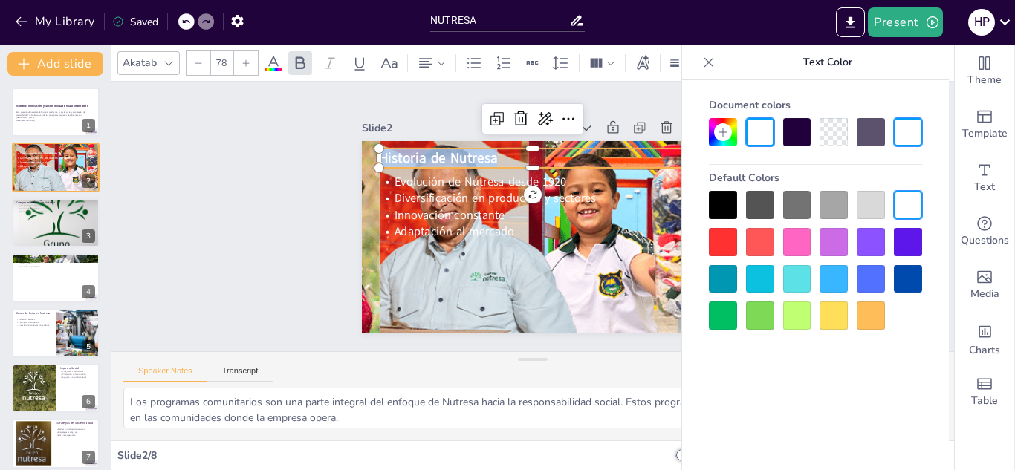
click at [245, 62] on icon at bounding box center [246, 63] width 9 height 9
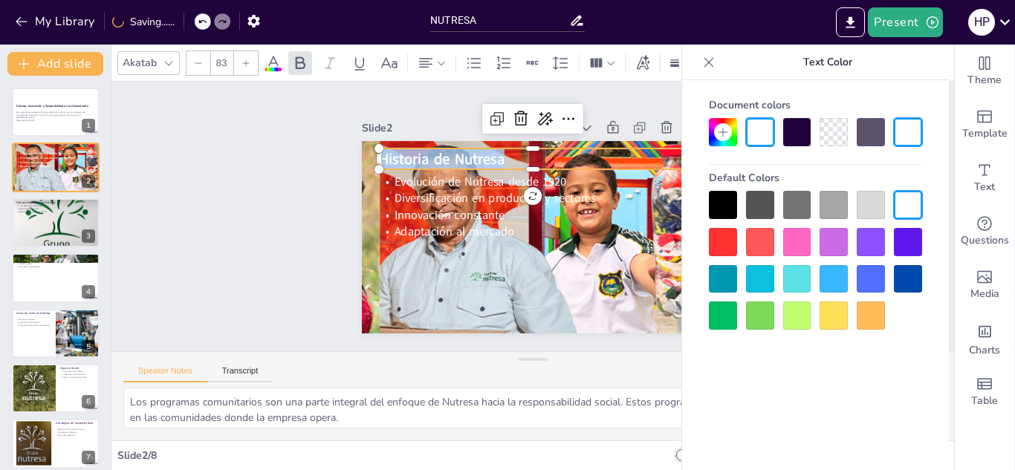
click at [245, 62] on icon at bounding box center [246, 63] width 9 height 9
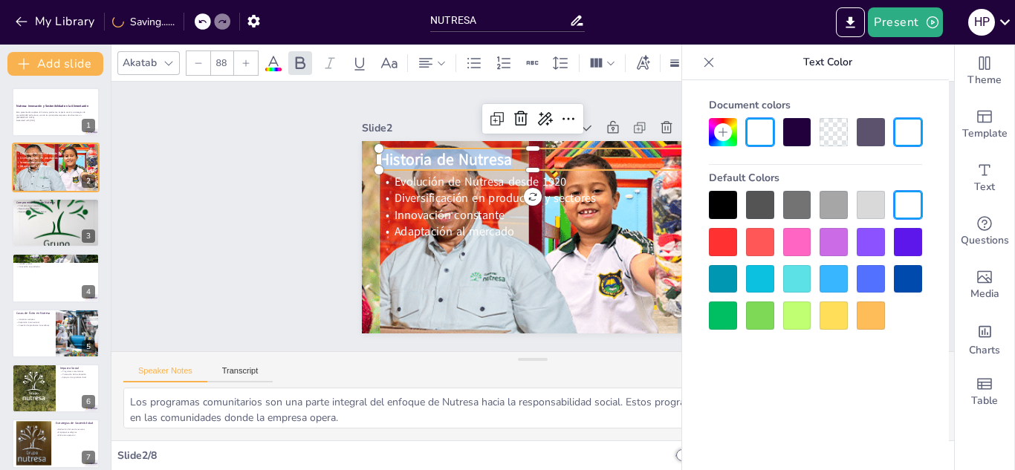
click at [245, 62] on icon at bounding box center [246, 63] width 9 height 9
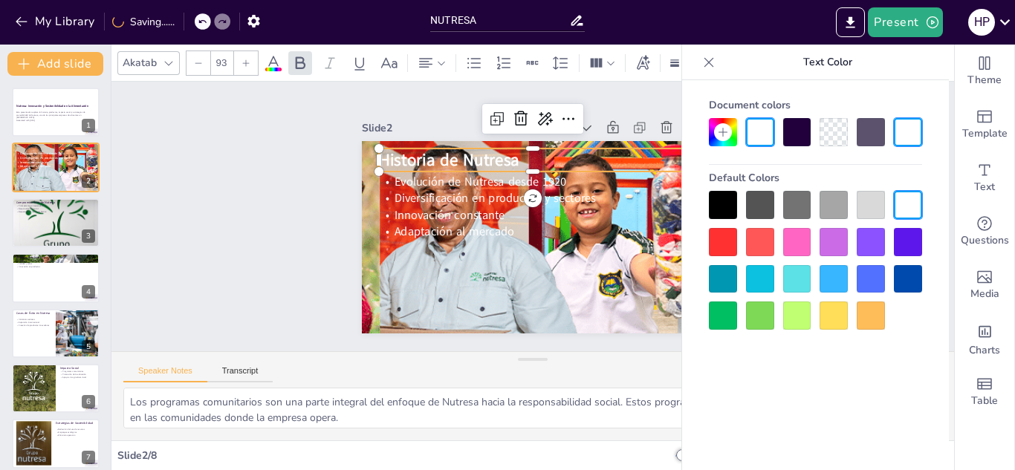
click at [245, 62] on icon at bounding box center [246, 63] width 9 height 9
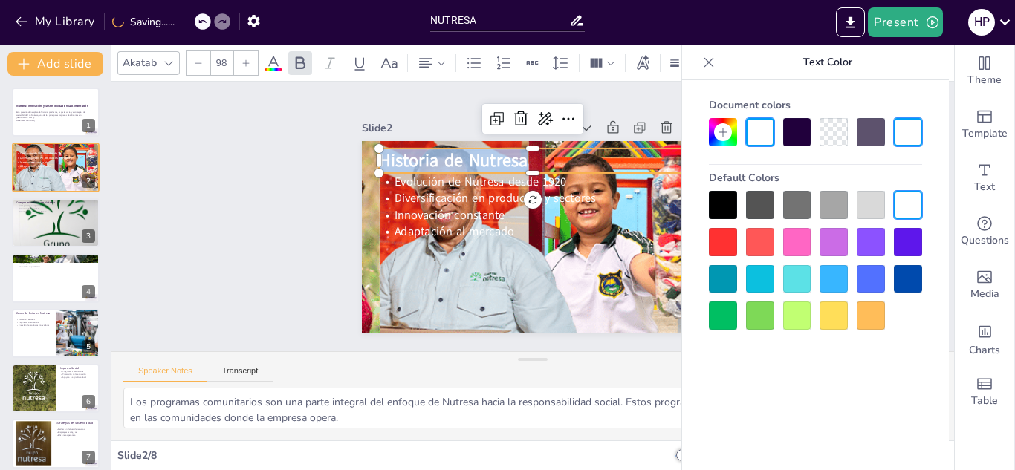
click at [245, 62] on icon at bounding box center [246, 63] width 9 height 9
type input "101"
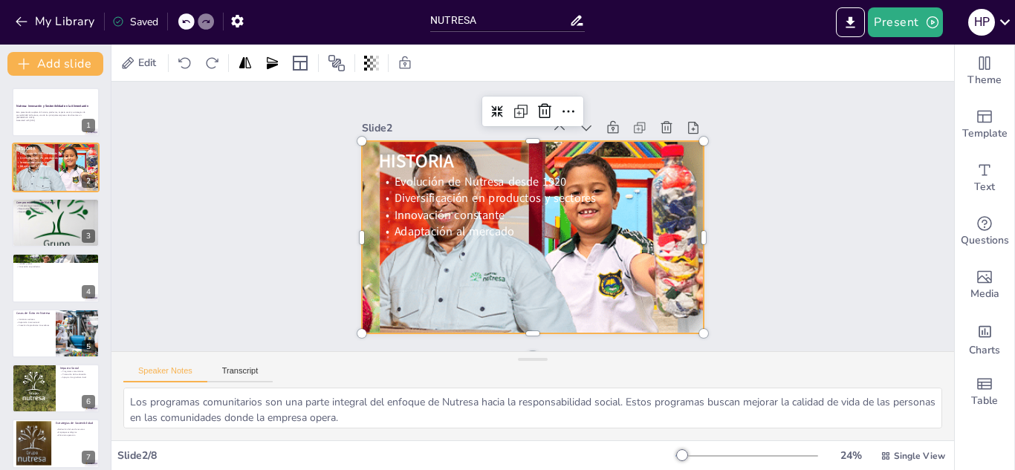
click at [511, 308] on div at bounding box center [533, 237] width 583 height 193
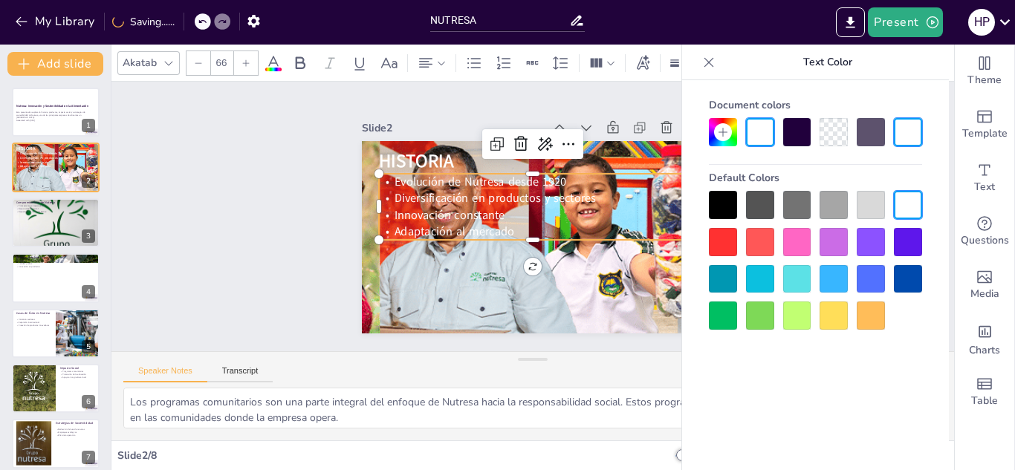
click at [491, 224] on span "Adaptación al mercado" at bounding box center [454, 232] width 120 height 16
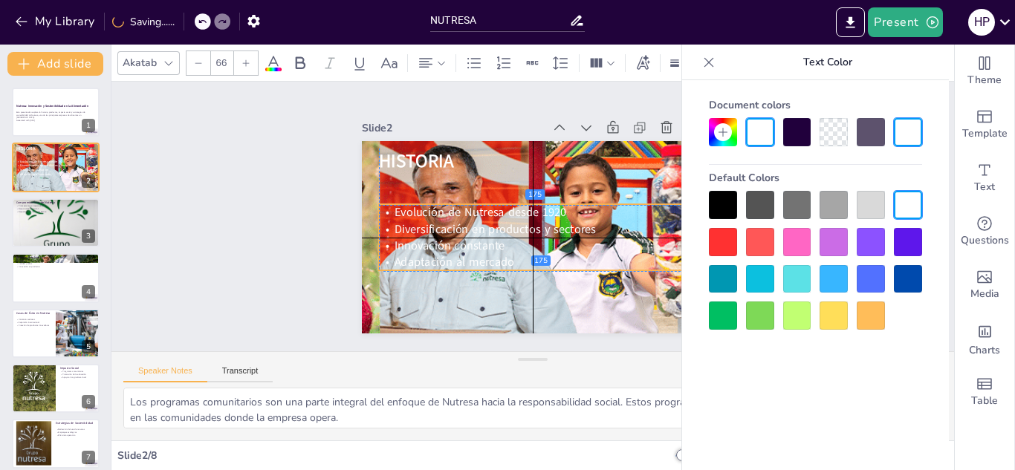
drag, startPoint x: 491, startPoint y: 221, endPoint x: 496, endPoint y: 250, distance: 30.1
click at [496, 254] on span "Adaptación al mercado" at bounding box center [454, 262] width 120 height 16
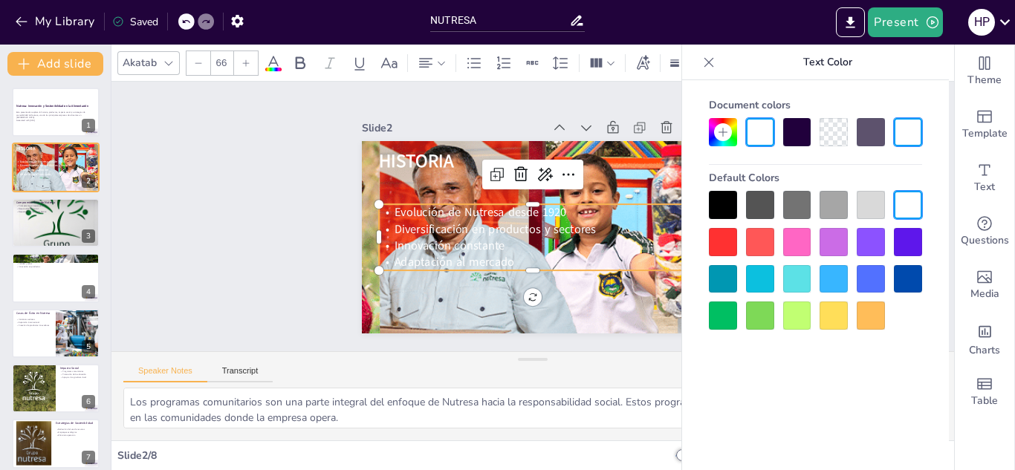
click at [502, 256] on span "Adaptación al mercado" at bounding box center [454, 262] width 120 height 16
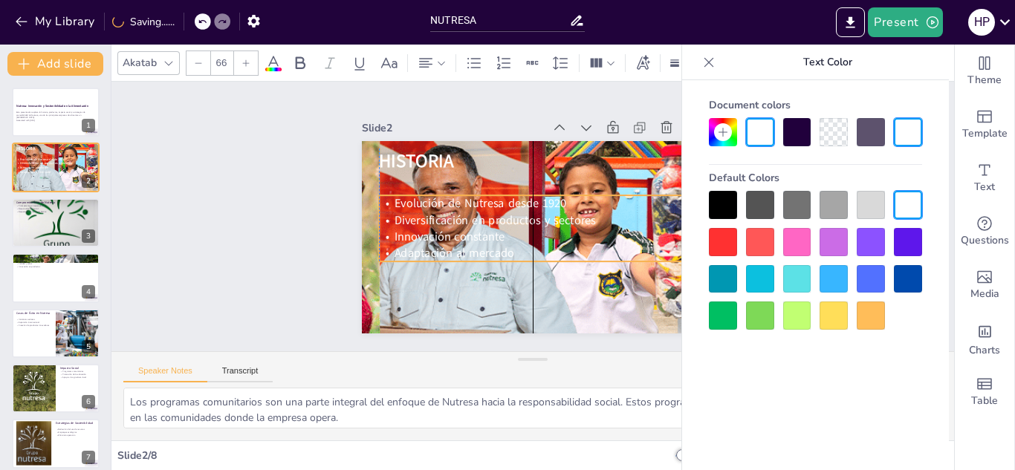
drag, startPoint x: 502, startPoint y: 256, endPoint x: 505, endPoint y: 247, distance: 9.4
click at [505, 247] on p "Adaptación al mercado" at bounding box center [533, 253] width 308 height 16
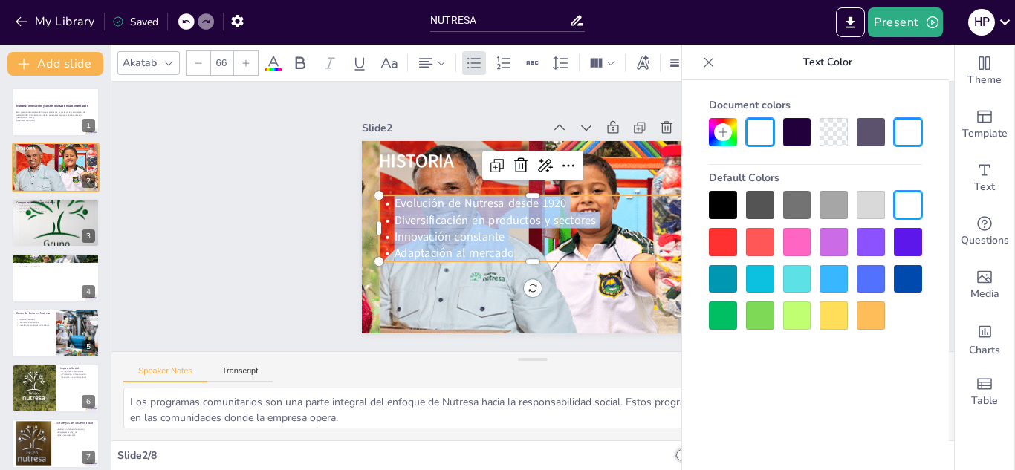
drag, startPoint x: 505, startPoint y: 247, endPoint x: 364, endPoint y: 198, distance: 149.3
click at [364, 198] on div "HISTORIA Evolución de Nutresa desde 1920 Diversificación en productos y sectore…" at bounding box center [533, 237] width 342 height 193
click at [439, 56] on div at bounding box center [432, 63] width 30 height 18
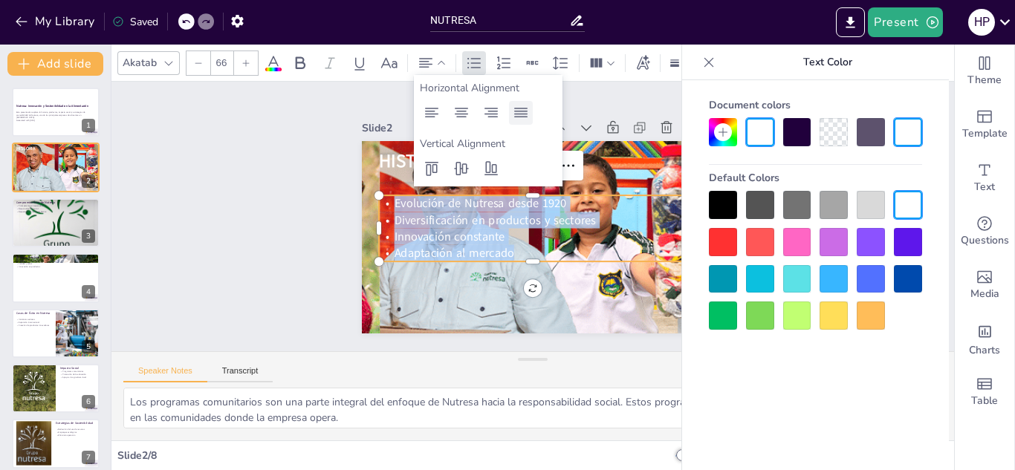
click at [522, 117] on icon at bounding box center [521, 113] width 18 height 18
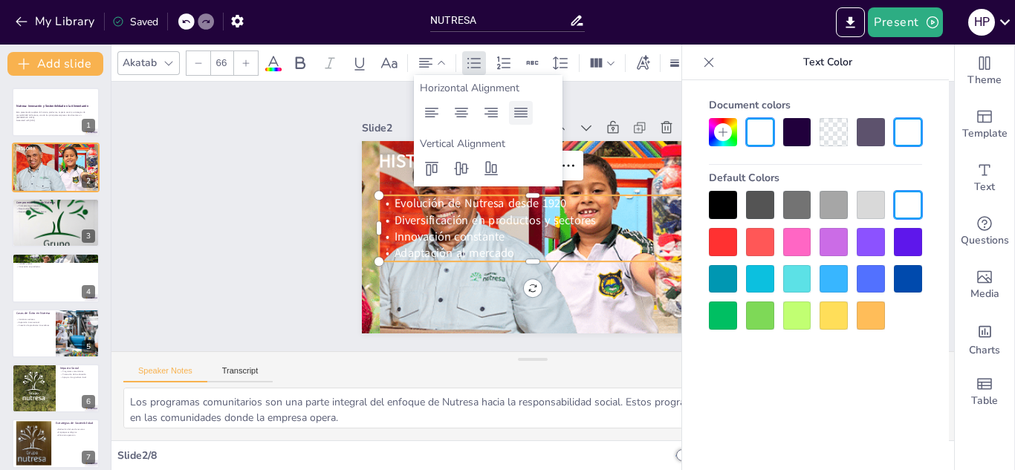
click at [522, 117] on icon at bounding box center [521, 113] width 18 height 18
click at [465, 114] on icon at bounding box center [461, 113] width 13 height 10
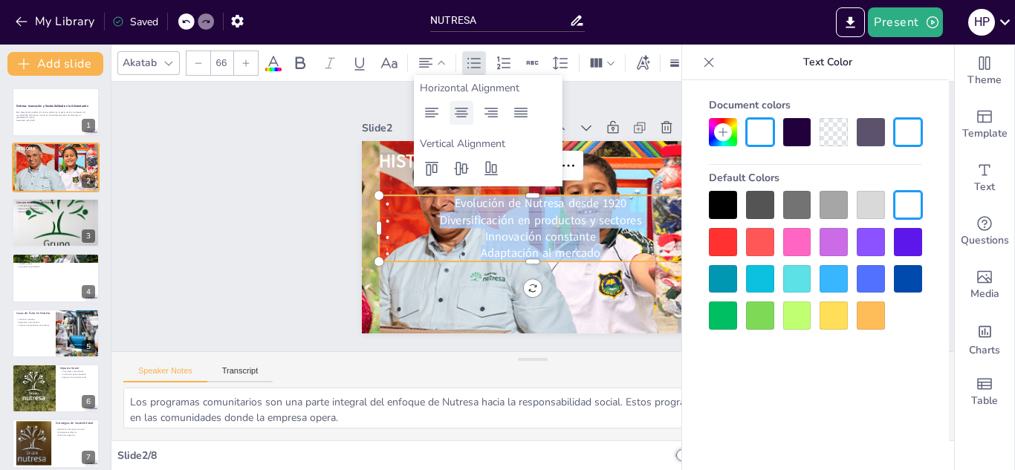
click at [465, 114] on icon at bounding box center [461, 113] width 13 height 10
click at [526, 116] on icon at bounding box center [520, 113] width 13 height 10
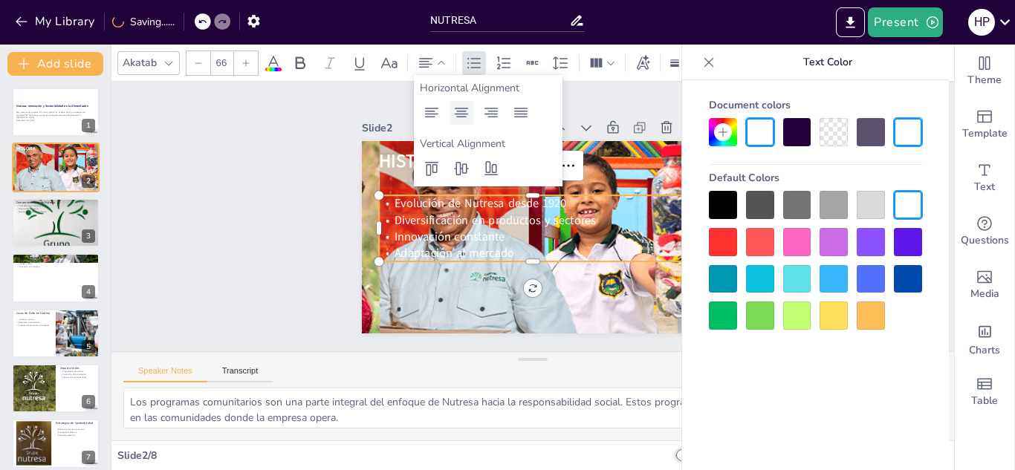
click at [450, 114] on div at bounding box center [462, 113] width 24 height 24
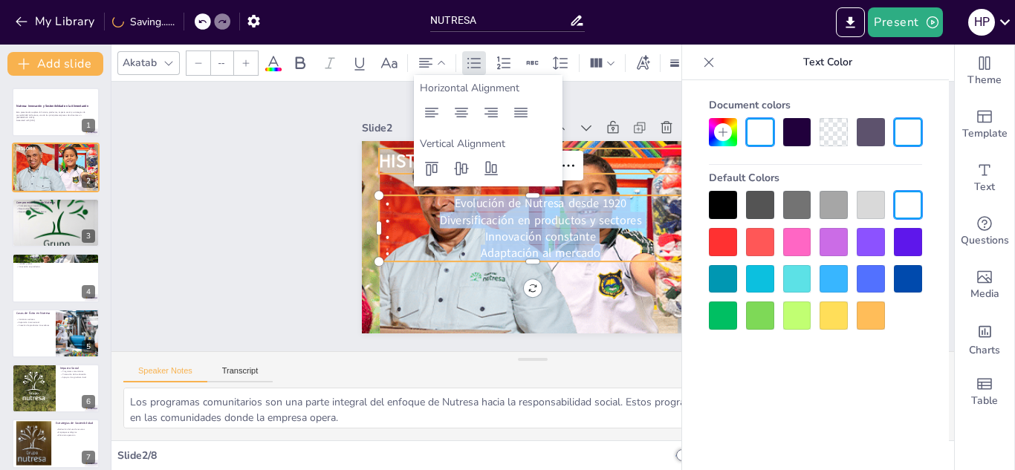
type input "101"
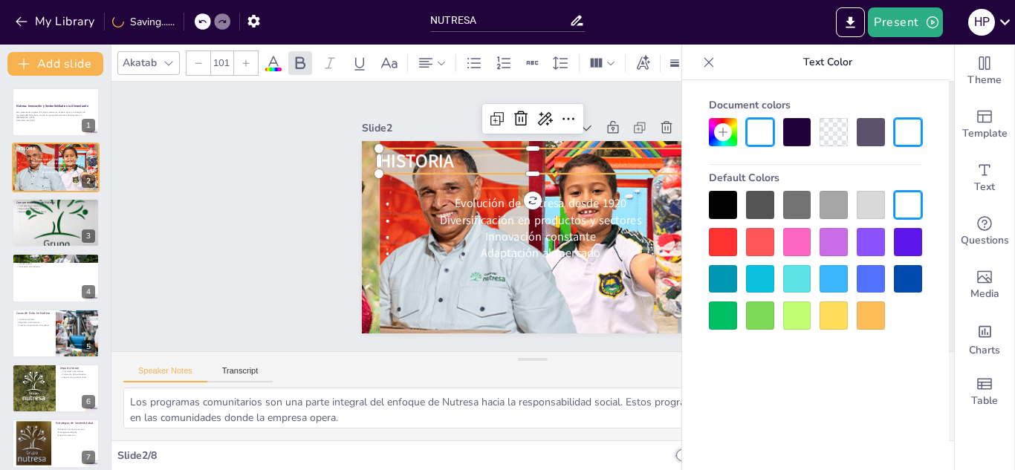
click at [379, 164] on span "HISTORIA" at bounding box center [416, 161] width 74 height 25
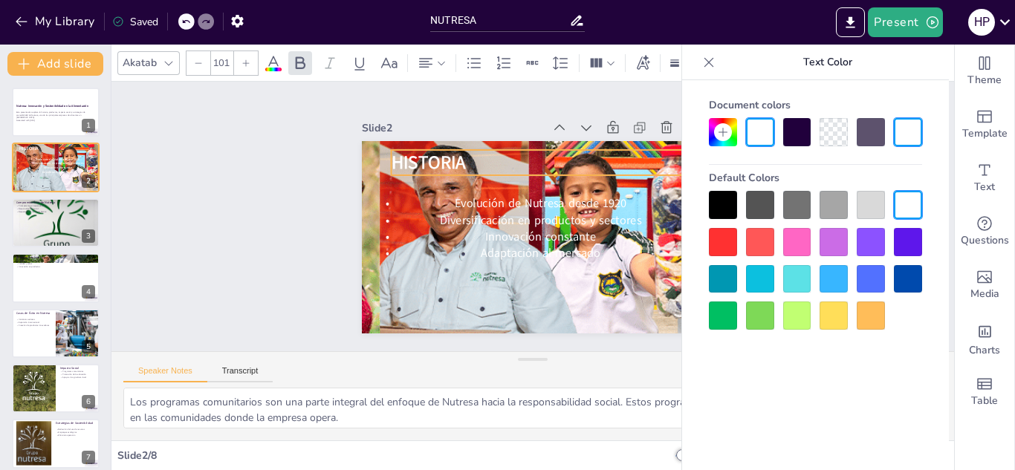
drag, startPoint x: 448, startPoint y: 158, endPoint x: 458, endPoint y: 158, distance: 9.7
click at [458, 158] on p "HISTORIA" at bounding box center [545, 162] width 308 height 25
click at [464, 152] on p "HISTORIA" at bounding box center [545, 161] width 308 height 25
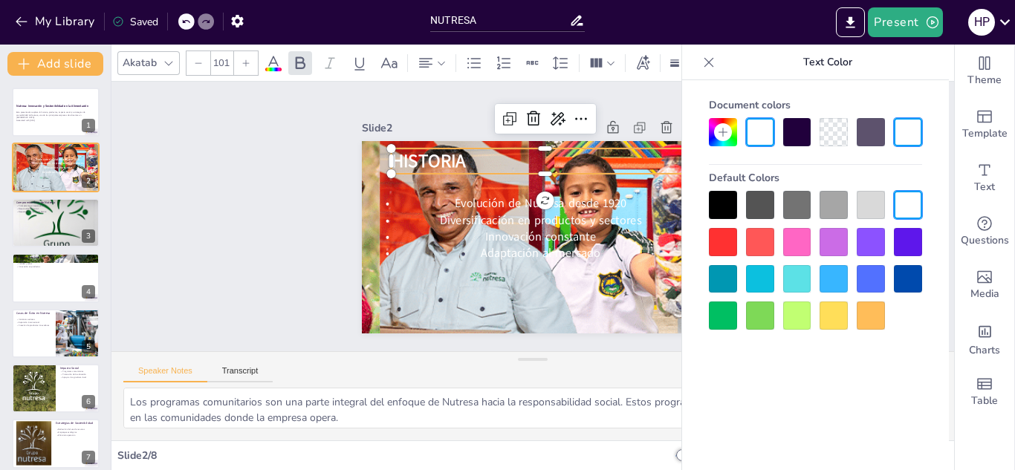
click at [464, 152] on p "HISTORIA" at bounding box center [545, 161] width 308 height 25
click at [433, 66] on icon at bounding box center [426, 63] width 18 height 18
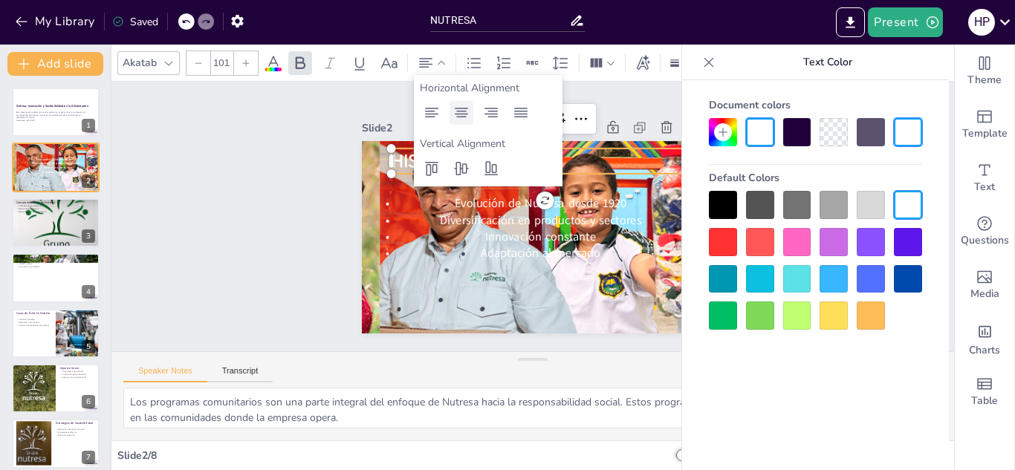
click at [461, 115] on icon at bounding box center [462, 113] width 18 height 18
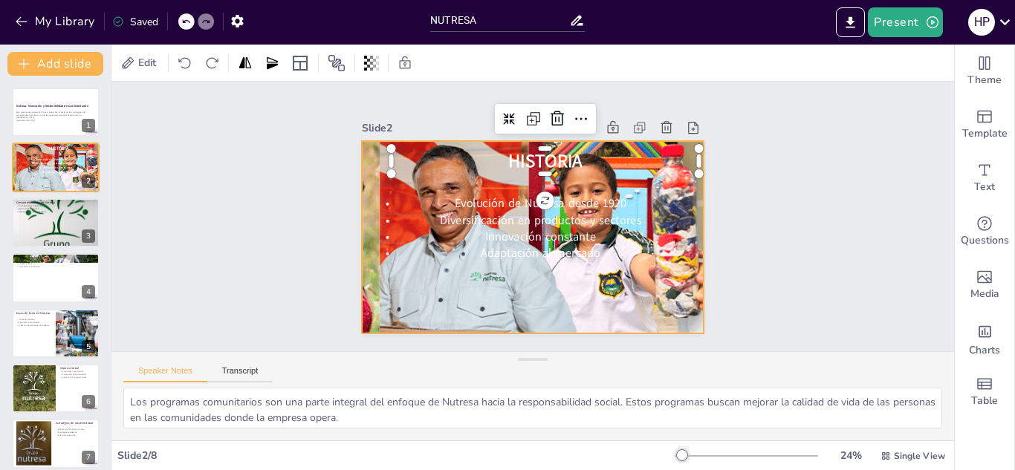
click at [514, 294] on div at bounding box center [533, 237] width 583 height 193
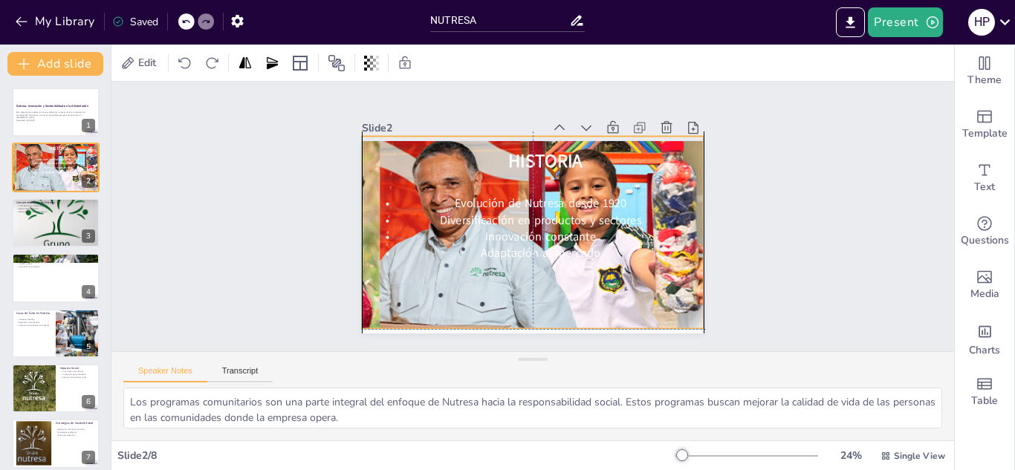
drag, startPoint x: 610, startPoint y: 293, endPoint x: 612, endPoint y: 283, distance: 9.9
click at [612, 283] on div at bounding box center [533, 233] width 583 height 193
click at [373, 63] on icon at bounding box center [371, 63] width 3 height 15
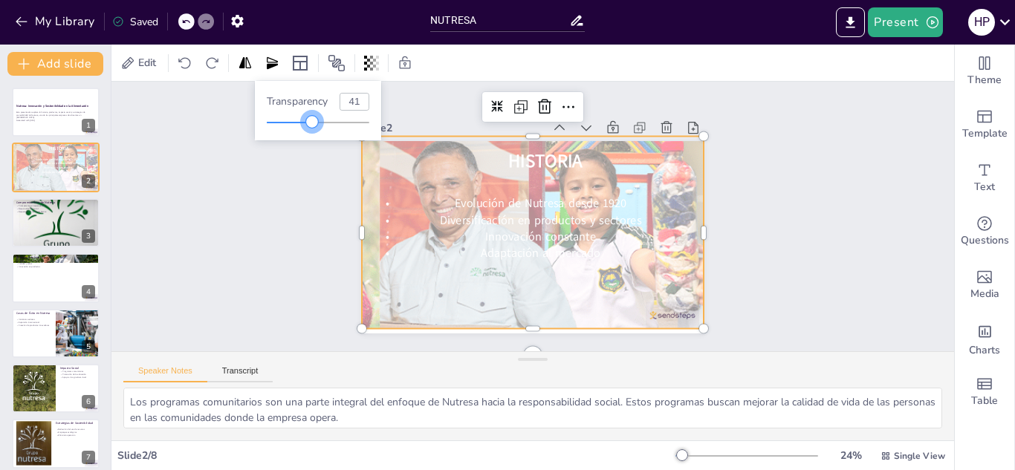
type input "39"
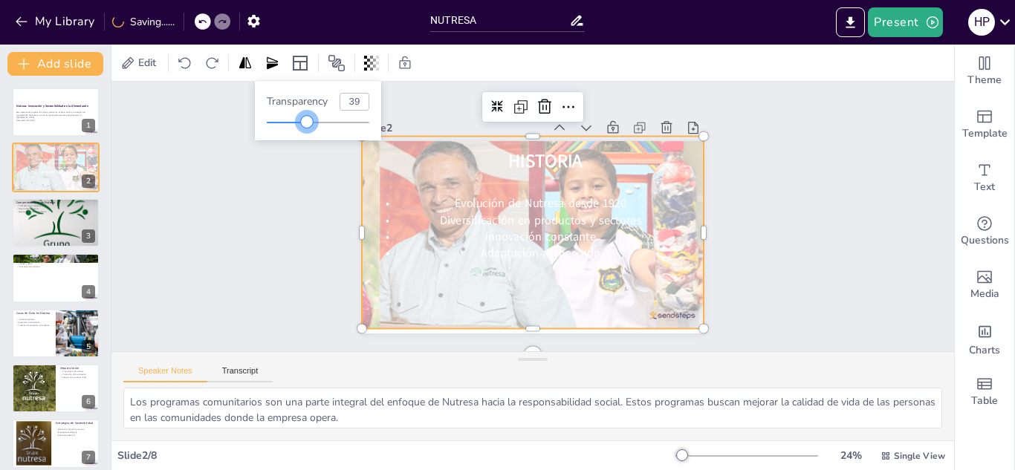
drag, startPoint x: 371, startPoint y: 126, endPoint x: 308, endPoint y: 138, distance: 64.4
click at [308, 138] on div "Transparency 39" at bounding box center [318, 110] width 126 height 59
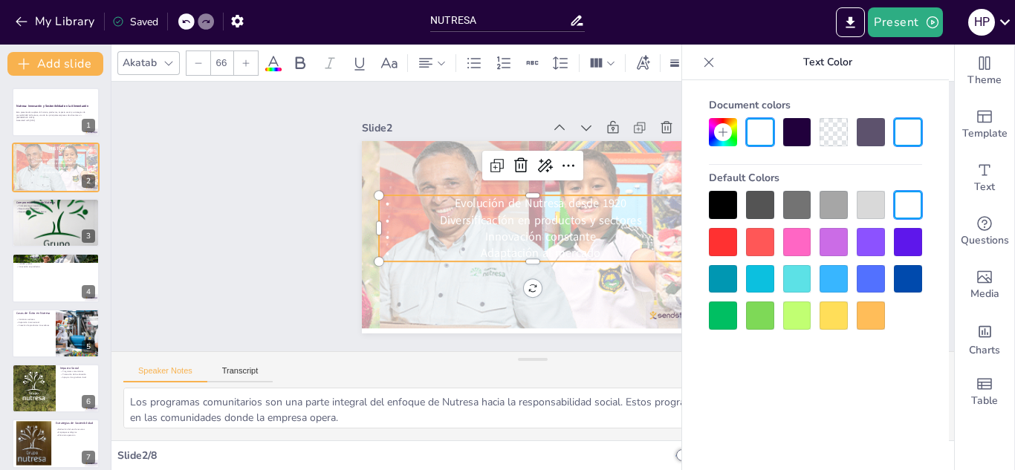
click at [448, 213] on span "Diversificación en productos y sectores" at bounding box center [540, 221] width 201 height 16
click at [719, 207] on div at bounding box center [723, 205] width 28 height 28
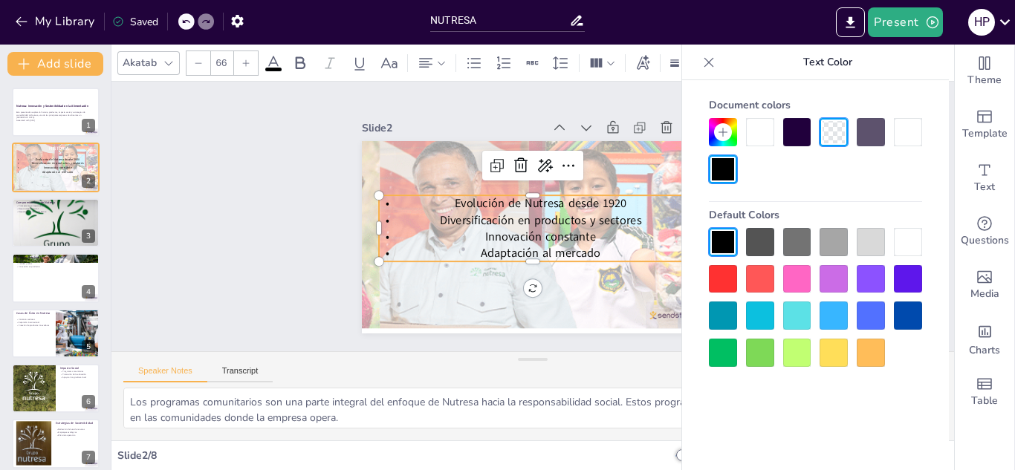
click at [592, 245] on p "Adaptación al mercado" at bounding box center [533, 253] width 308 height 16
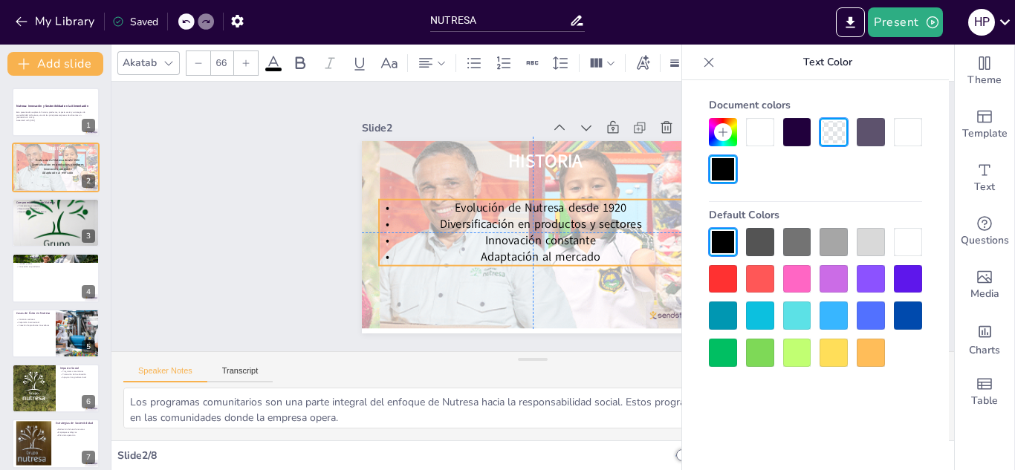
click at [595, 249] on p "Adaptación al mercado" at bounding box center [533, 257] width 308 height 16
click at [595, 257] on p "Adaptación al mercado" at bounding box center [533, 257] width 308 height 16
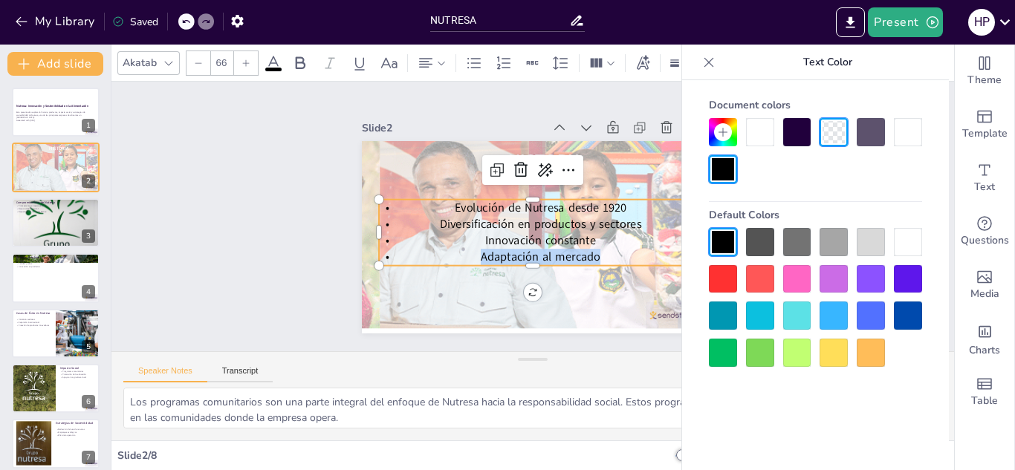
click at [595, 257] on p "Adaptación al mercado" at bounding box center [533, 257] width 308 height 16
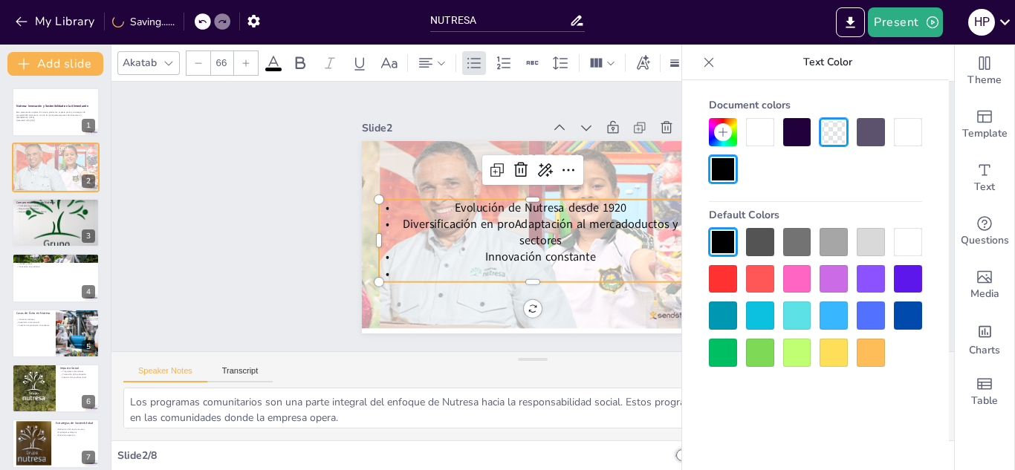
click at [551, 232] on span "Diversificación en proAdaptación al mercadoductos y sectores" at bounding box center [541, 232] width 276 height 33
click at [184, 14] on div at bounding box center [186, 21] width 16 height 16
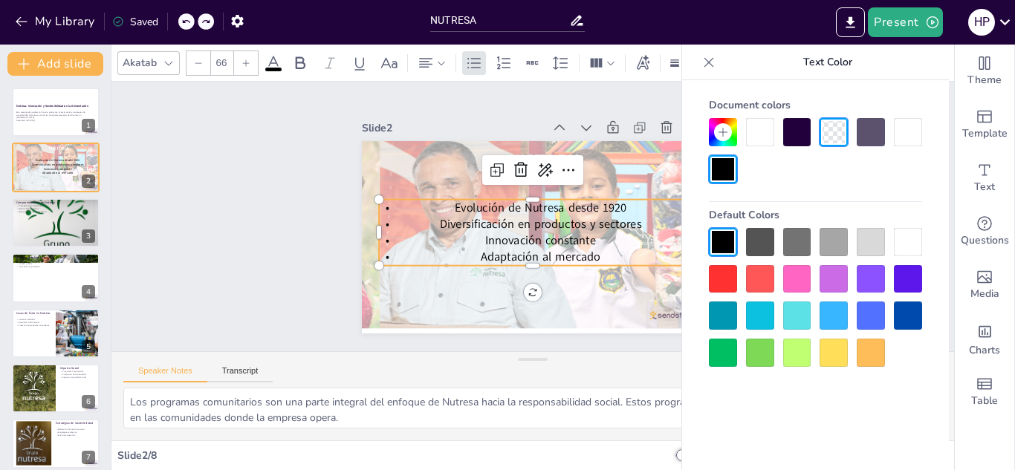
click at [598, 243] on p "Innovación constante" at bounding box center [533, 241] width 308 height 16
click at [590, 254] on p "Adaptación al mercado" at bounding box center [533, 257] width 308 height 16
click at [601, 249] on p "Adaptación al mercado" at bounding box center [533, 257] width 308 height 16
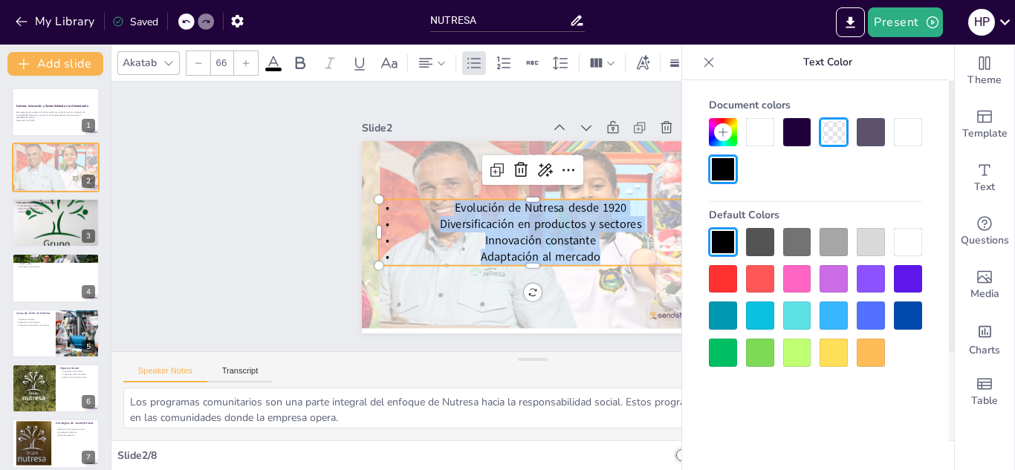
drag, startPoint x: 600, startPoint y: 252, endPoint x: 434, endPoint y: 208, distance: 171.5
click at [434, 208] on div "Evolución de Nutresa desde 1920 Diversificación en productos y sectores Innovac…" at bounding box center [533, 233] width 308 height 66
click at [303, 65] on icon at bounding box center [300, 63] width 18 height 18
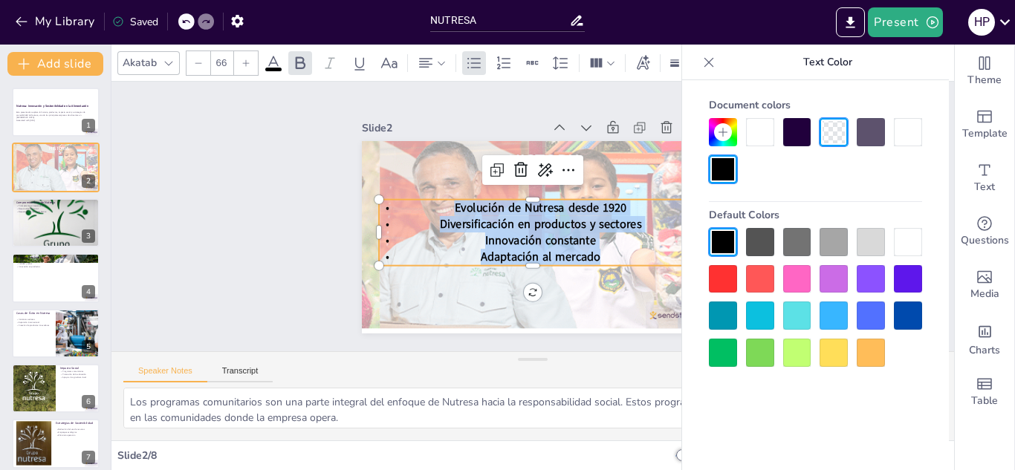
click at [392, 242] on p "Innovación constante" at bounding box center [533, 241] width 308 height 16
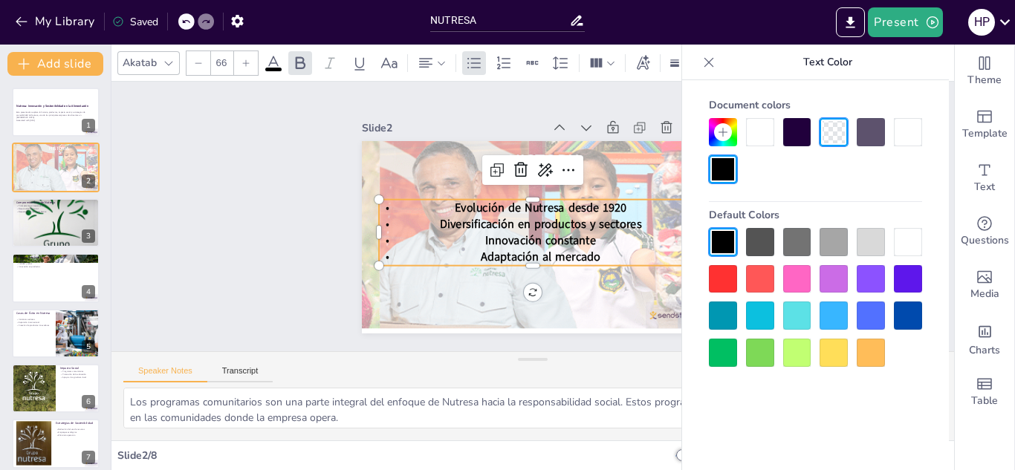
click at [394, 251] on p "Adaptación al mercado" at bounding box center [533, 257] width 308 height 16
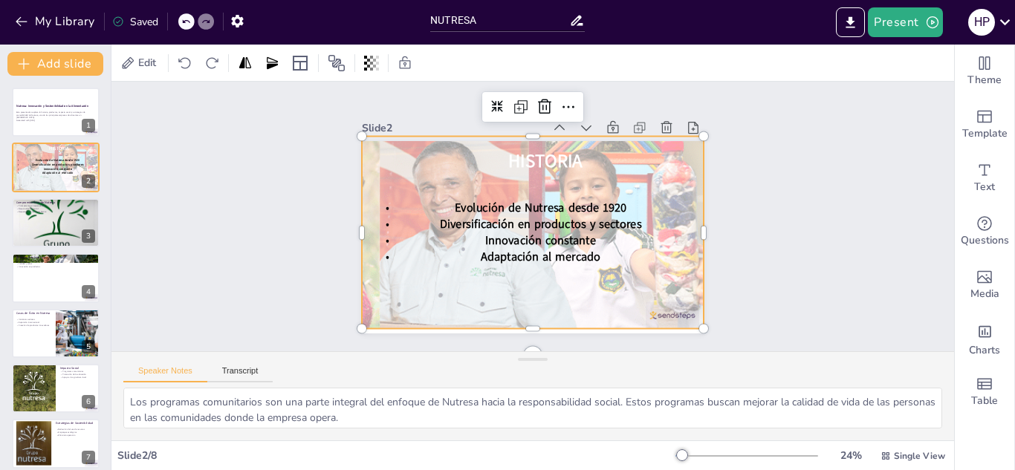
click at [598, 281] on div at bounding box center [533, 233] width 583 height 193
click at [70, 221] on div at bounding box center [55, 222] width 89 height 89
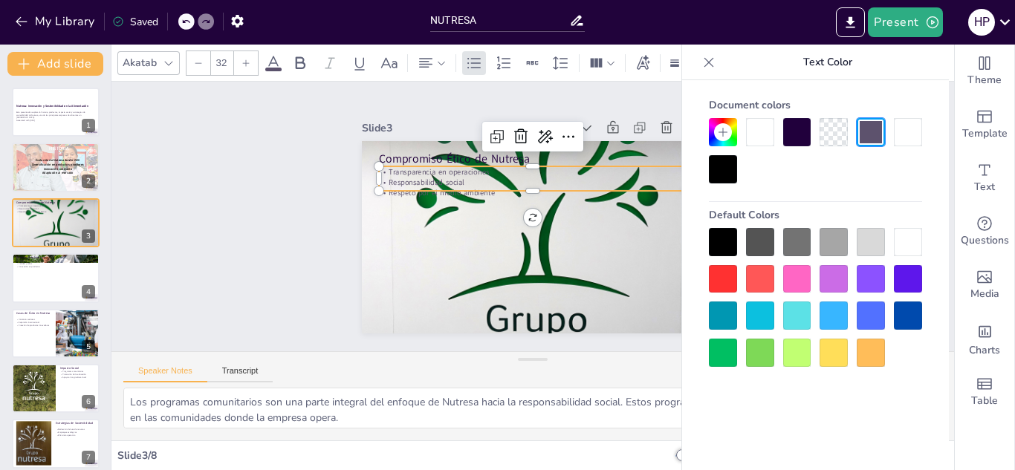
click at [476, 187] on div "Compromiso Ético de Nutresa Transparencia en operaciones Responsabilidad social…" at bounding box center [533, 237] width 342 height 193
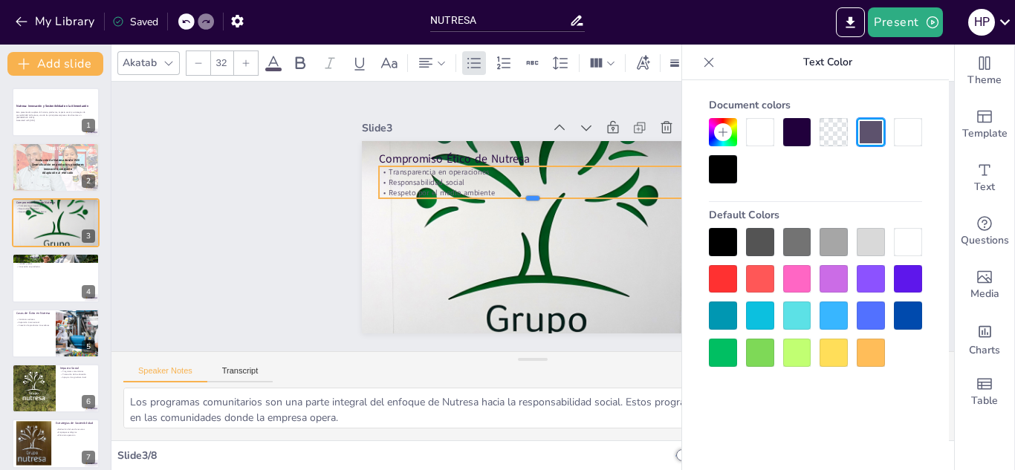
drag, startPoint x: 521, startPoint y: 186, endPoint x: 527, endPoint y: 194, distance: 10.1
click at [527, 198] on div at bounding box center [533, 204] width 308 height 12
click at [494, 188] on p "Respeto por el medio ambiente" at bounding box center [533, 193] width 308 height 10
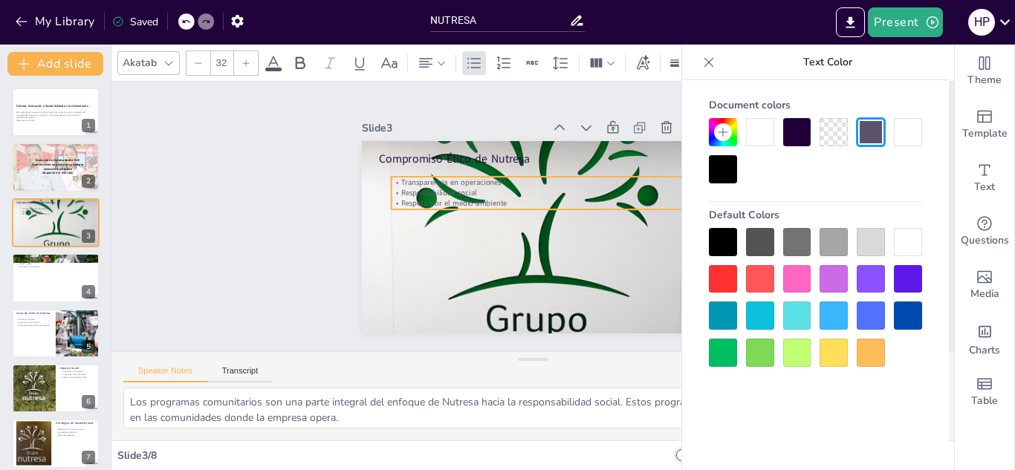
drag, startPoint x: 495, startPoint y: 185, endPoint x: 501, endPoint y: 193, distance: 9.5
click at [501, 198] on p "Respeto por el medio ambiente" at bounding box center [545, 203] width 308 height 10
